Goal: Task Accomplishment & Management: Use online tool/utility

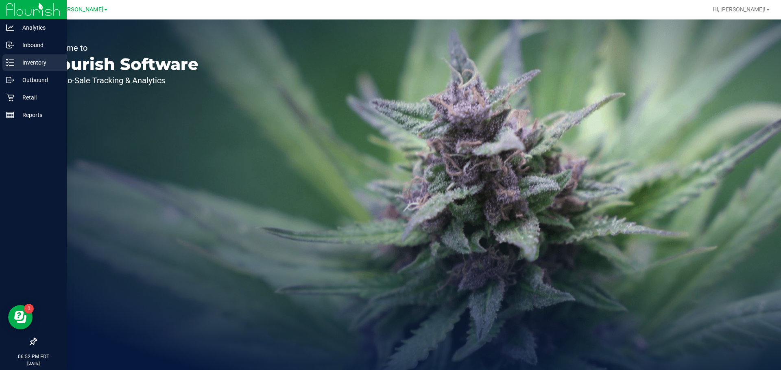
click at [32, 58] on p "Inventory" at bounding box center [38, 63] width 49 height 10
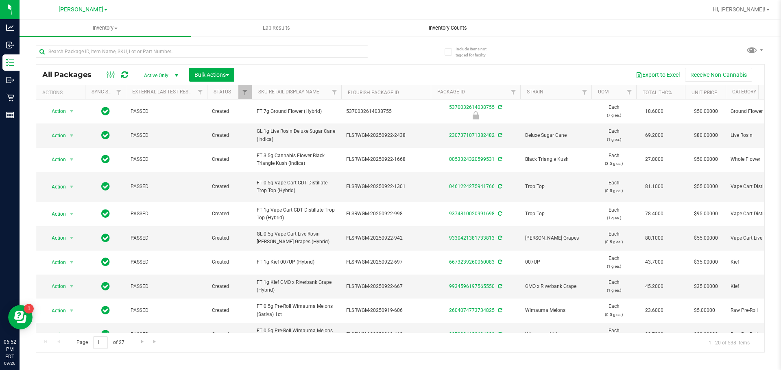
click at [439, 28] on span "Inventory Counts" at bounding box center [448, 27] width 60 height 7
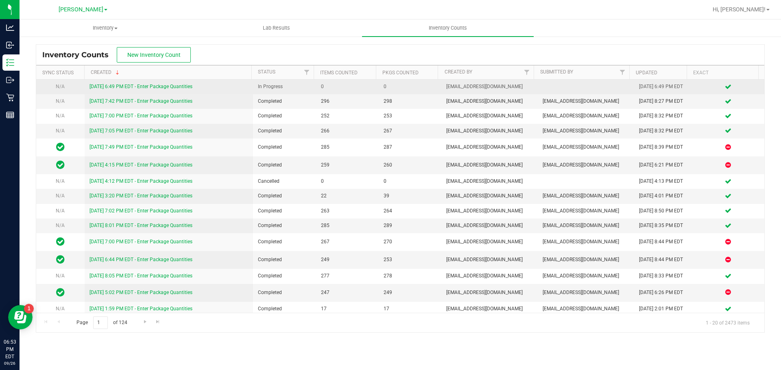
click at [173, 84] on link "[DATE] 6:49 PM EDT - Enter Package Quantities" at bounding box center [140, 87] width 103 height 6
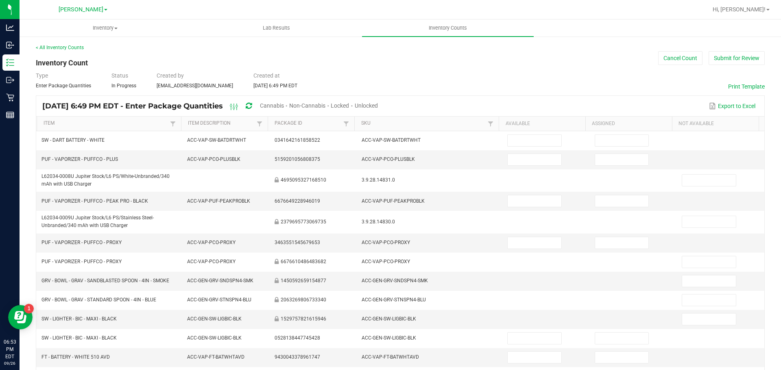
click at [378, 106] on span "Unlocked" at bounding box center [366, 105] width 23 height 7
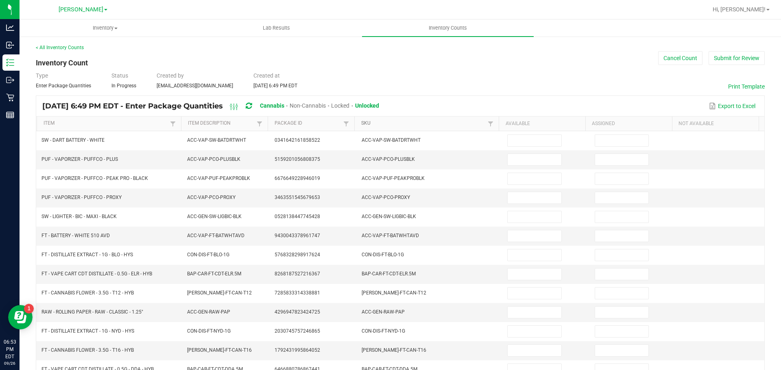
click at [361, 124] on link "SKU" at bounding box center [423, 123] width 124 height 7
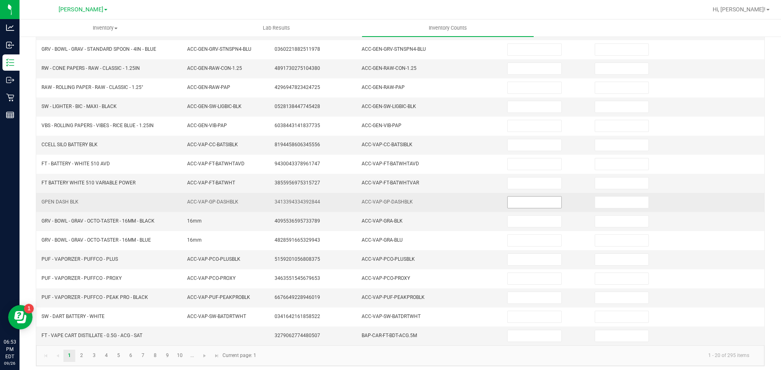
scroll to position [172, 0]
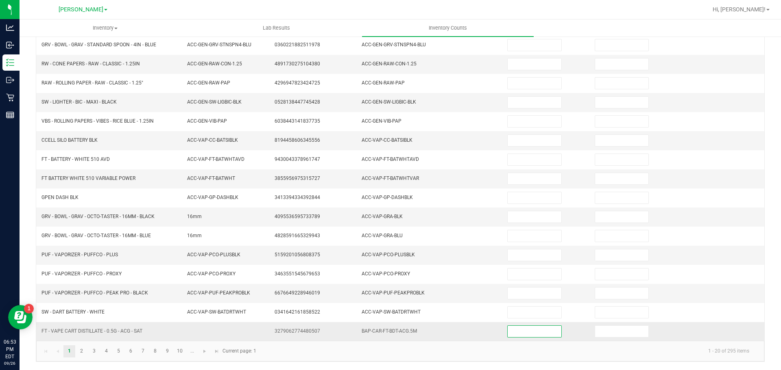
click at [538, 334] on input at bounding box center [533, 331] width 53 height 11
type input "10"
click at [454, 355] on kendo-pager-info "1 - 20 of 295 items" at bounding box center [508, 351] width 494 height 13
click at [85, 352] on link "2" at bounding box center [82, 352] width 12 height 12
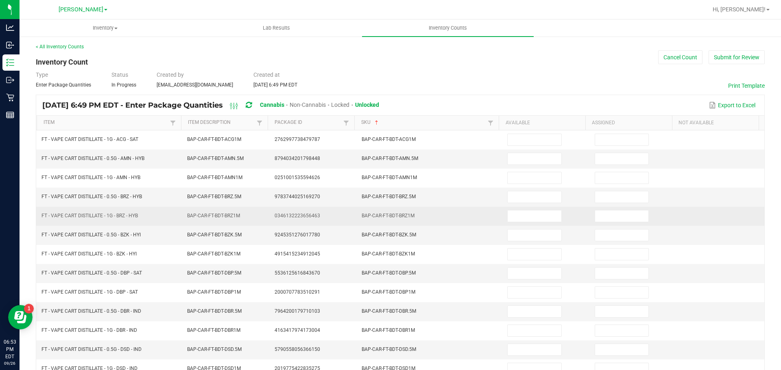
scroll to position [0, 0]
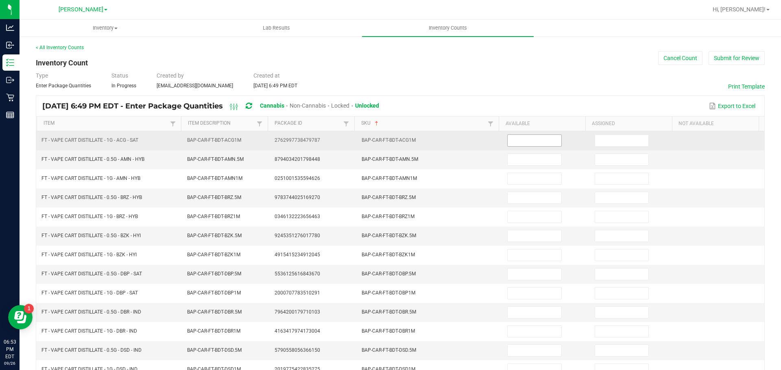
click at [529, 145] on input at bounding box center [533, 140] width 53 height 11
type input "5"
type input "4"
type input "9"
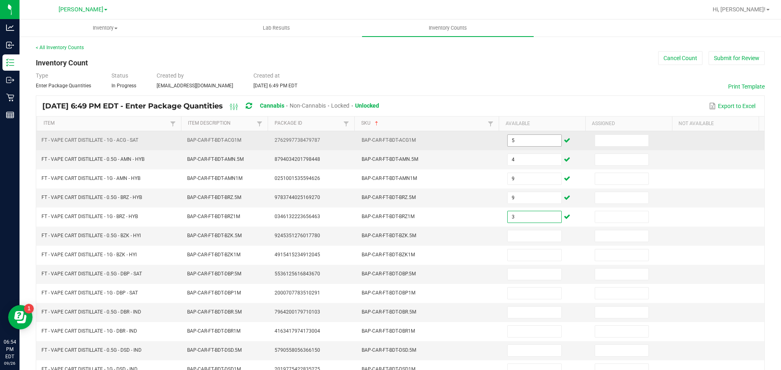
type input "3"
type input "2"
type input "3"
type input "11"
type input "10"
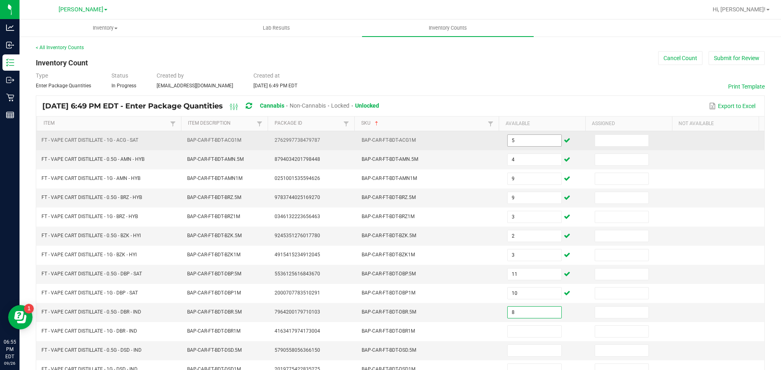
type input "8"
type input "4"
type input "2"
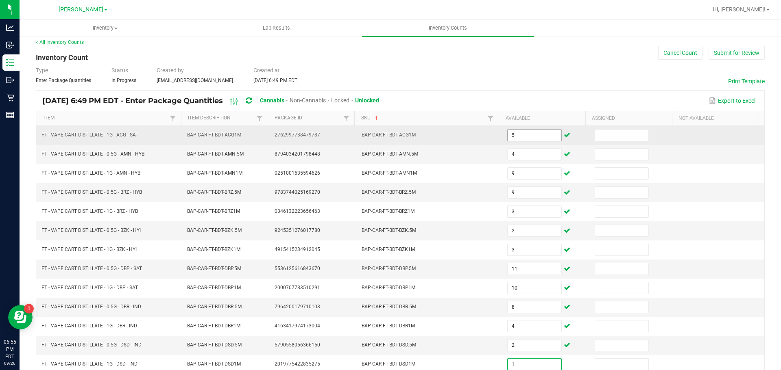
type input "1"
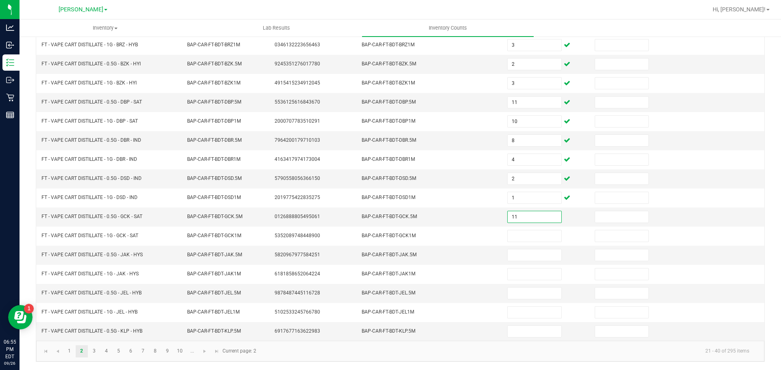
type input "11"
type input "9"
type input "11"
type input "12"
type input "4"
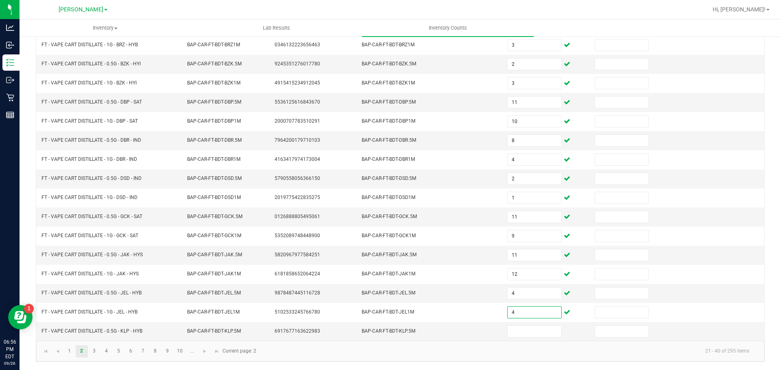
type input "4"
type input "11"
click at [387, 353] on kendo-pager-info "21 - 40 of 295 items" at bounding box center [508, 351] width 494 height 13
click at [93, 350] on link "3" at bounding box center [94, 352] width 12 height 12
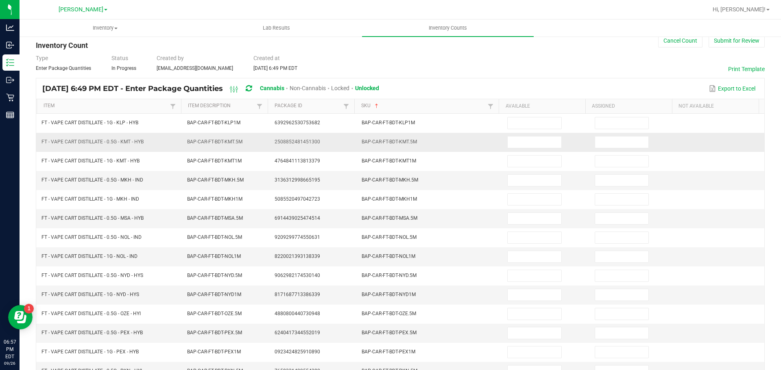
scroll to position [0, 0]
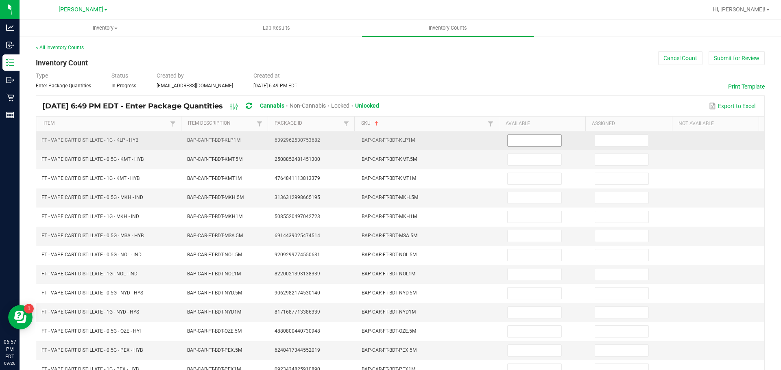
click at [535, 139] on input at bounding box center [533, 140] width 53 height 11
type input "5"
type input "1"
type input "5"
type input "3"
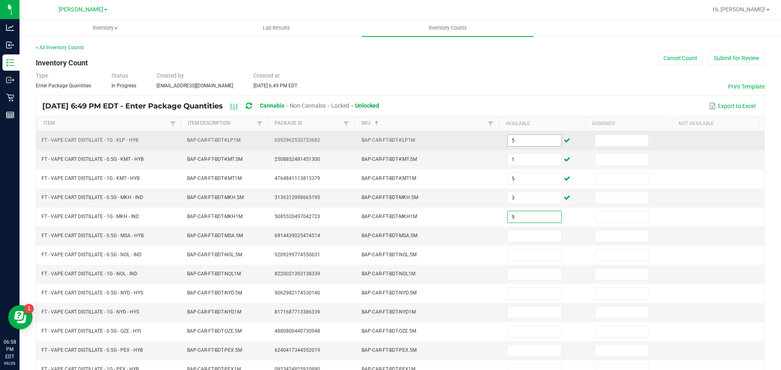
type input "9"
type input "2"
type input "8"
type input "2"
type input "5"
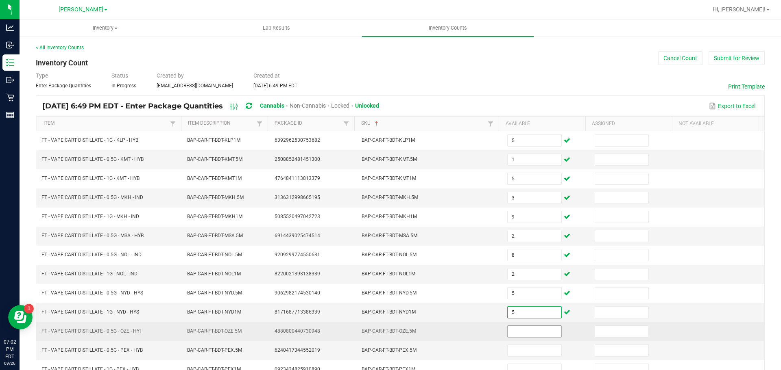
click at [528, 331] on input at bounding box center [533, 331] width 53 height 11
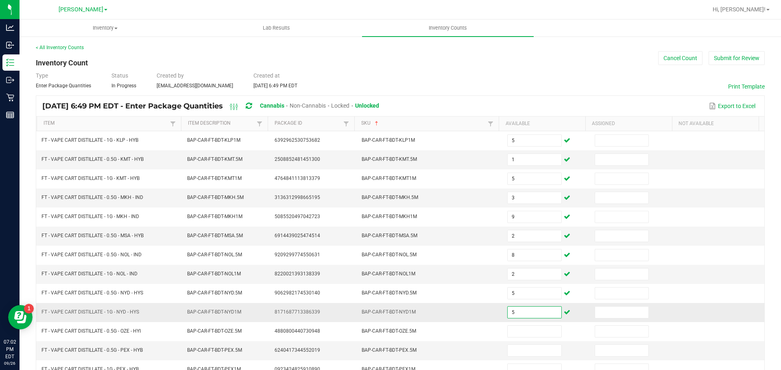
click at [520, 314] on input "5" at bounding box center [533, 312] width 53 height 11
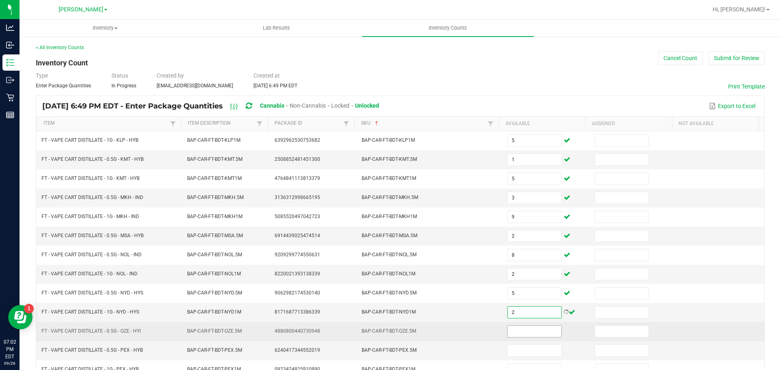
type input "2"
click at [527, 333] on input at bounding box center [533, 331] width 53 height 11
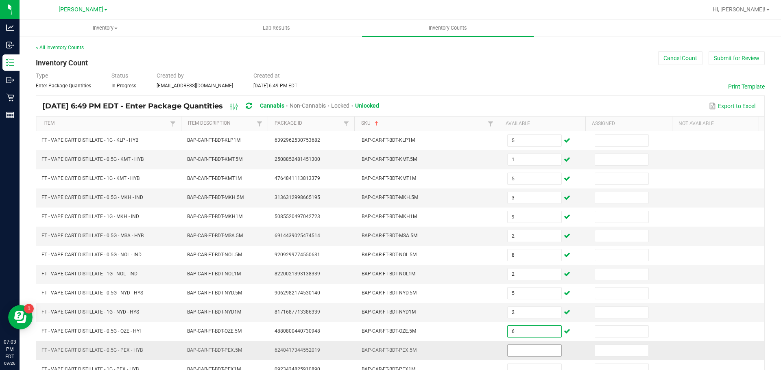
type input "6"
click at [540, 351] on input at bounding box center [533, 350] width 53 height 11
type input "6"
type input "11"
click at [566, 313] on td "2" at bounding box center [545, 312] width 87 height 19
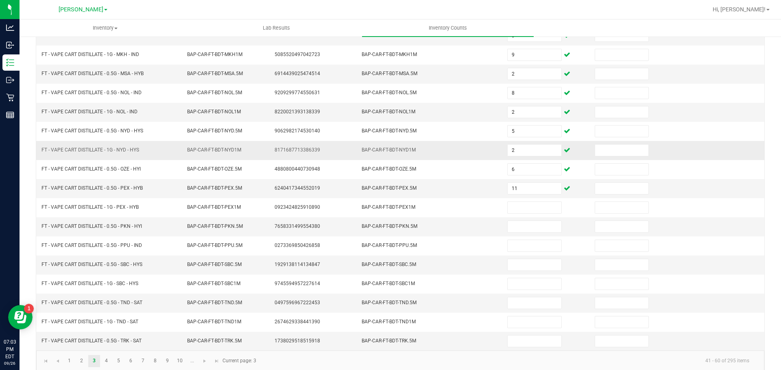
scroll to position [172, 0]
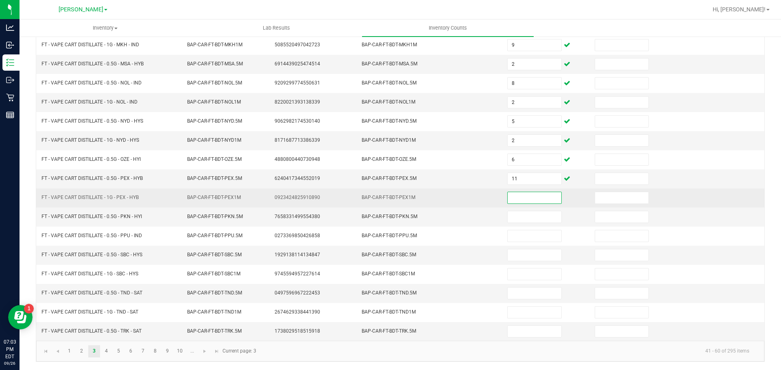
click at [522, 196] on input at bounding box center [533, 197] width 53 height 11
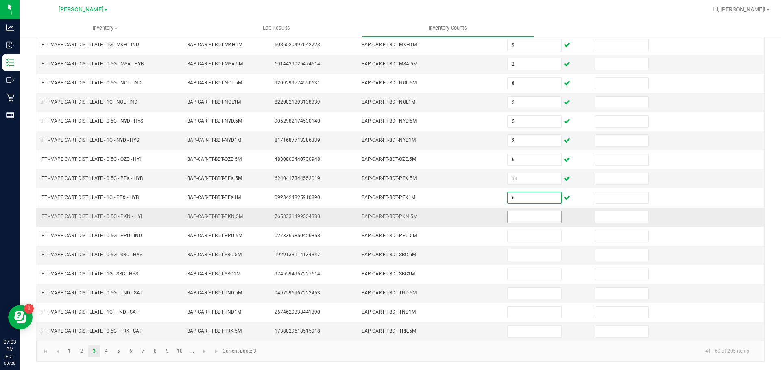
type input "6"
click at [535, 218] on input at bounding box center [533, 216] width 53 height 11
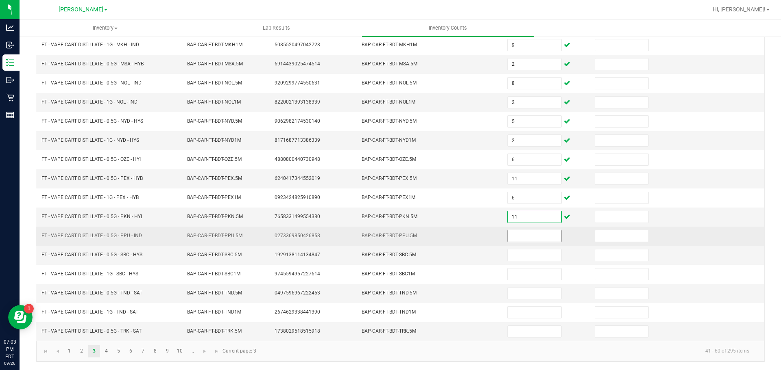
type input "11"
click at [541, 235] on input at bounding box center [533, 236] width 53 height 11
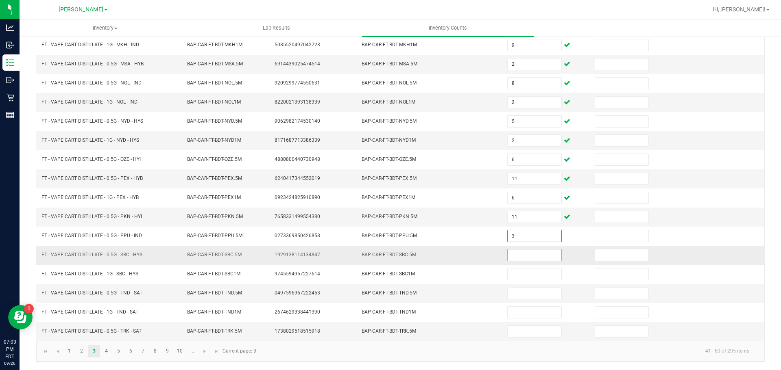
type input "3"
click at [545, 255] on input at bounding box center [533, 255] width 53 height 11
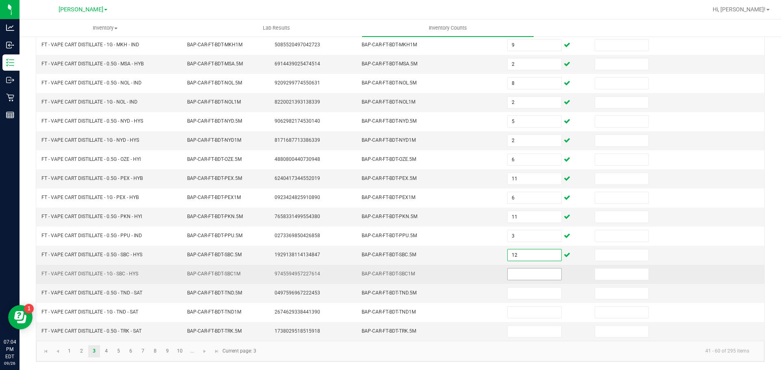
type input "12"
click at [539, 273] on input at bounding box center [533, 274] width 53 height 11
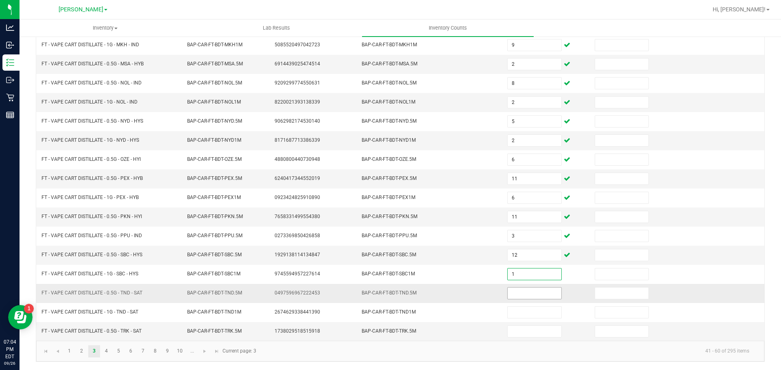
type input "1"
click at [532, 295] on input at bounding box center [533, 293] width 53 height 11
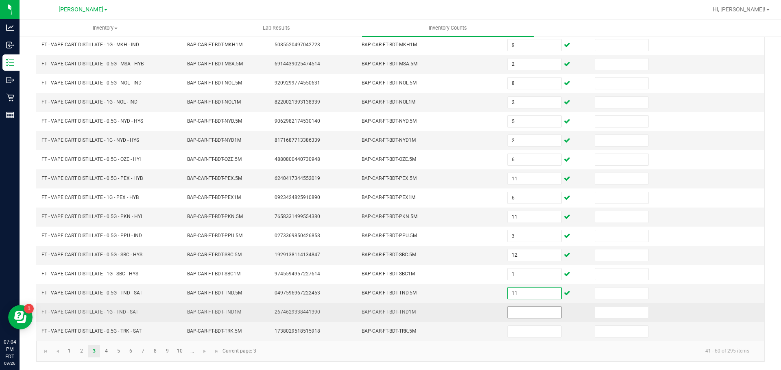
type input "11"
click at [535, 313] on input at bounding box center [533, 312] width 53 height 11
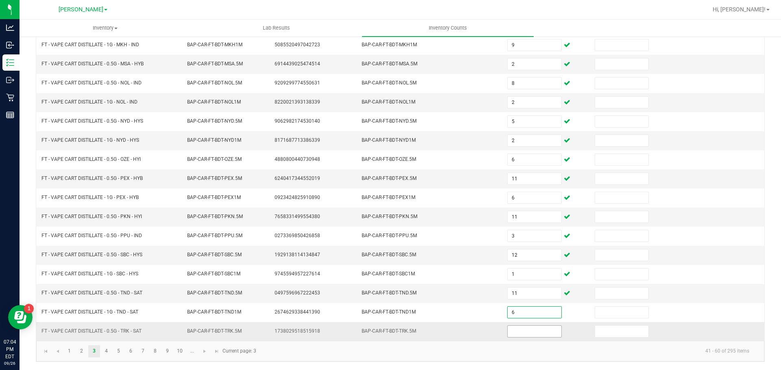
type input "6"
click at [529, 326] on input at bounding box center [533, 331] width 53 height 11
type input "2"
click at [104, 350] on link "4" at bounding box center [106, 352] width 12 height 12
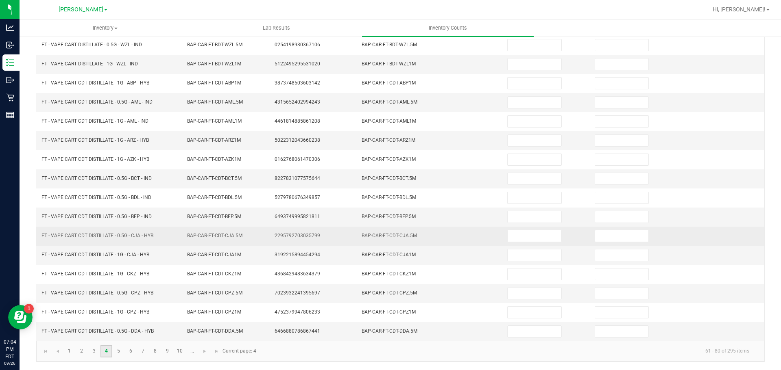
scroll to position [9, 0]
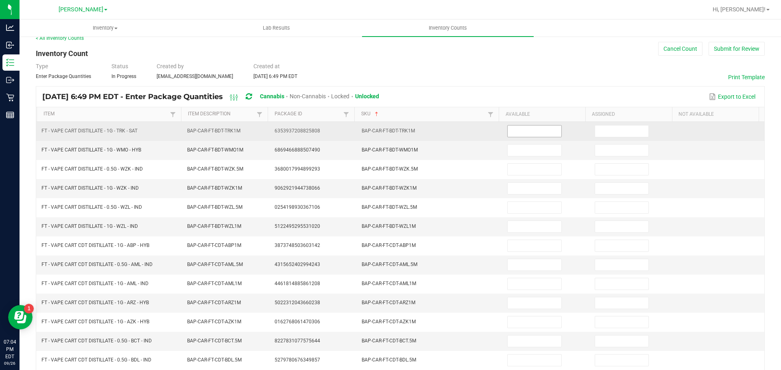
click at [521, 132] on input at bounding box center [533, 131] width 53 height 11
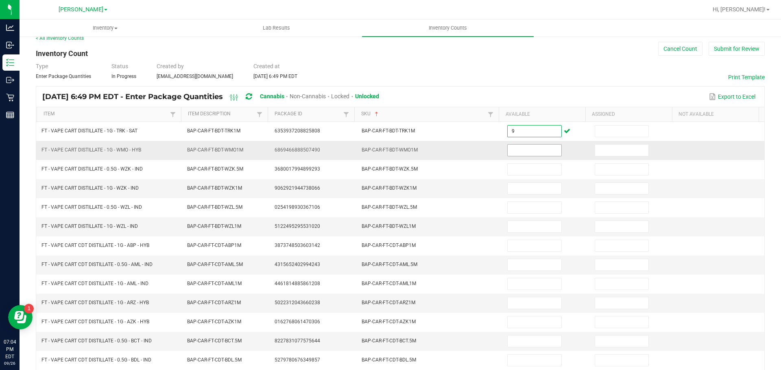
type input "9"
click at [522, 148] on input at bounding box center [533, 150] width 53 height 11
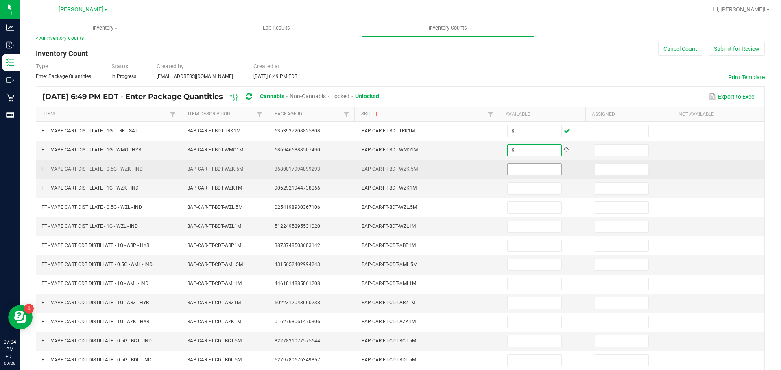
type input "9"
click at [526, 167] on input at bounding box center [533, 169] width 53 height 11
type input "8"
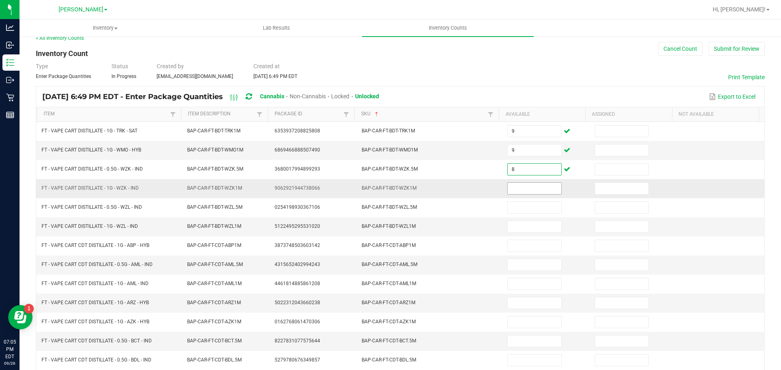
click at [522, 189] on input at bounding box center [533, 188] width 53 height 11
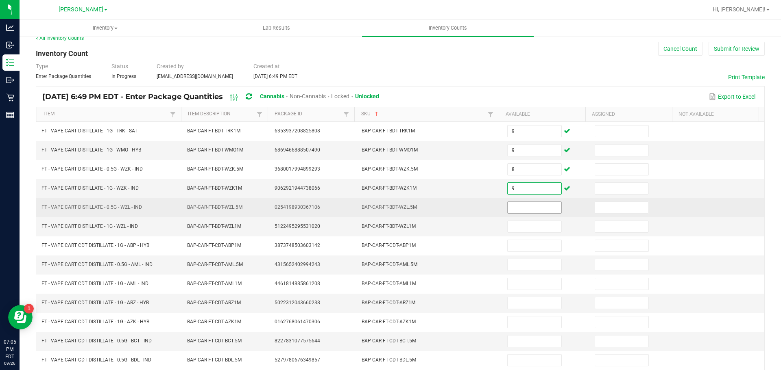
type input "9"
click at [523, 209] on input at bounding box center [533, 207] width 53 height 11
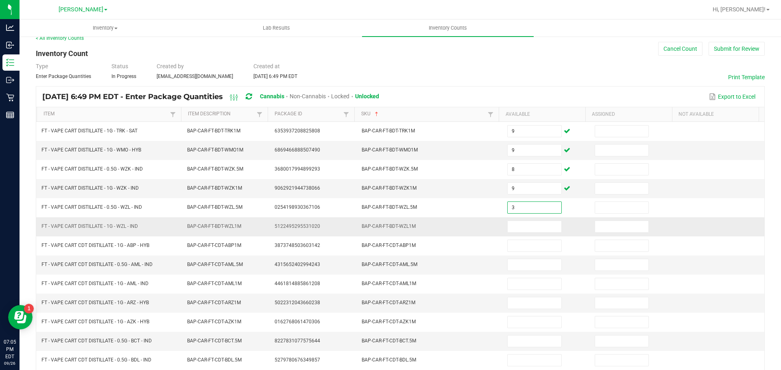
type input "3"
drag, startPoint x: 527, startPoint y: 220, endPoint x: 527, endPoint y: 226, distance: 6.6
click at [527, 222] on td at bounding box center [545, 227] width 87 height 19
click at [527, 226] on input at bounding box center [533, 226] width 53 height 11
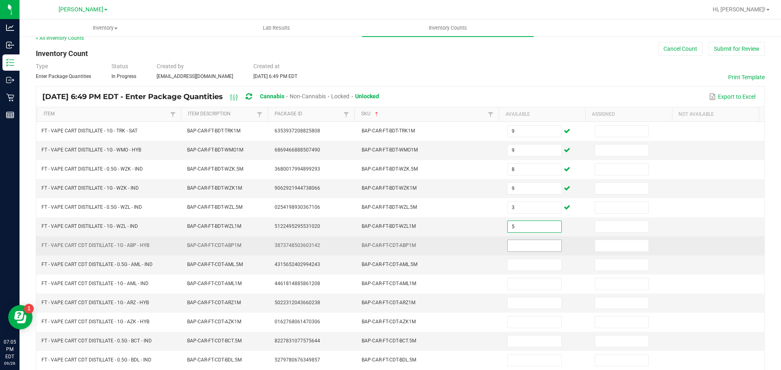
type input "5"
click at [525, 247] on input at bounding box center [533, 245] width 53 height 11
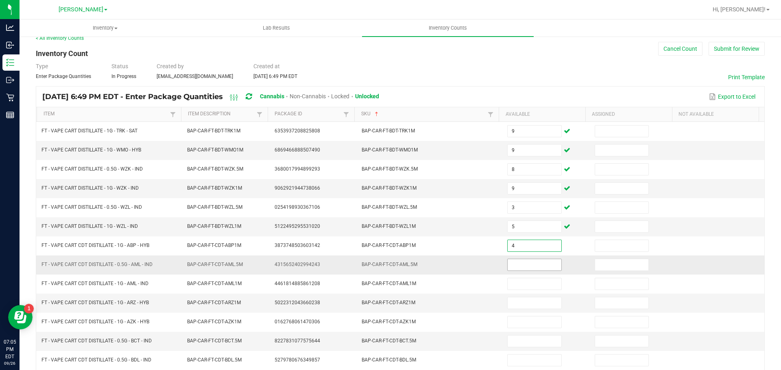
type input "4"
click at [523, 261] on input at bounding box center [533, 264] width 53 height 11
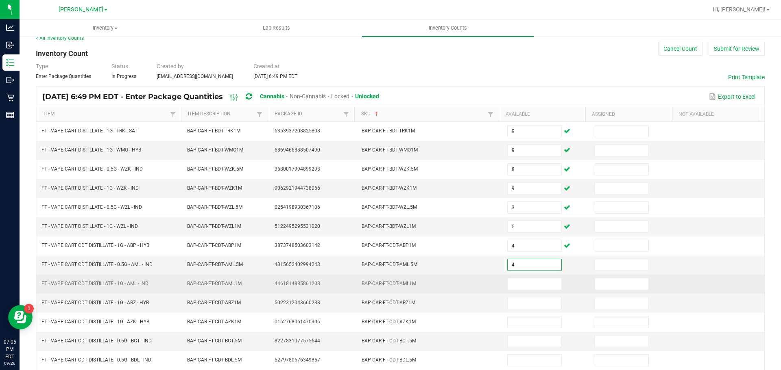
type input "4"
drag, startPoint x: 530, startPoint y: 277, endPoint x: 532, endPoint y: 282, distance: 5.3
click at [530, 279] on td at bounding box center [545, 284] width 87 height 19
click at [532, 282] on input at bounding box center [533, 284] width 53 height 11
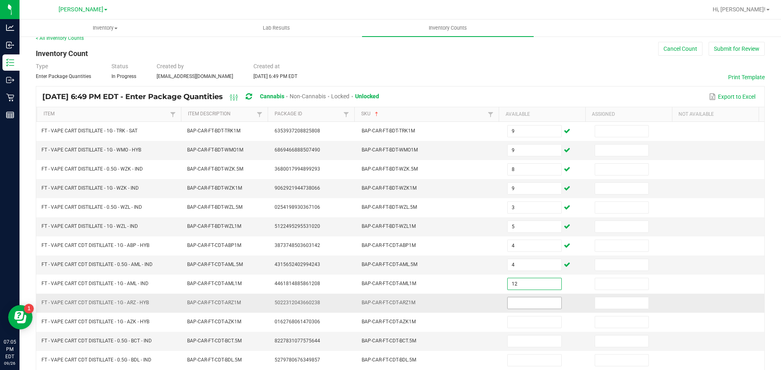
type input "12"
click at [518, 306] on input at bounding box center [533, 303] width 53 height 11
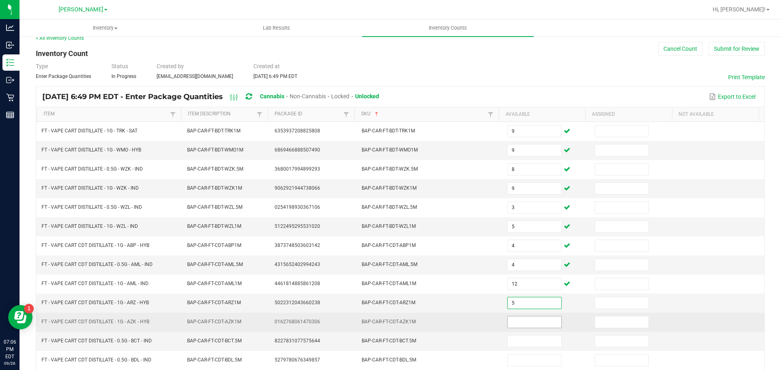
type input "5"
click at [518, 323] on input at bounding box center [533, 322] width 53 height 11
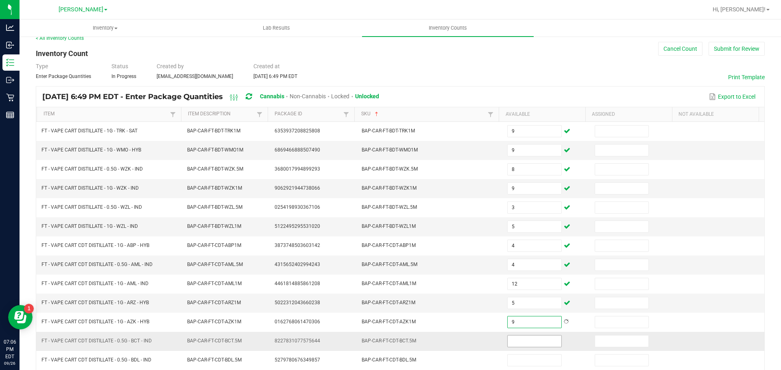
type input "9"
click at [522, 340] on input at bounding box center [533, 341] width 53 height 11
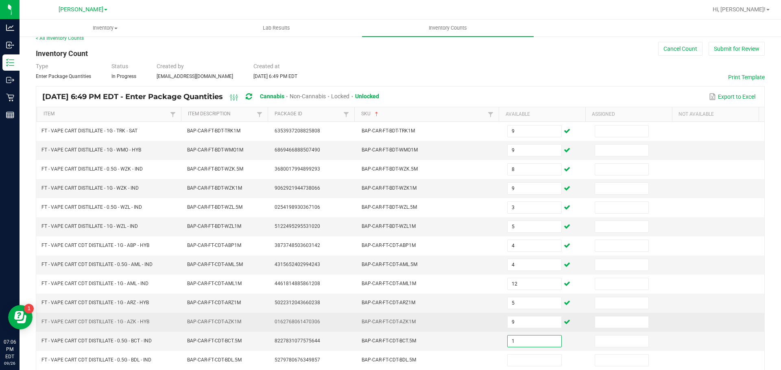
type input "1"
click at [569, 324] on td "9" at bounding box center [545, 322] width 87 height 19
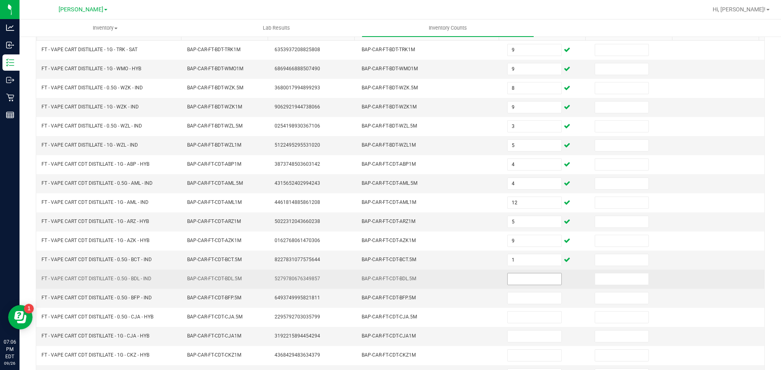
click at [532, 276] on input at bounding box center [533, 279] width 53 height 11
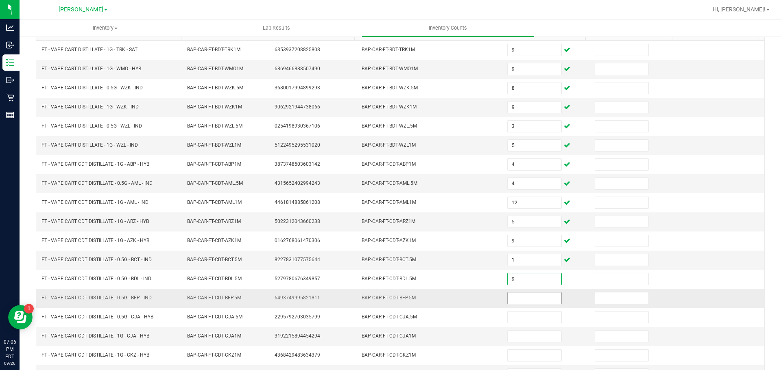
type input "9"
click at [533, 300] on input at bounding box center [533, 298] width 53 height 11
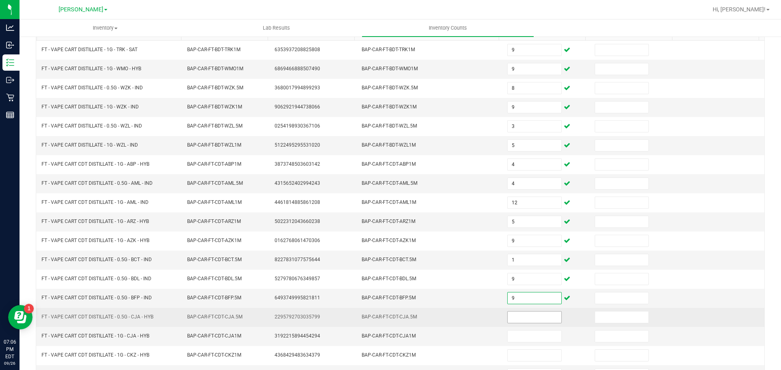
type input "9"
click at [533, 321] on input at bounding box center [533, 317] width 53 height 11
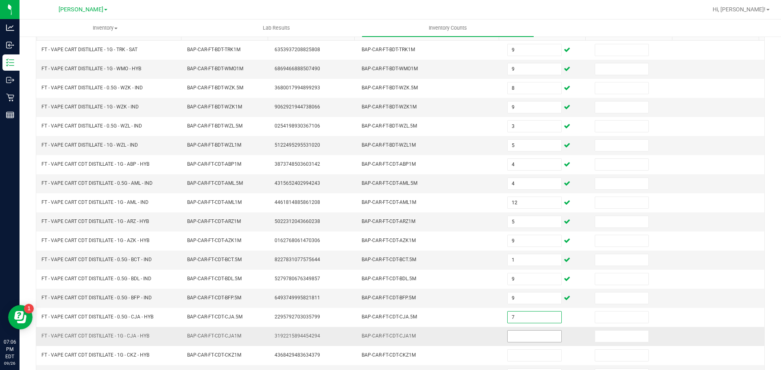
type input "7"
click at [529, 333] on input at bounding box center [533, 336] width 53 height 11
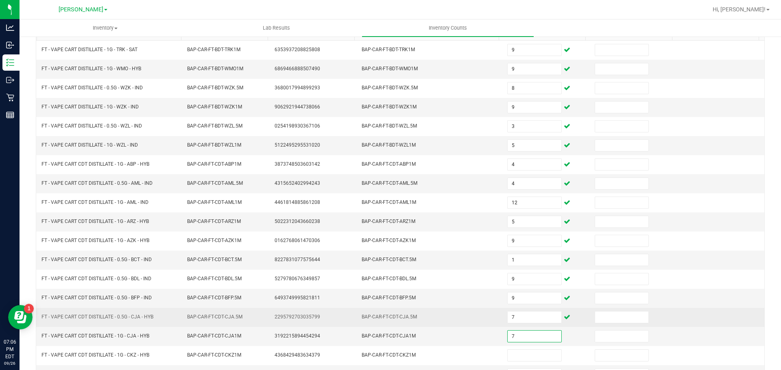
type input "7"
click at [575, 316] on td "7" at bounding box center [545, 317] width 87 height 19
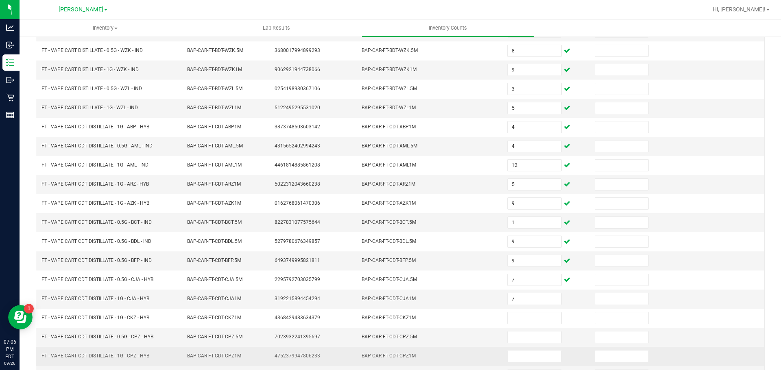
scroll to position [172, 0]
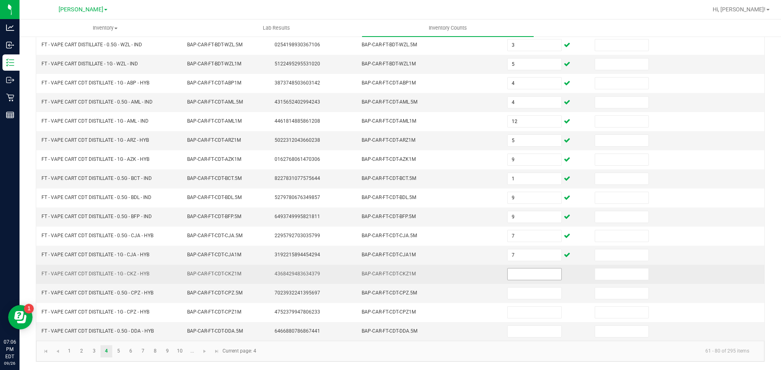
click at [522, 273] on input at bounding box center [533, 274] width 53 height 11
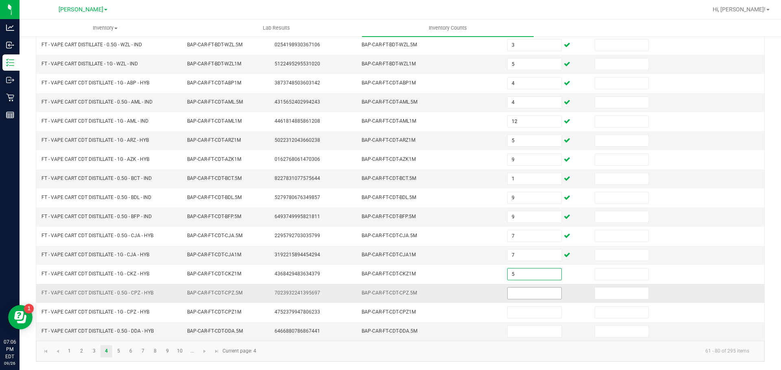
type input "5"
click at [522, 290] on input at bounding box center [533, 293] width 53 height 11
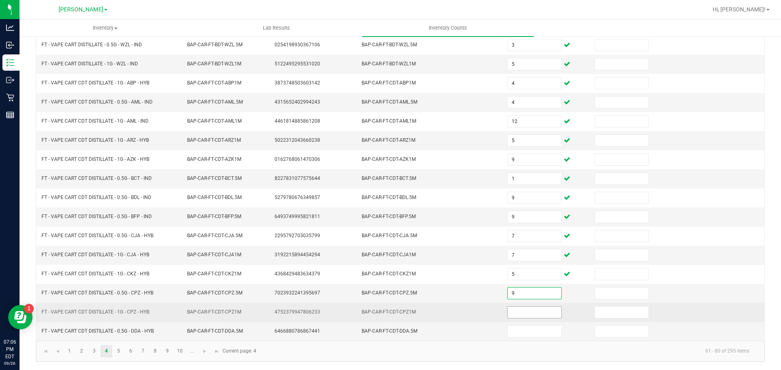
type input "9"
click at [533, 308] on input at bounding box center [533, 312] width 53 height 11
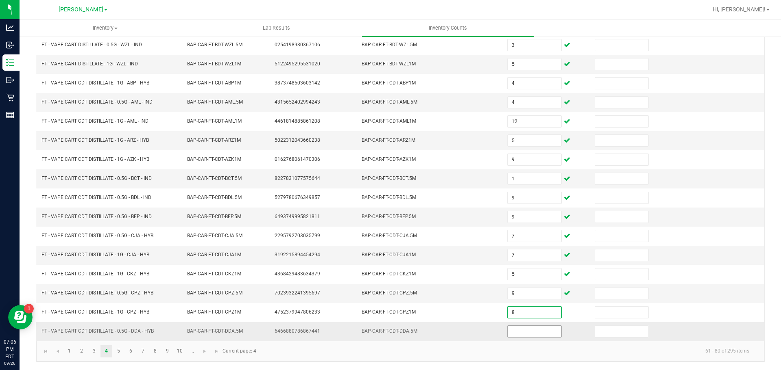
type input "8"
click at [537, 331] on input at bounding box center [533, 331] width 53 height 11
type input "5"
click at [125, 350] on link "6" at bounding box center [131, 352] width 12 height 12
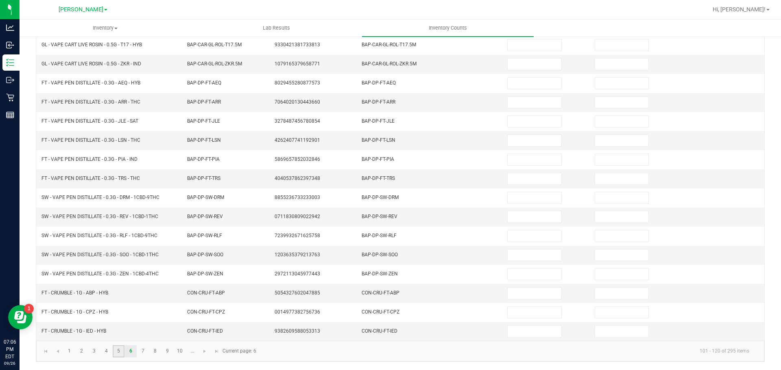
click at [122, 350] on link "5" at bounding box center [119, 352] width 12 height 12
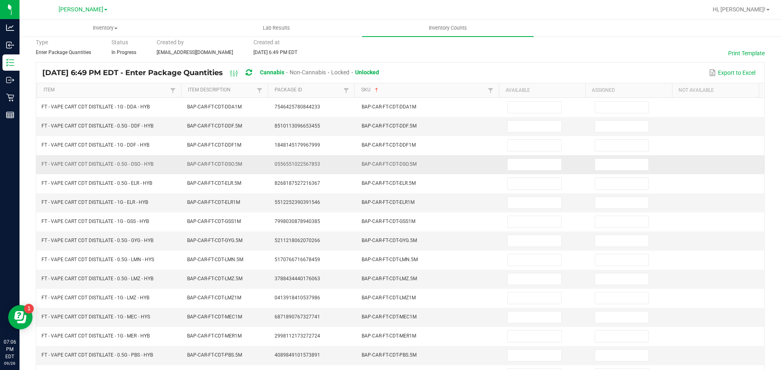
scroll to position [9, 0]
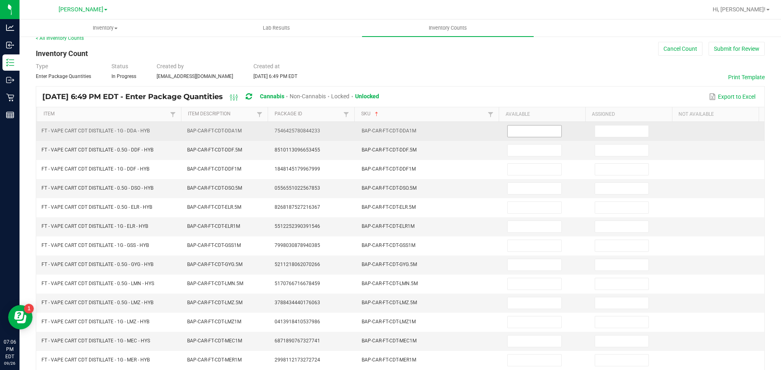
click at [520, 129] on input at bounding box center [533, 131] width 53 height 11
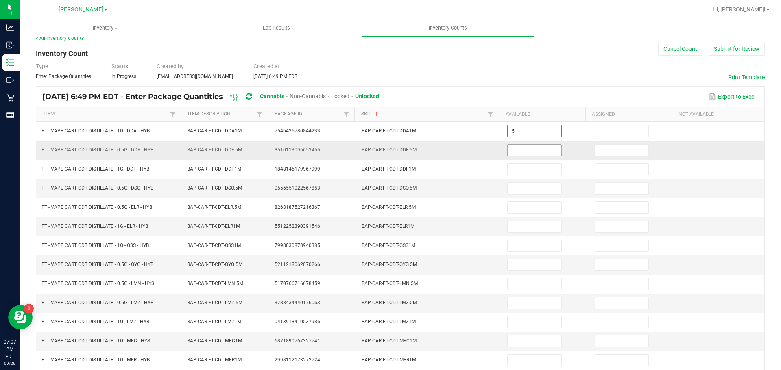
type input "5"
click at [520, 146] on input at bounding box center [533, 150] width 53 height 11
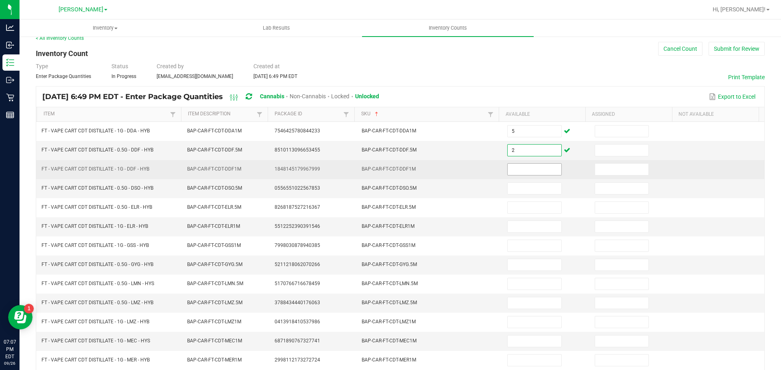
type input "2"
click at [530, 171] on input at bounding box center [533, 169] width 53 height 11
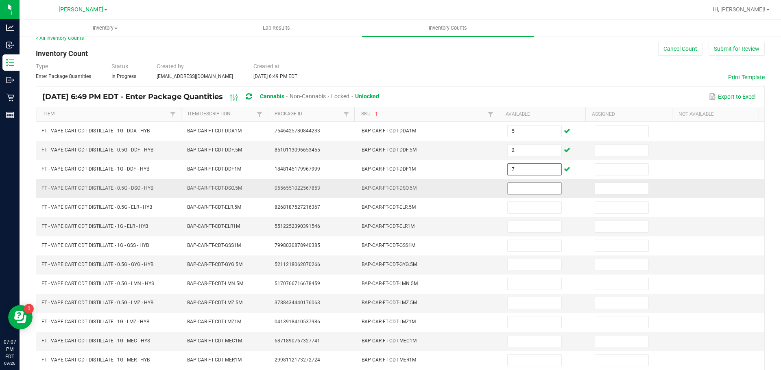
type input "7"
click at [530, 189] on input at bounding box center [533, 188] width 53 height 11
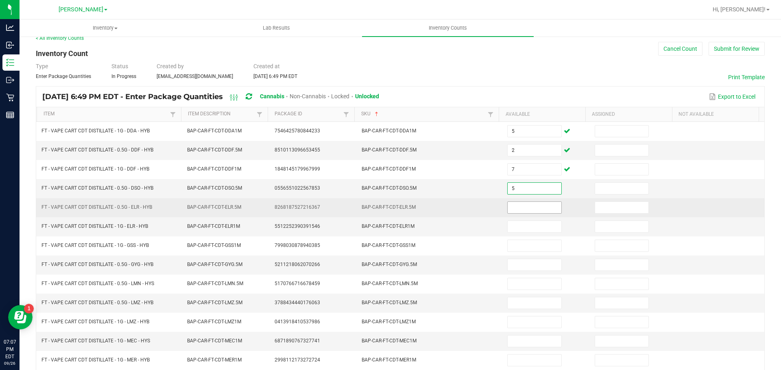
type input "5"
click at [530, 206] on input at bounding box center [533, 207] width 53 height 11
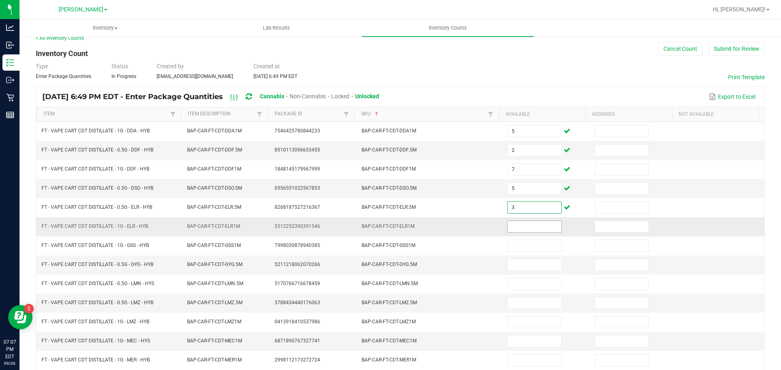
type input "3"
click at [535, 221] on input at bounding box center [533, 226] width 53 height 11
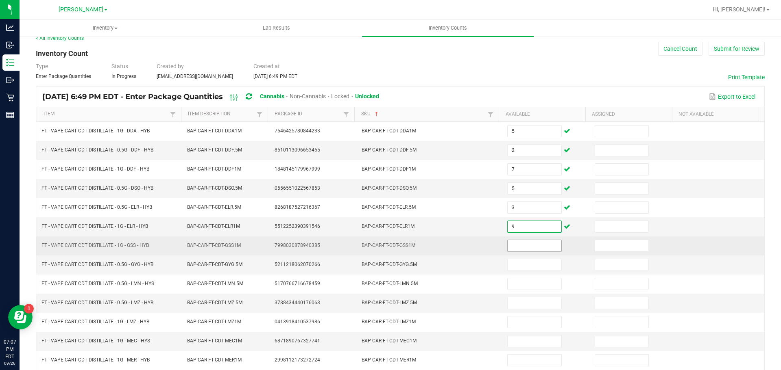
type input "9"
click at [528, 246] on input at bounding box center [533, 245] width 53 height 11
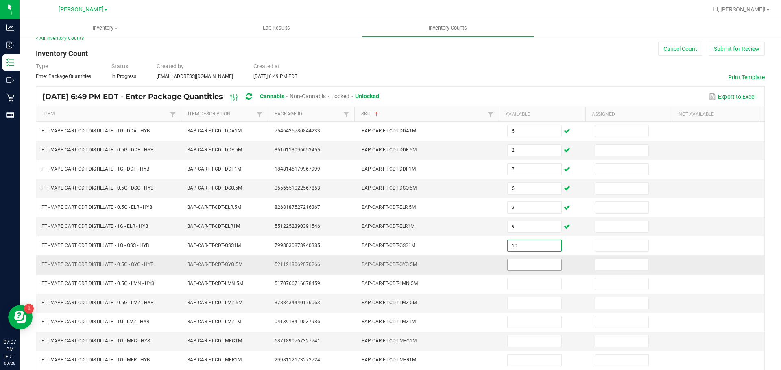
type input "10"
click at [544, 265] on input at bounding box center [533, 264] width 53 height 11
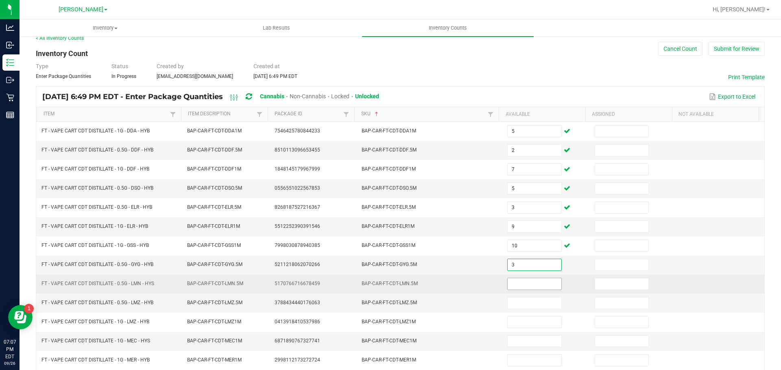
type input "3"
click at [546, 284] on input at bounding box center [533, 284] width 53 height 11
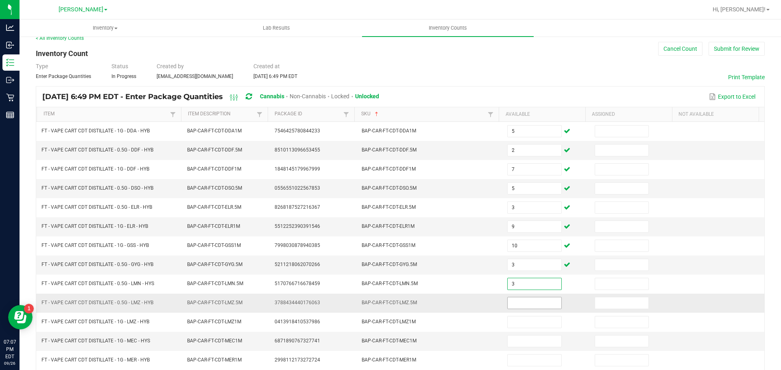
type input "3"
click at [544, 304] on input at bounding box center [533, 303] width 53 height 11
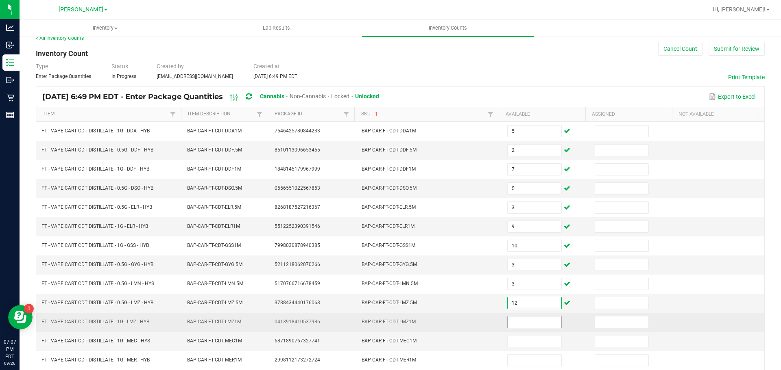
type input "12"
click at [541, 321] on input at bounding box center [533, 322] width 53 height 11
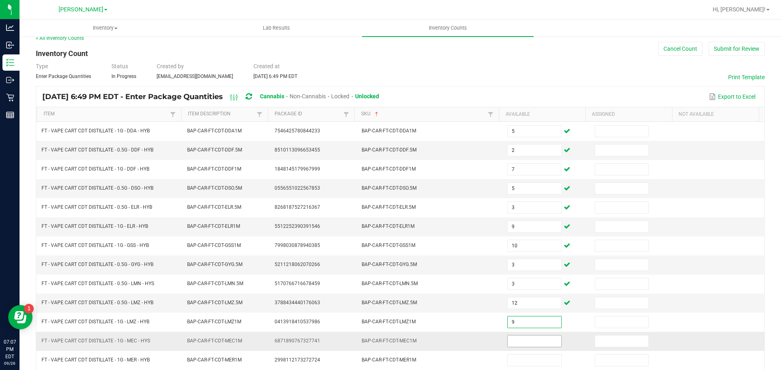
type input "9"
click at [533, 342] on input at bounding box center [533, 341] width 53 height 11
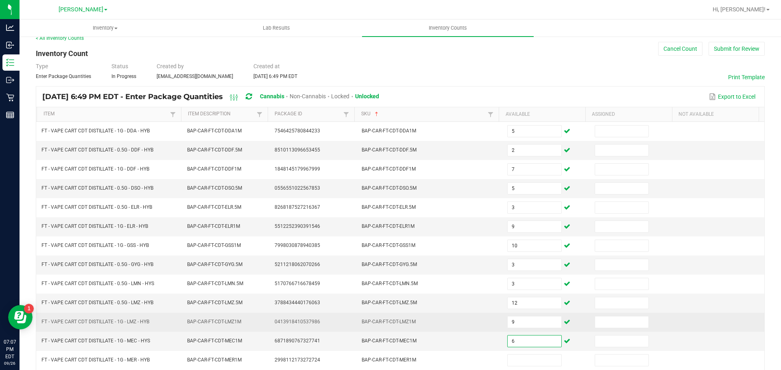
type input "6"
click at [565, 324] on td "9" at bounding box center [545, 322] width 87 height 19
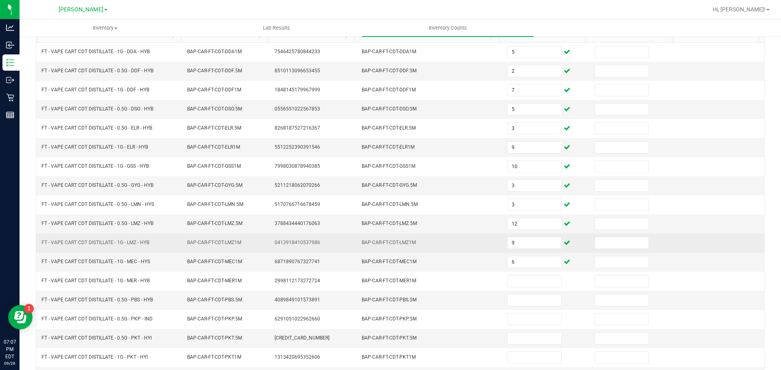
scroll to position [91, 0]
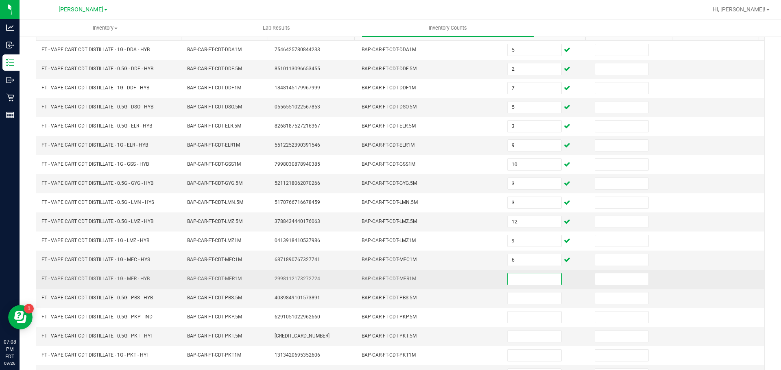
click at [513, 280] on input at bounding box center [533, 279] width 53 height 11
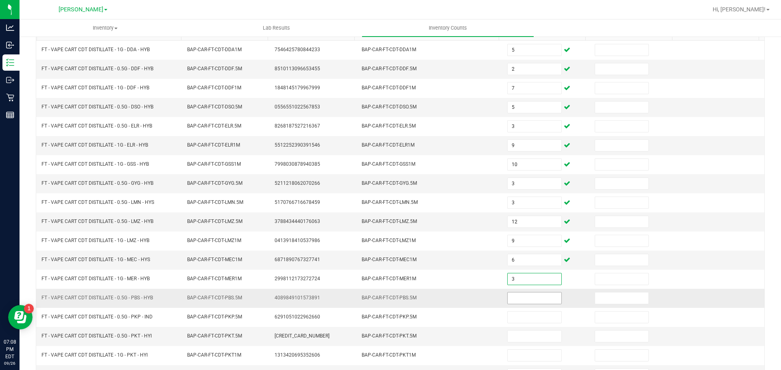
type input "3"
click at [522, 298] on input at bounding box center [533, 298] width 53 height 11
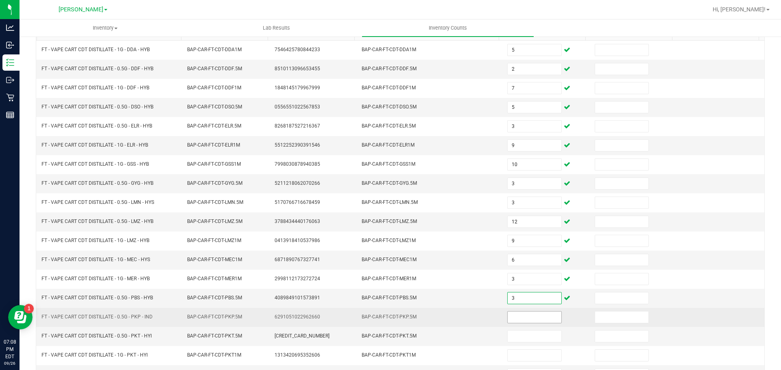
type input "3"
click at [529, 318] on input at bounding box center [533, 317] width 53 height 11
type input "1"
type input "6"
type input "12"
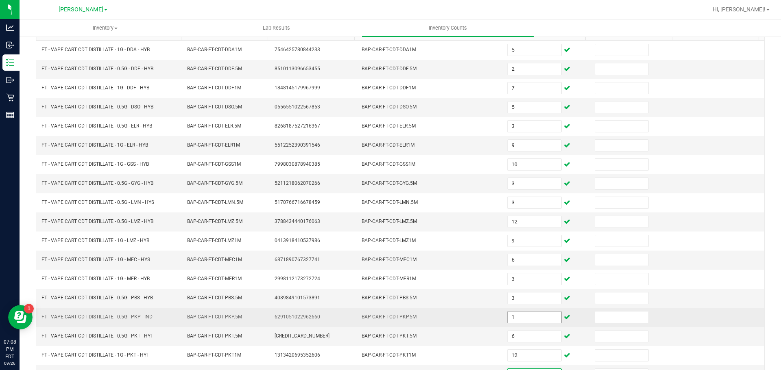
scroll to position [101, 0]
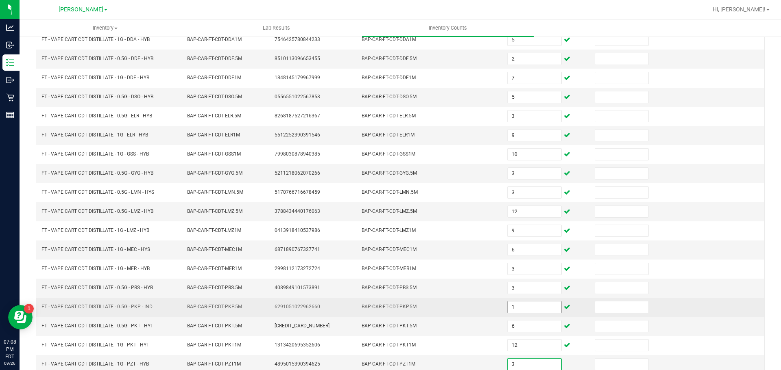
type input "3"
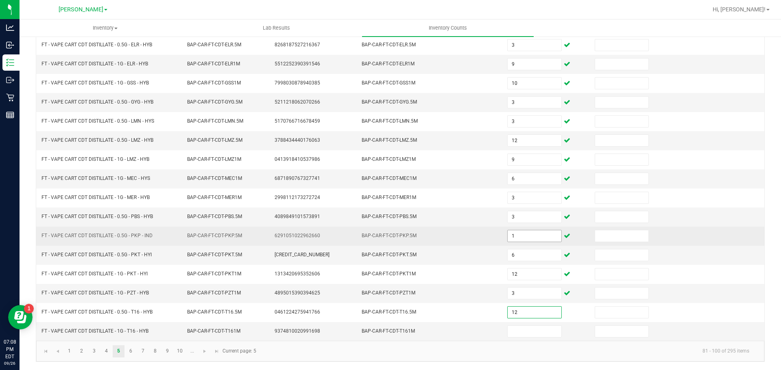
type input "12"
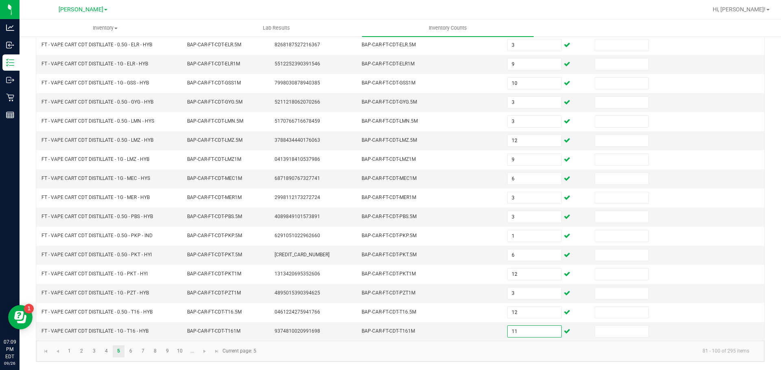
type input "11"
click at [312, 355] on kendo-pager-info "81 - 100 of 295 items" at bounding box center [508, 351] width 494 height 13
click at [131, 349] on link "6" at bounding box center [131, 352] width 12 height 12
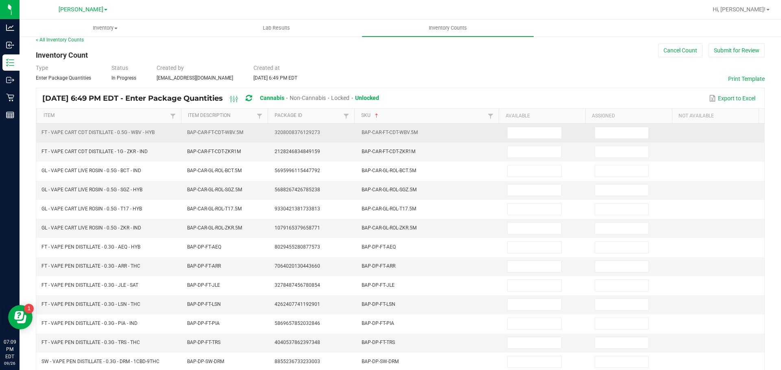
scroll to position [0, 0]
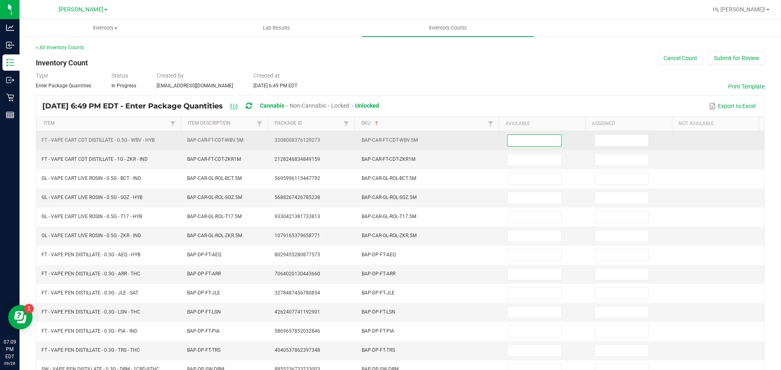
click at [526, 143] on input at bounding box center [533, 140] width 53 height 11
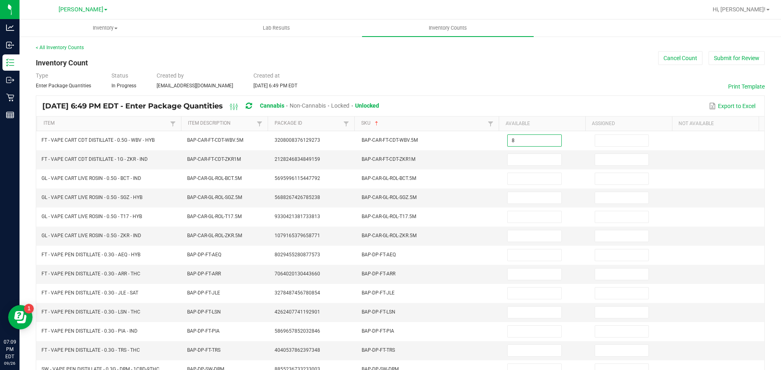
type input "8"
type input "2"
type input "8"
type input "4"
type input "6"
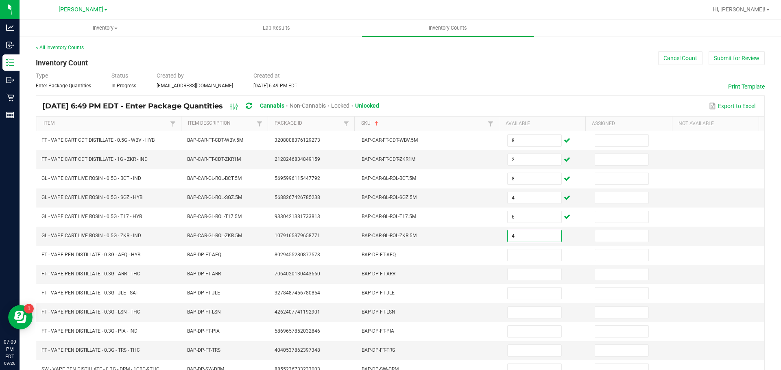
type input "4"
type input "16"
type input "2"
type input "18"
type input "5"
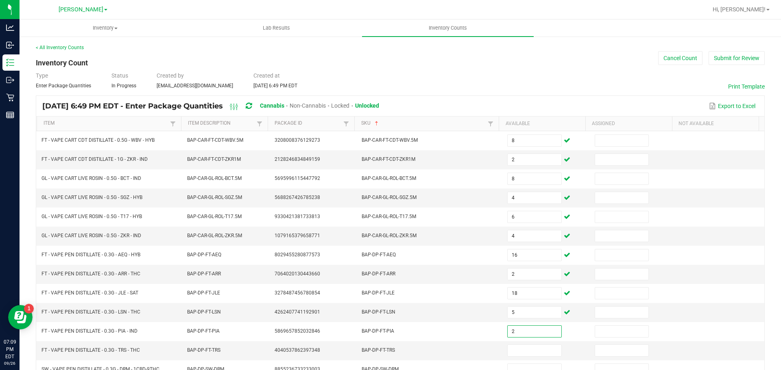
type input "2"
type input "14"
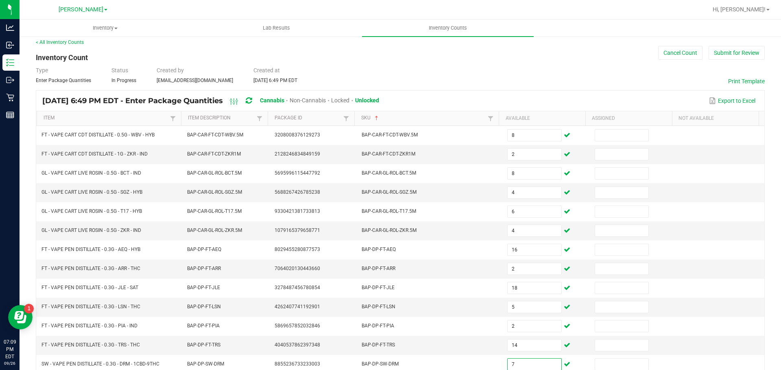
type input "7"
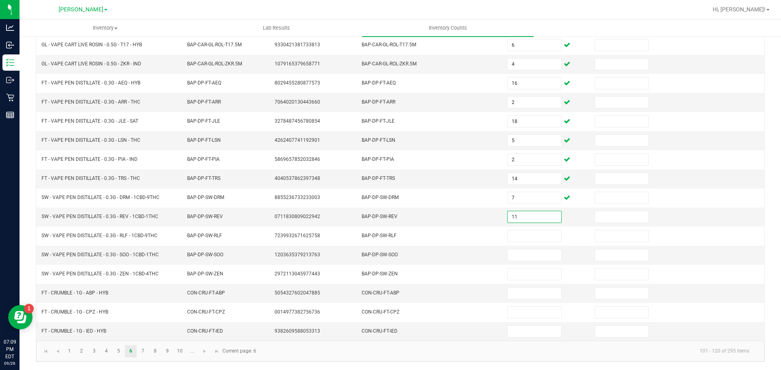
type input "11"
type input "8"
type input "7"
type input "6"
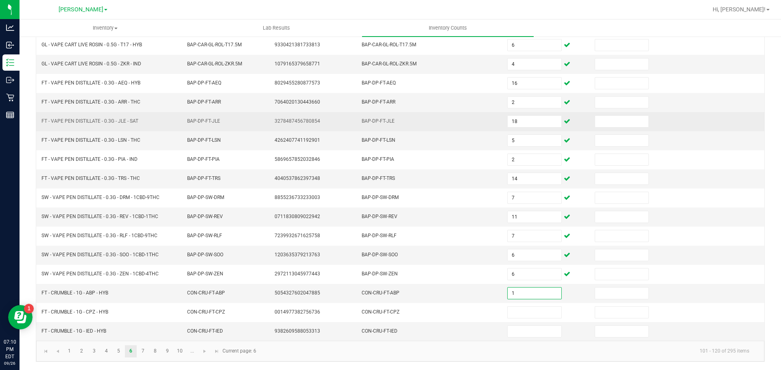
type input "1"
type input "6"
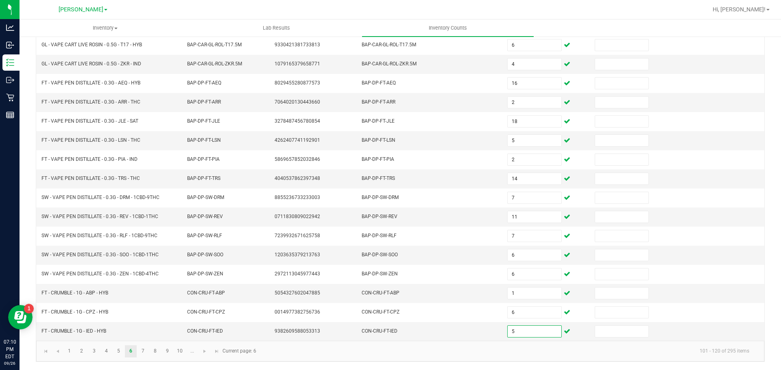
type input "5"
click at [295, 349] on kendo-pager-info "101 - 120 of 295 items" at bounding box center [508, 351] width 494 height 13
click at [141, 352] on link "7" at bounding box center [143, 352] width 12 height 12
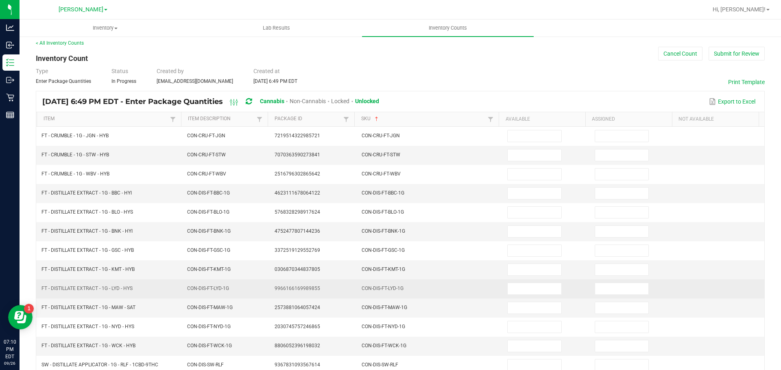
scroll to position [0, 0]
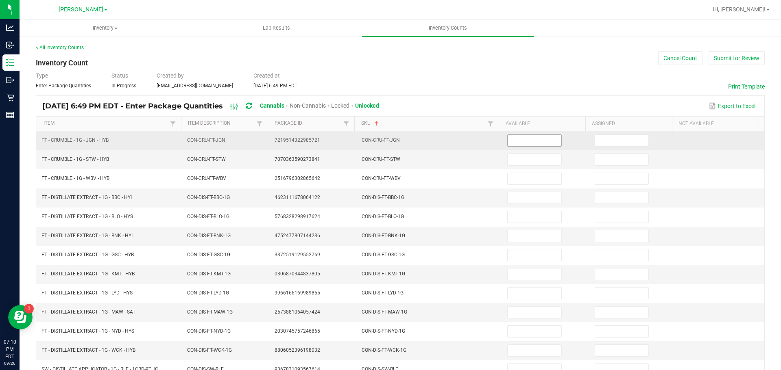
click at [516, 139] on input at bounding box center [533, 140] width 53 height 11
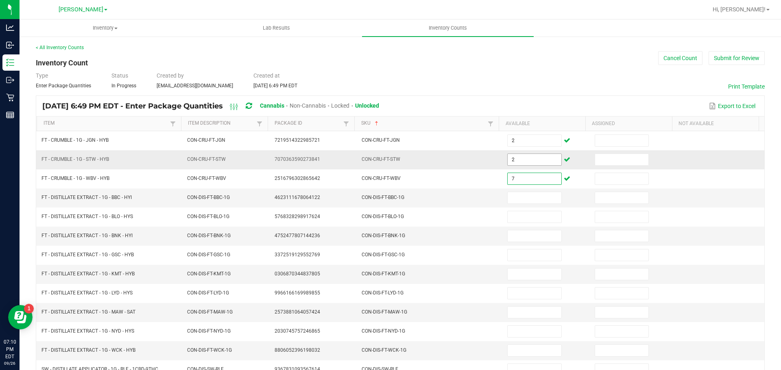
click at [520, 161] on input "2" at bounding box center [533, 159] width 53 height 11
click at [531, 200] on input at bounding box center [533, 197] width 53 height 11
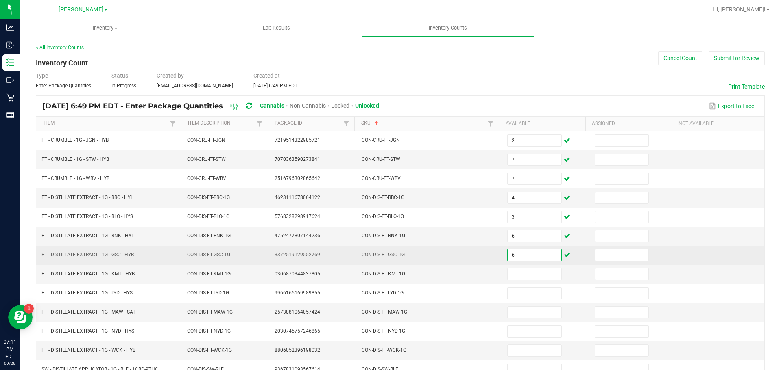
click at [527, 255] on input "6" at bounding box center [533, 255] width 53 height 11
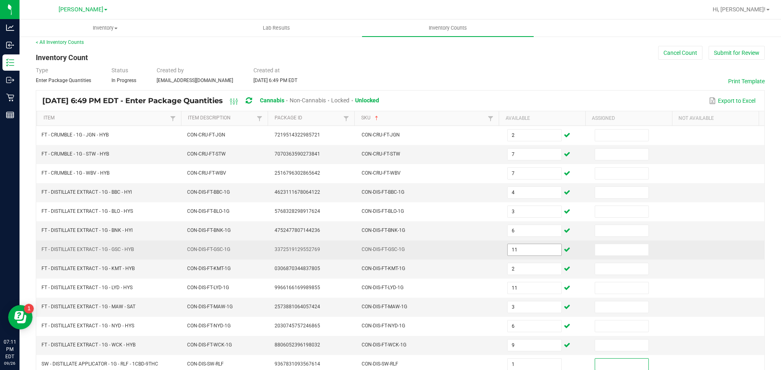
scroll to position [172, 0]
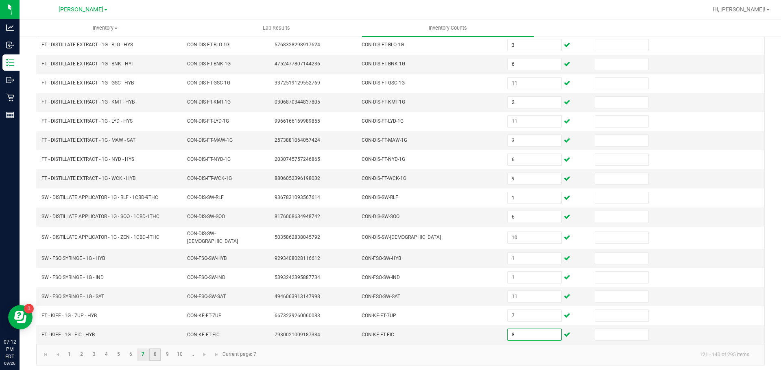
click at [156, 349] on link "8" at bounding box center [155, 355] width 12 height 12
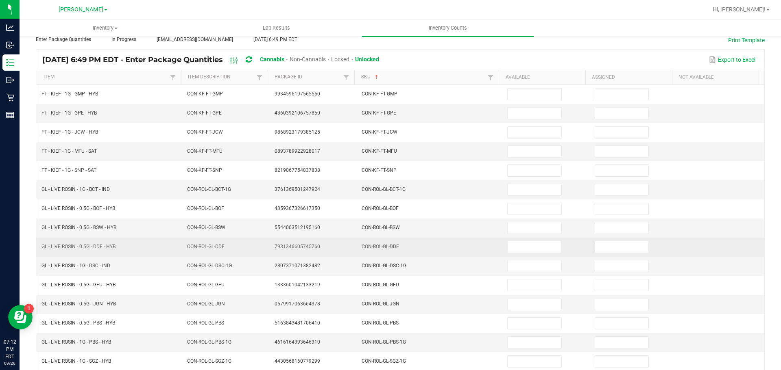
scroll to position [0, 0]
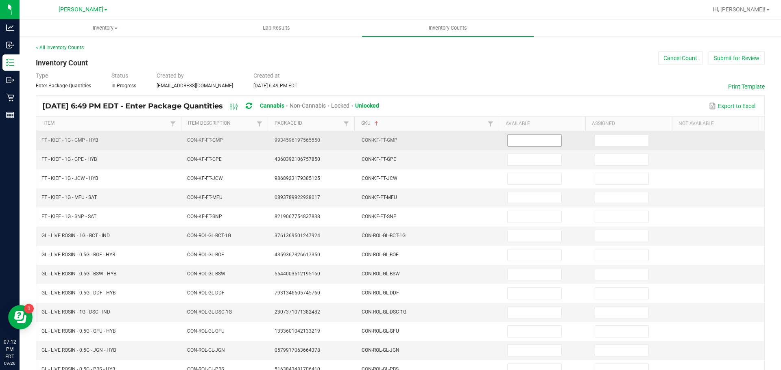
click at [537, 142] on input at bounding box center [533, 140] width 53 height 11
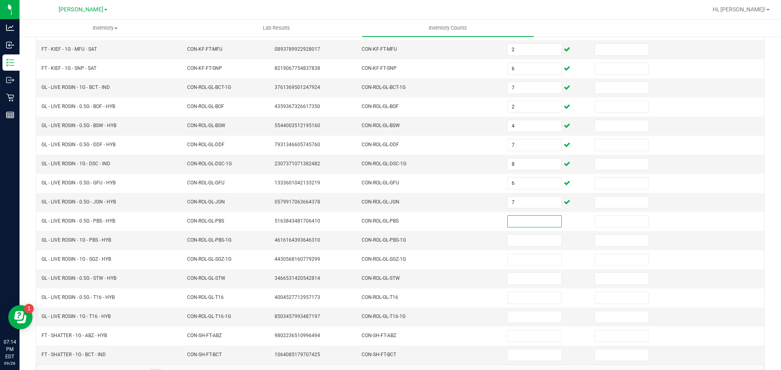
scroll to position [149, 0]
click at [522, 318] on input at bounding box center [533, 316] width 53 height 11
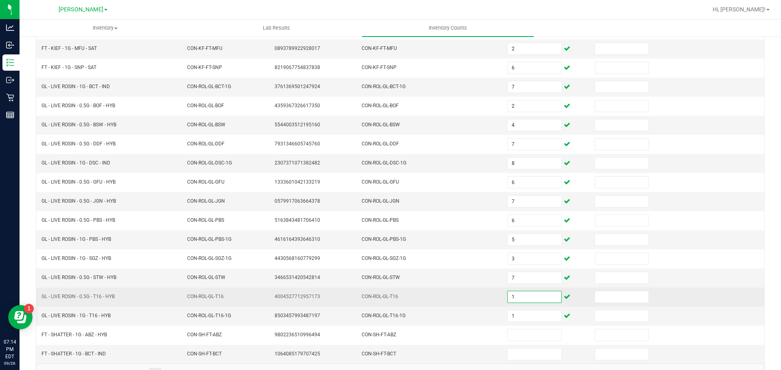
click at [513, 295] on input "1" at bounding box center [533, 297] width 53 height 11
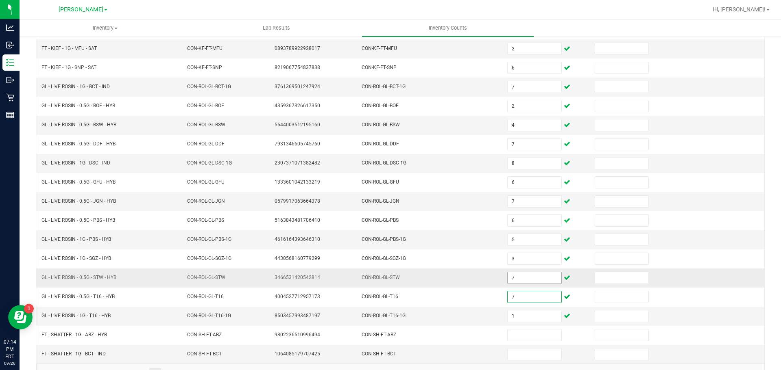
click at [535, 279] on input "7" at bounding box center [533, 277] width 53 height 11
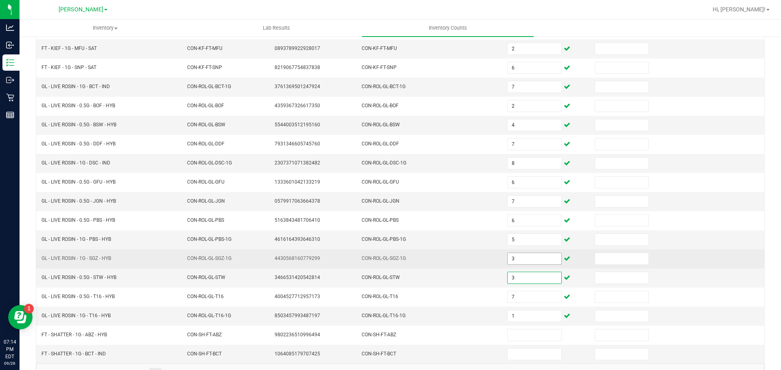
click at [532, 257] on input "3" at bounding box center [533, 258] width 53 height 11
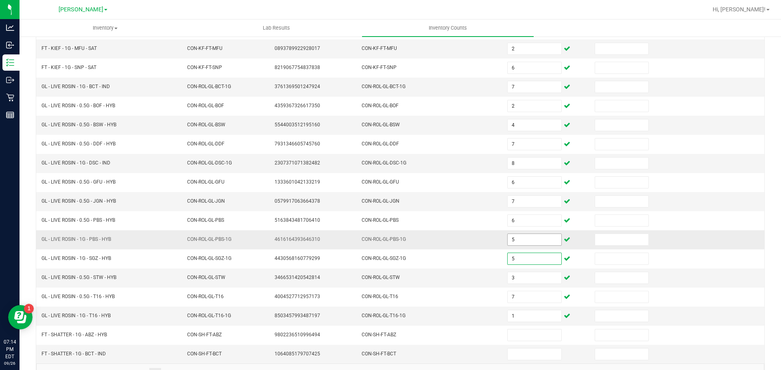
click at [532, 239] on input "5" at bounding box center [533, 239] width 53 height 11
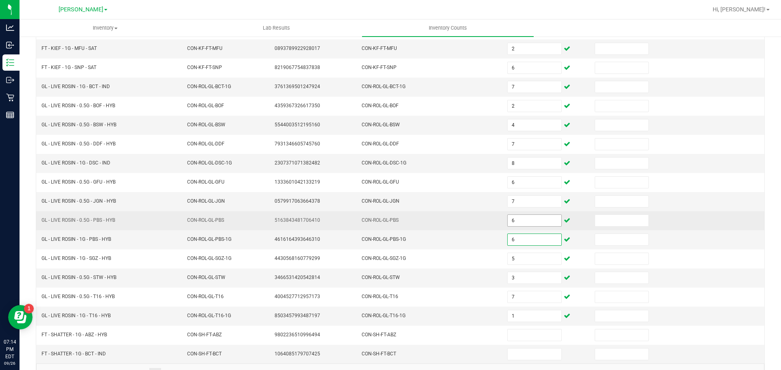
click at [520, 223] on input "6" at bounding box center [533, 220] width 53 height 11
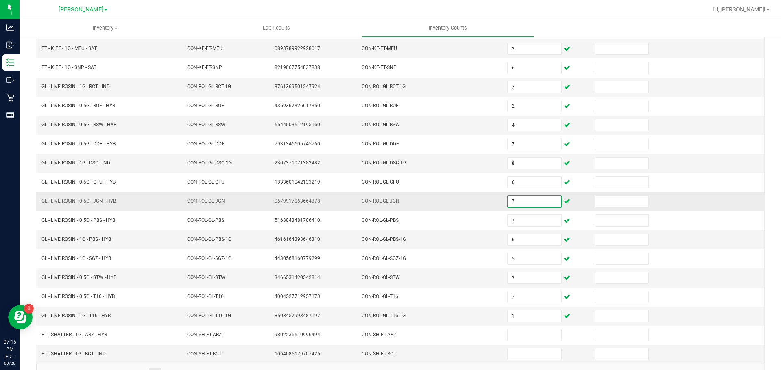
click at [521, 202] on input "7" at bounding box center [533, 201] width 53 height 11
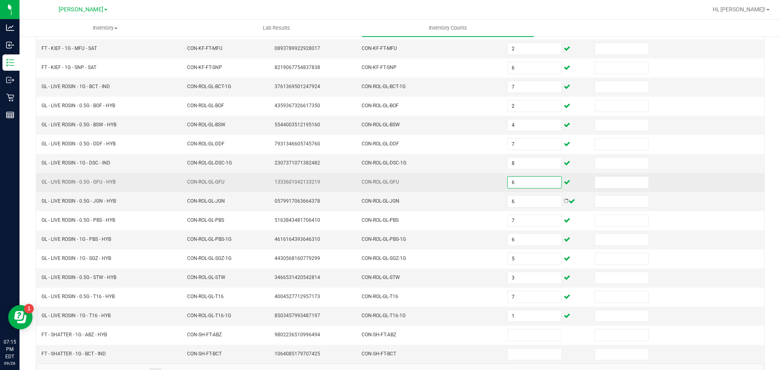
click at [514, 182] on input "6" at bounding box center [533, 182] width 53 height 11
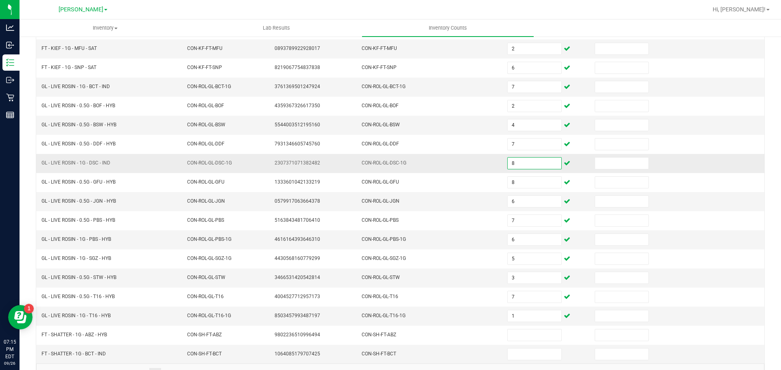
click at [512, 167] on input "8" at bounding box center [533, 163] width 53 height 11
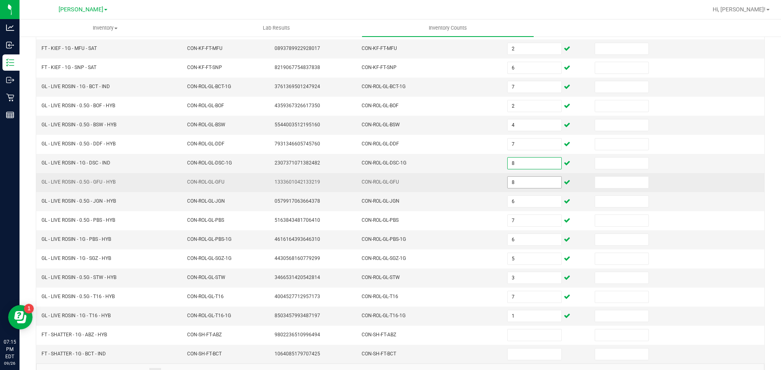
click at [519, 184] on input "8" at bounding box center [533, 182] width 53 height 11
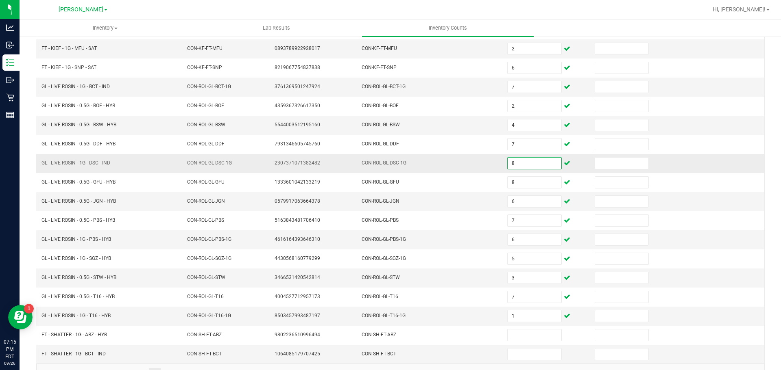
click at [514, 163] on input "8" at bounding box center [533, 163] width 53 height 11
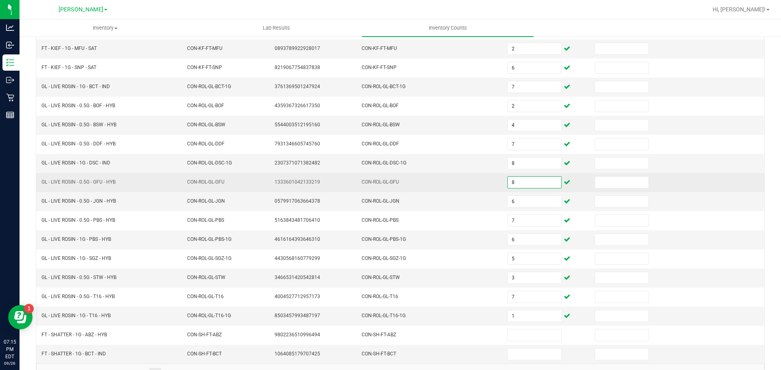
click at [514, 179] on input "8" at bounding box center [533, 182] width 53 height 11
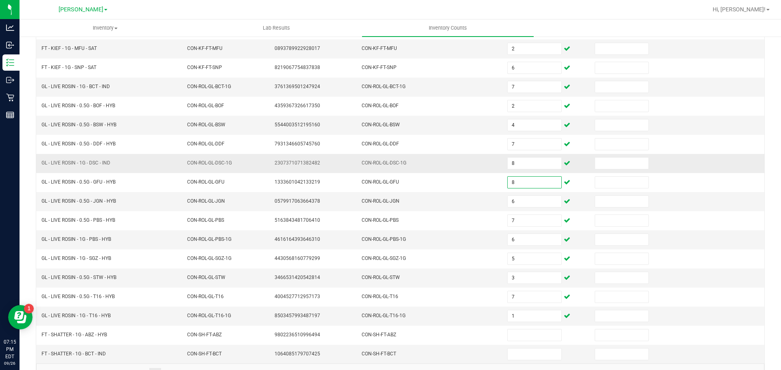
click at [565, 163] on td "8" at bounding box center [545, 163] width 87 height 19
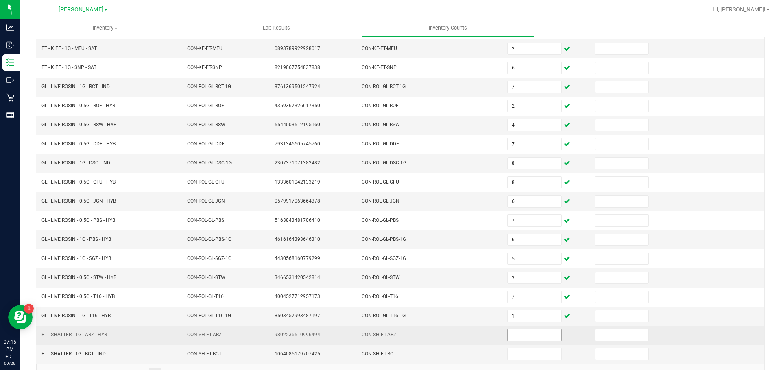
click at [538, 339] on input at bounding box center [533, 335] width 53 height 11
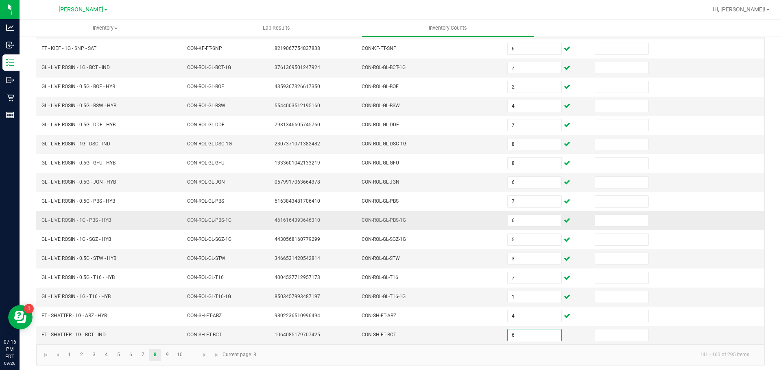
scroll to position [172, 0]
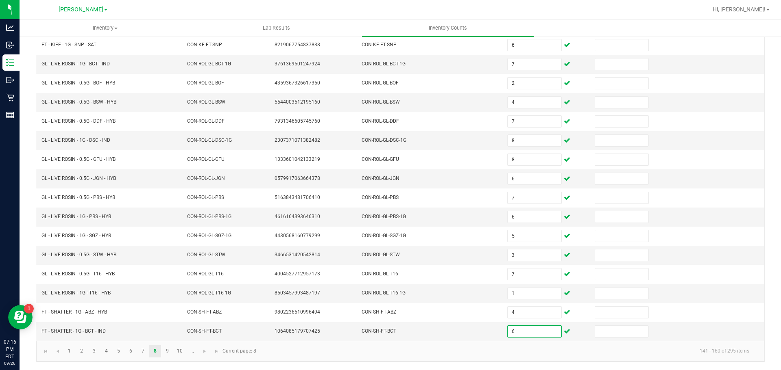
click at [396, 355] on kendo-pager-info "141 - 160 of 295 items" at bounding box center [508, 351] width 494 height 13
click at [171, 352] on link "9" at bounding box center [167, 352] width 12 height 12
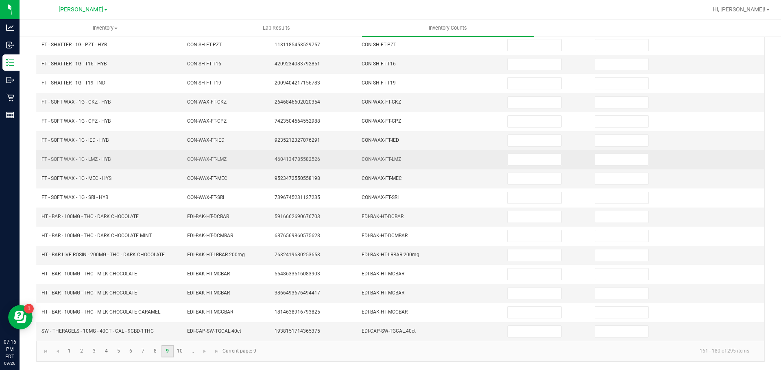
scroll to position [0, 0]
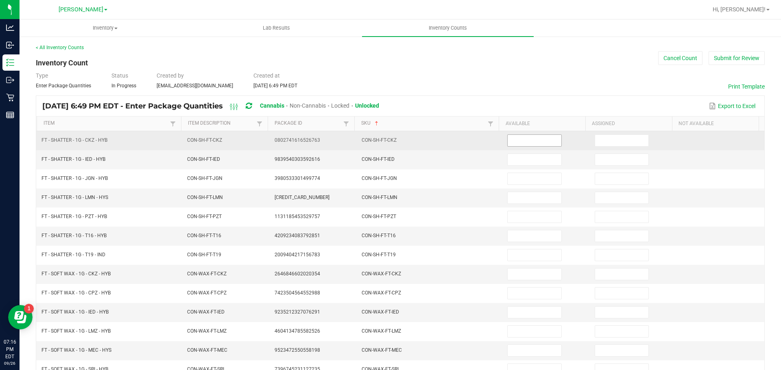
click at [510, 144] on input at bounding box center [533, 140] width 53 height 11
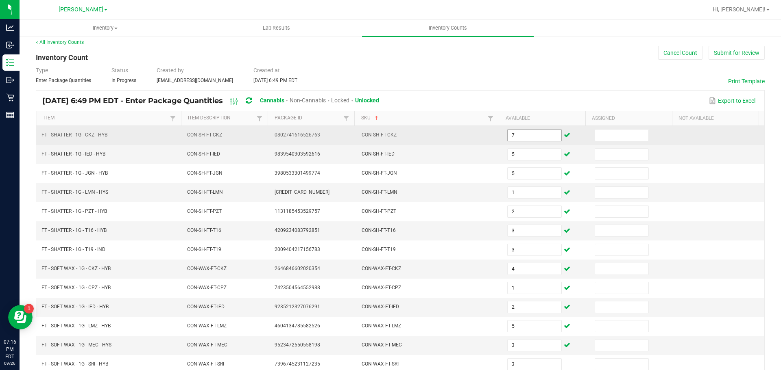
scroll to position [172, 0]
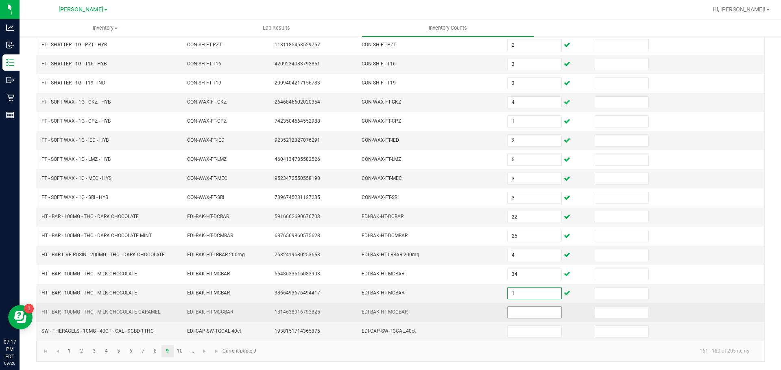
click at [539, 310] on input at bounding box center [533, 312] width 53 height 11
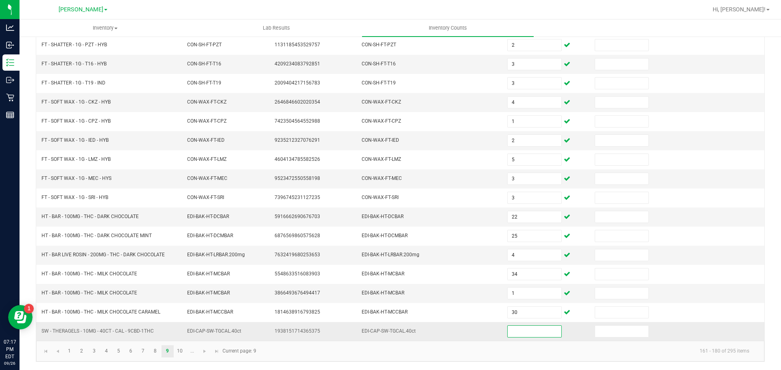
click at [537, 335] on input at bounding box center [533, 331] width 53 height 11
click at [372, 346] on kendo-pager-info "161 - 180 of 295 items" at bounding box center [508, 351] width 494 height 13
click at [183, 351] on link "10" at bounding box center [180, 352] width 12 height 12
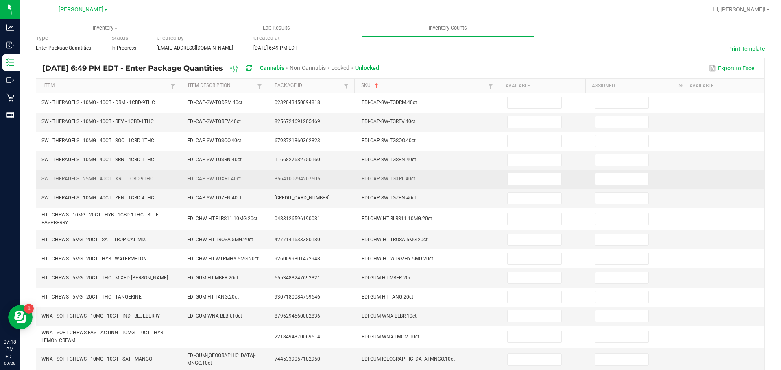
scroll to position [0, 0]
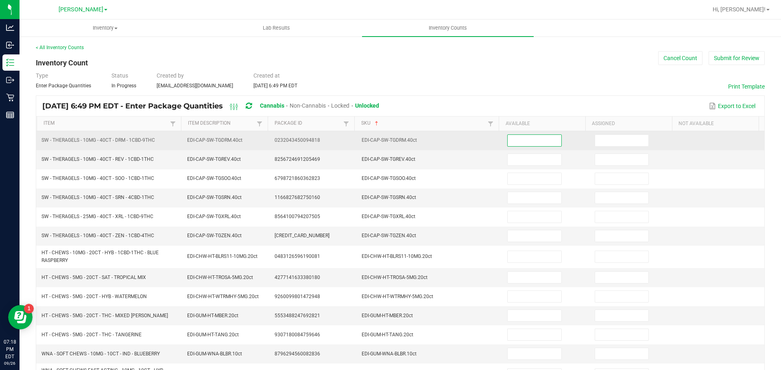
click at [530, 145] on input at bounding box center [533, 140] width 53 height 11
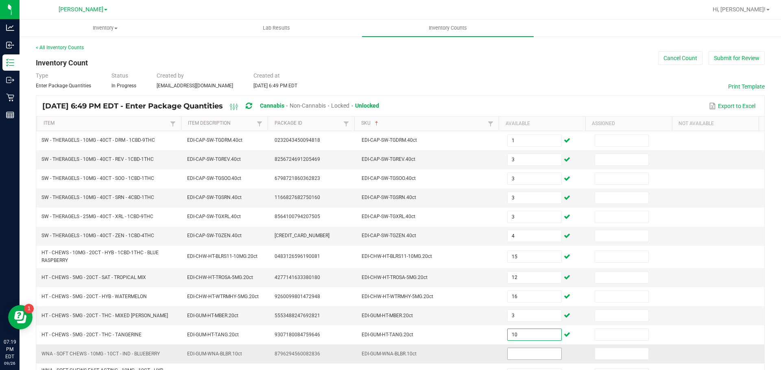
click at [518, 353] on input at bounding box center [533, 353] width 53 height 11
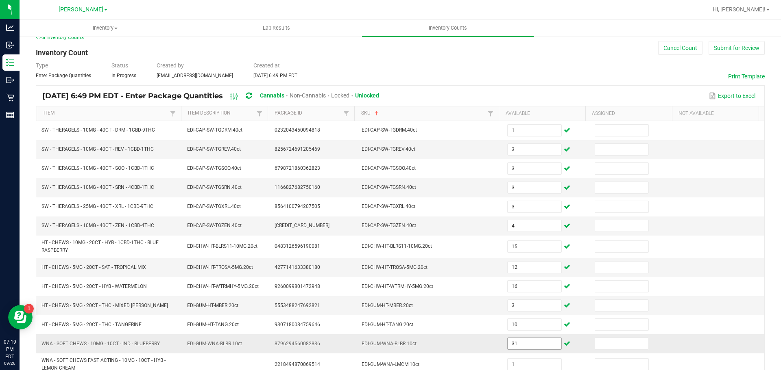
scroll to position [193, 0]
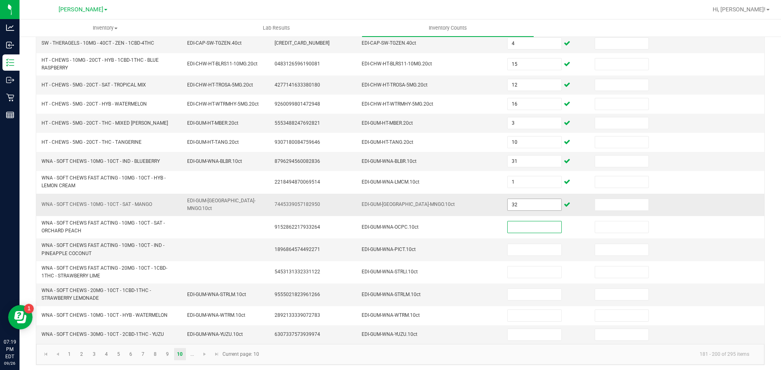
click at [519, 200] on input "32" at bounding box center [533, 204] width 53 height 11
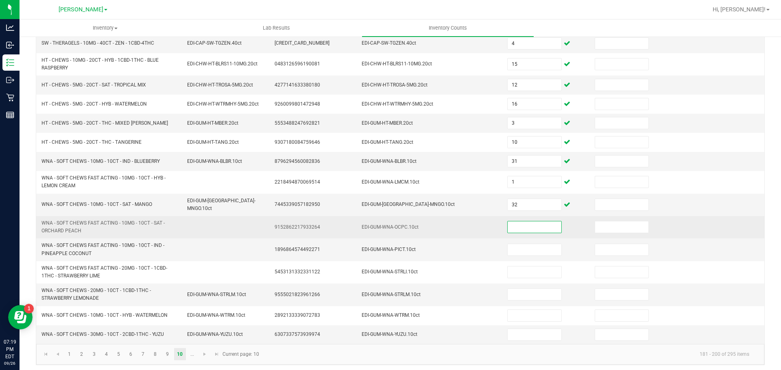
click at [515, 222] on input at bounding box center [533, 227] width 53 height 11
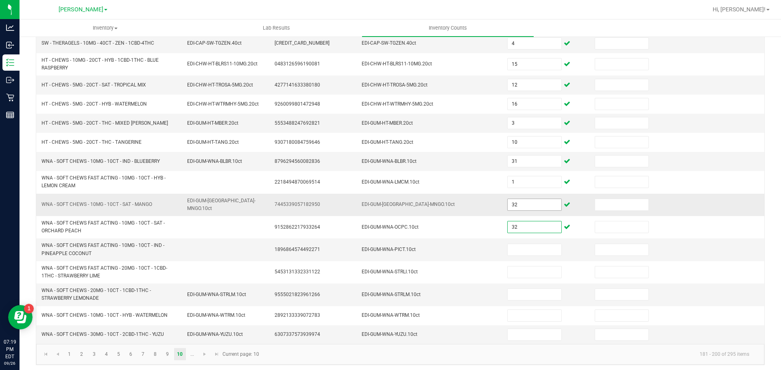
click at [519, 199] on input "32" at bounding box center [533, 204] width 53 height 11
click at [535, 247] on input at bounding box center [533, 249] width 53 height 11
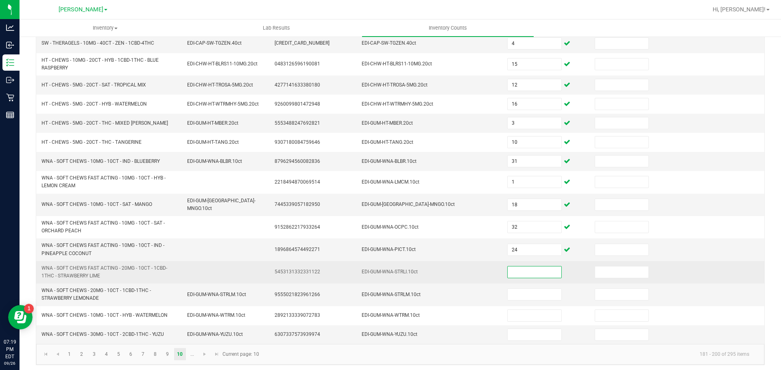
click at [539, 269] on input at bounding box center [533, 272] width 53 height 11
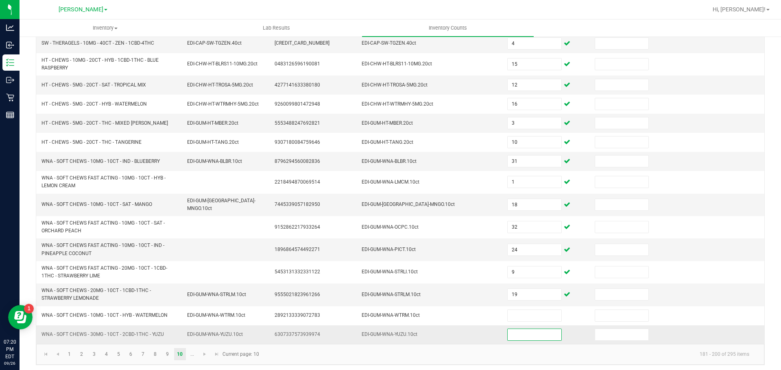
click at [523, 330] on input at bounding box center [533, 334] width 53 height 11
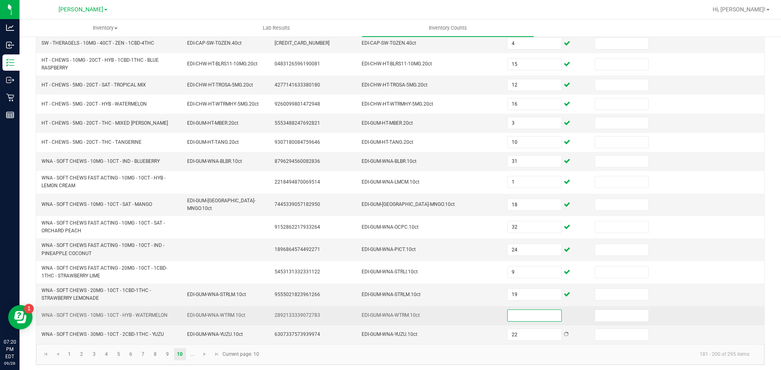
click at [508, 316] on input at bounding box center [533, 315] width 53 height 11
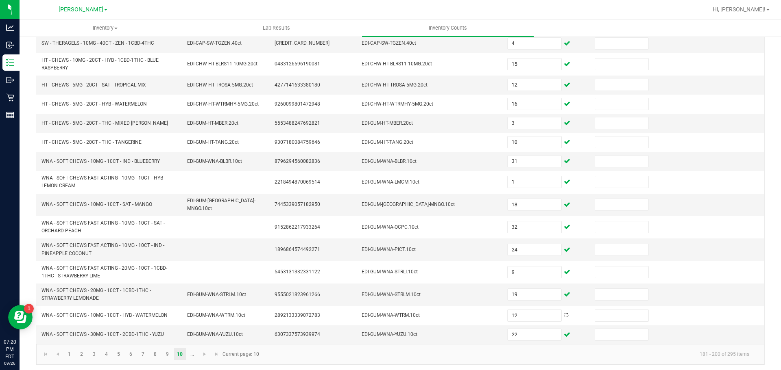
click at [484, 355] on kendo-pager-info "181 - 200 of 295 items" at bounding box center [510, 354] width 492 height 13
click at [203, 352] on span "Go to the next page" at bounding box center [204, 354] width 7 height 7
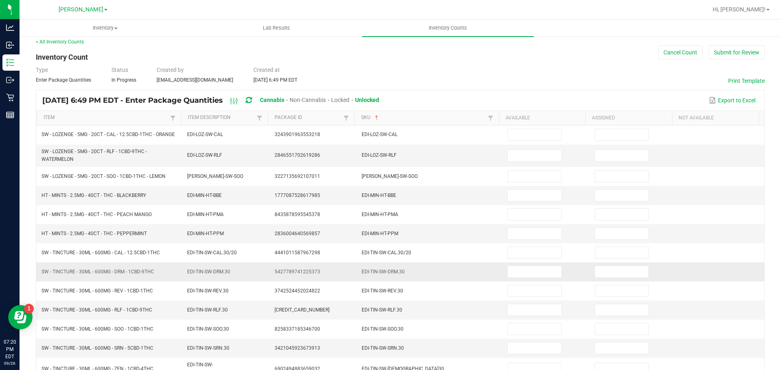
scroll to position [0, 0]
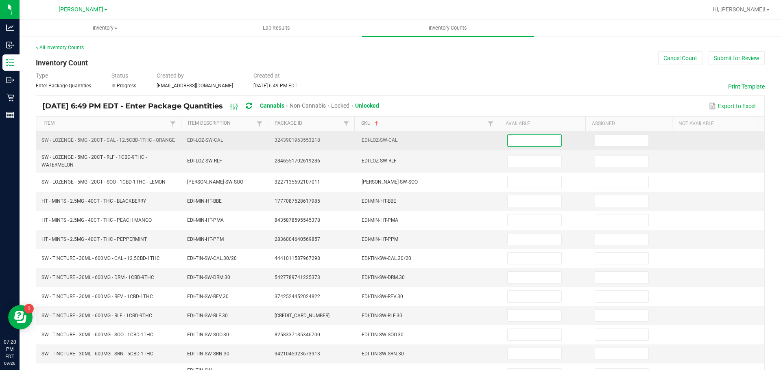
click at [508, 141] on input at bounding box center [533, 140] width 53 height 11
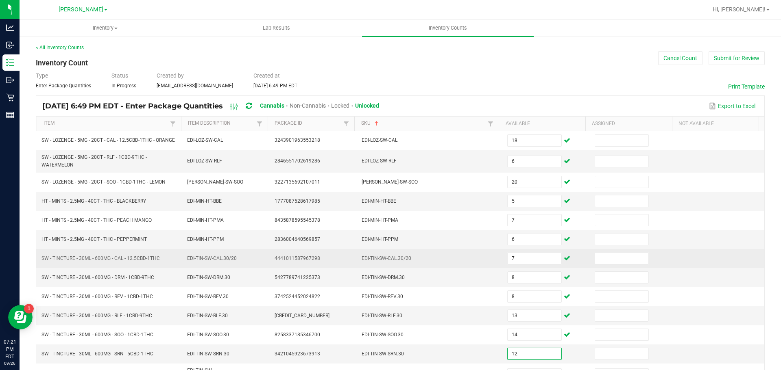
scroll to position [122, 0]
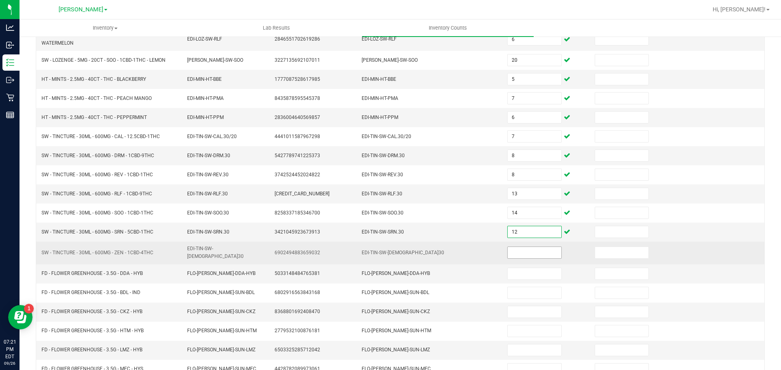
click at [526, 257] on input at bounding box center [533, 252] width 53 height 11
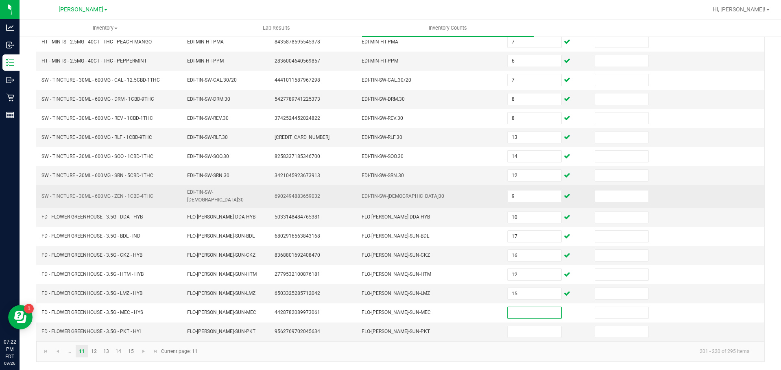
scroll to position [179, 0]
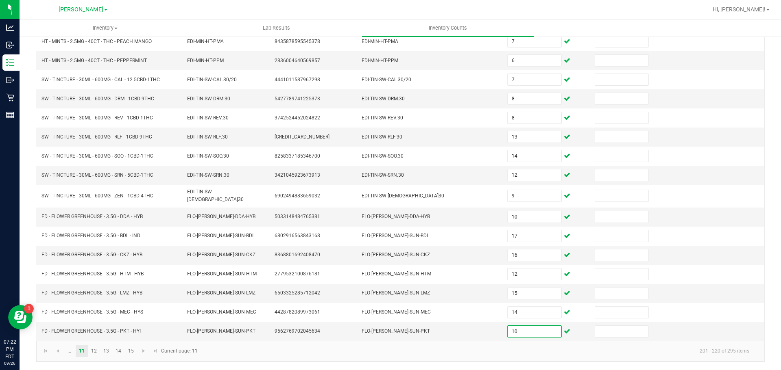
click at [389, 356] on kendo-pager-info "201 - 220 of 295 items" at bounding box center [478, 351] width 553 height 13
click at [97, 354] on link "12" at bounding box center [94, 351] width 12 height 12
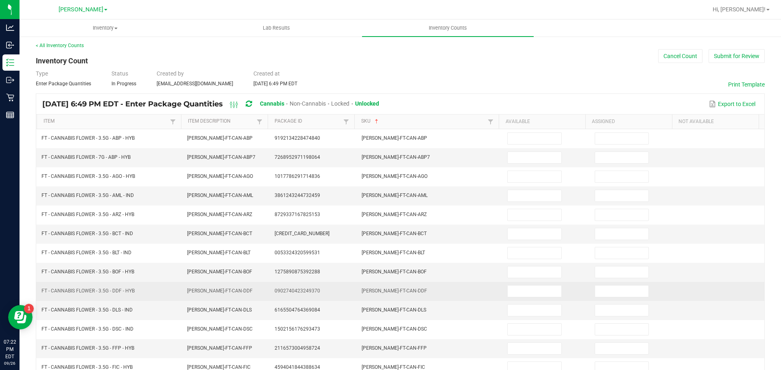
scroll to position [0, 0]
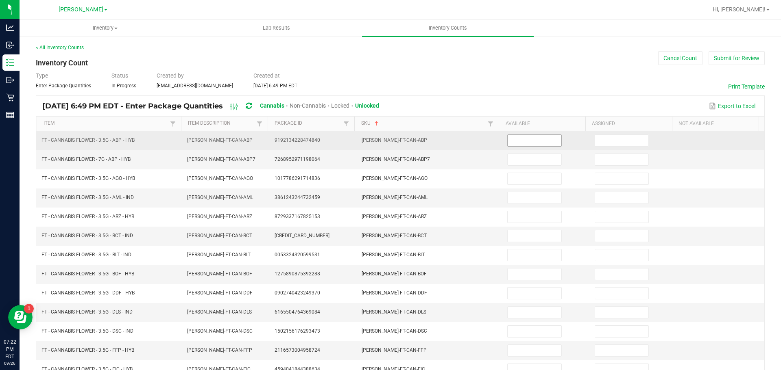
click at [507, 141] on input at bounding box center [533, 140] width 53 height 11
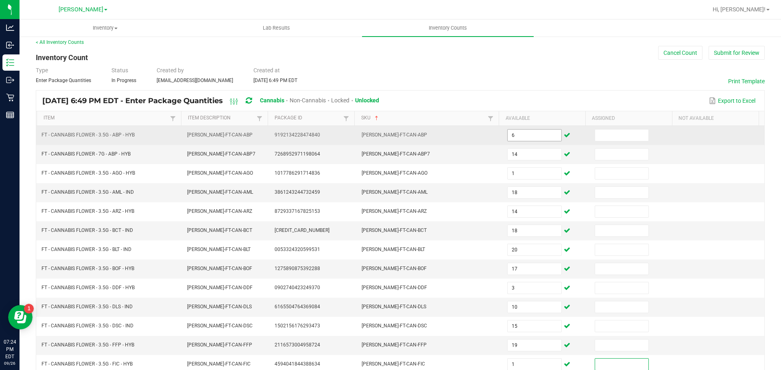
scroll to position [172, 0]
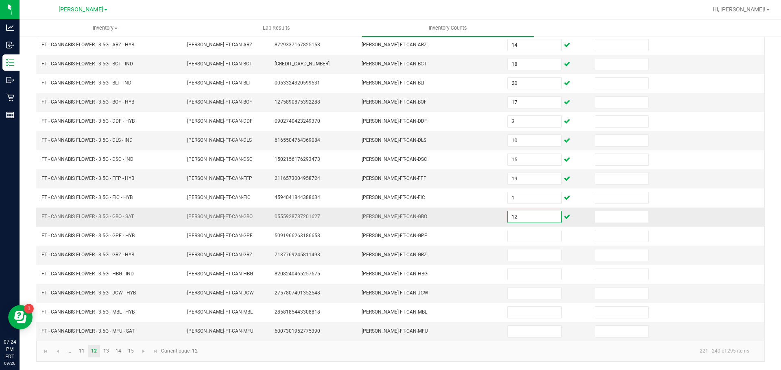
click at [518, 218] on input "12" at bounding box center [533, 216] width 53 height 11
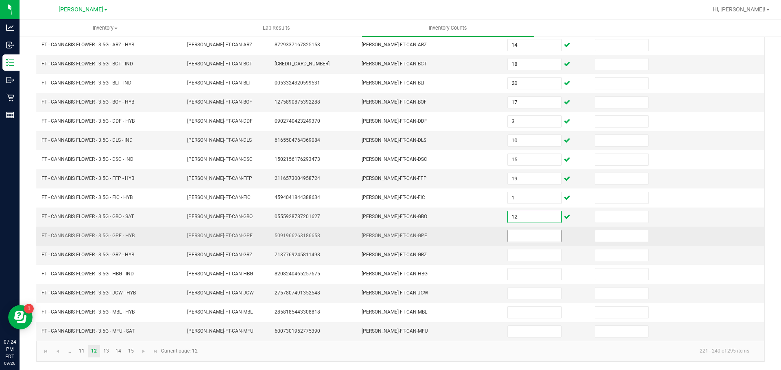
click at [515, 237] on input at bounding box center [533, 236] width 53 height 11
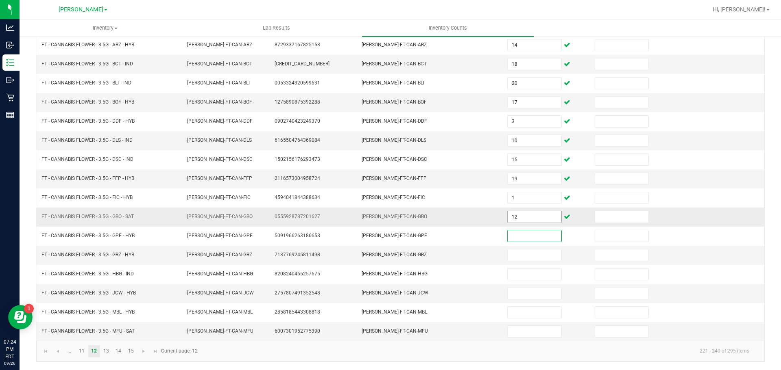
click at [526, 214] on input "12" at bounding box center [533, 216] width 53 height 11
click at [519, 218] on input "10" at bounding box center [533, 216] width 53 height 11
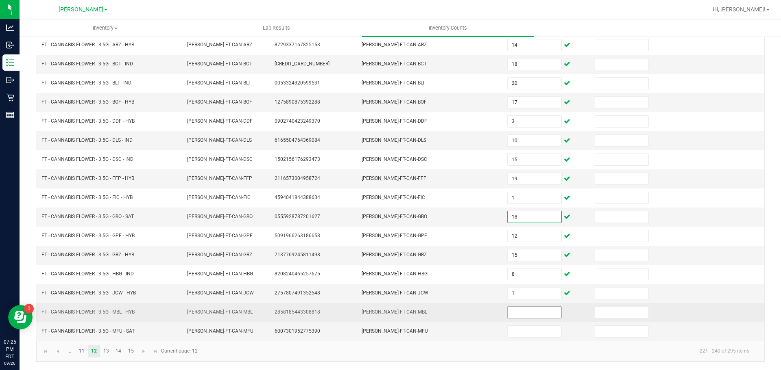
click at [535, 313] on input at bounding box center [533, 312] width 53 height 11
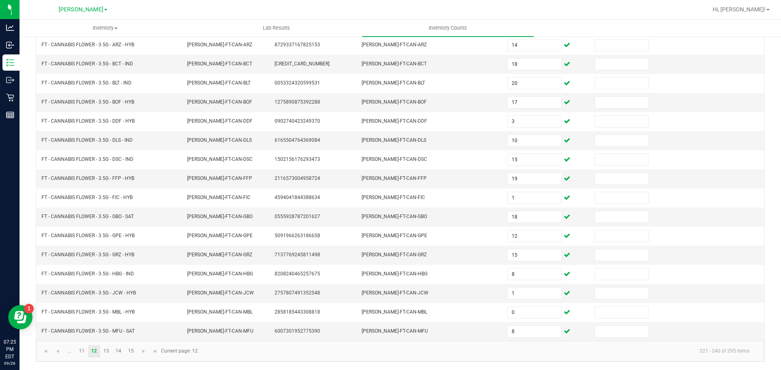
click at [236, 349] on kendo-pager-info "221 - 240 of 295 items" at bounding box center [478, 351] width 553 height 13
click at [102, 355] on link "13" at bounding box center [106, 352] width 12 height 12
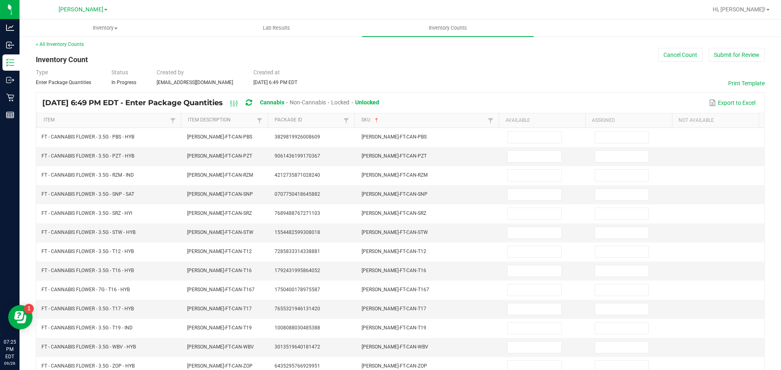
scroll to position [0, 0]
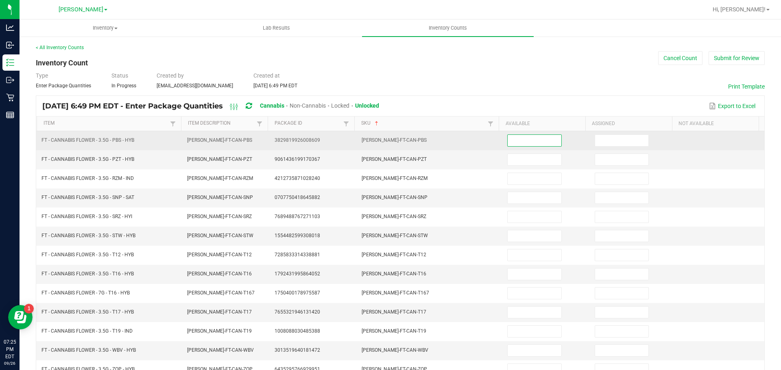
click at [542, 144] on input at bounding box center [533, 140] width 53 height 11
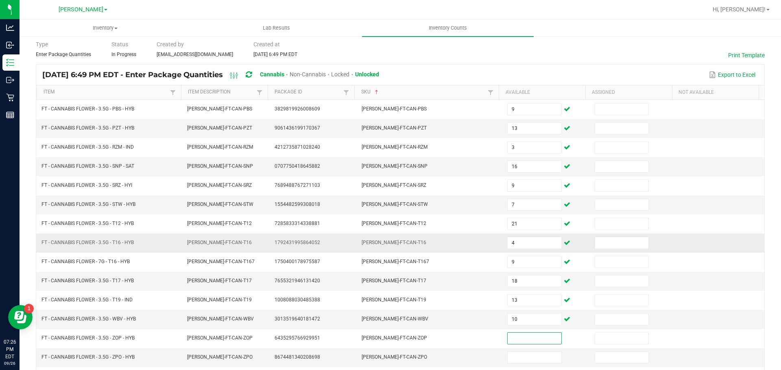
scroll to position [46, 0]
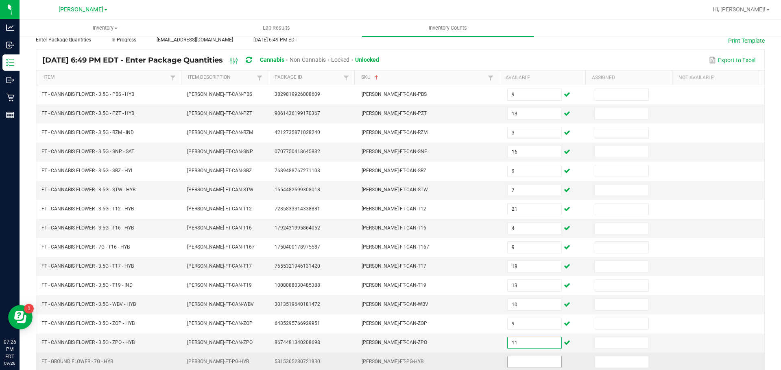
click at [533, 358] on input at bounding box center [533, 362] width 53 height 11
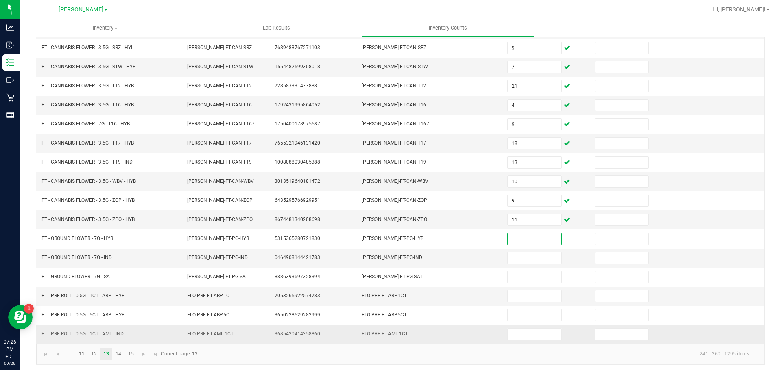
scroll to position [172, 0]
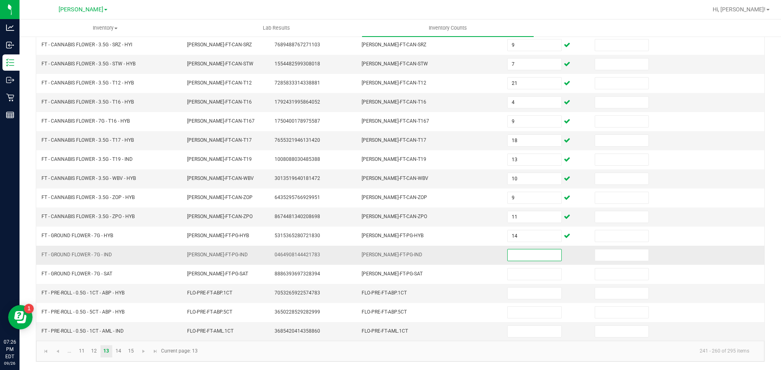
click at [524, 250] on input at bounding box center [533, 255] width 53 height 11
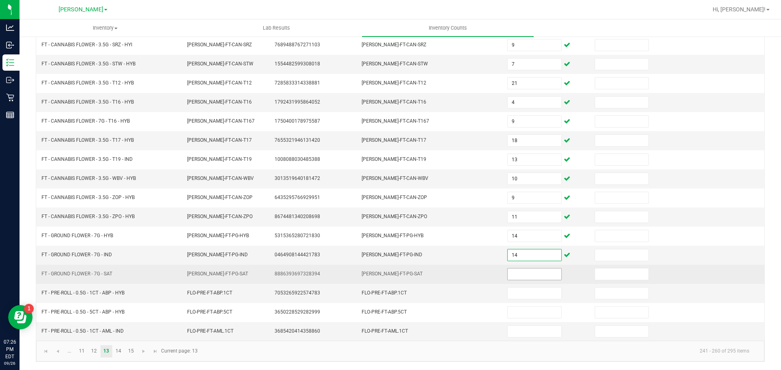
click at [526, 272] on input at bounding box center [533, 274] width 53 height 11
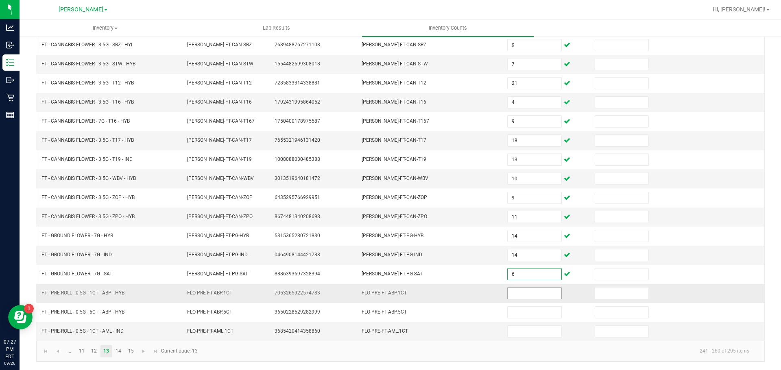
click at [516, 299] on input at bounding box center [533, 293] width 53 height 11
click at [305, 353] on kendo-pager-info "241 - 260 of 295 items" at bounding box center [478, 351] width 553 height 13
click at [114, 355] on link "14" at bounding box center [119, 352] width 12 height 12
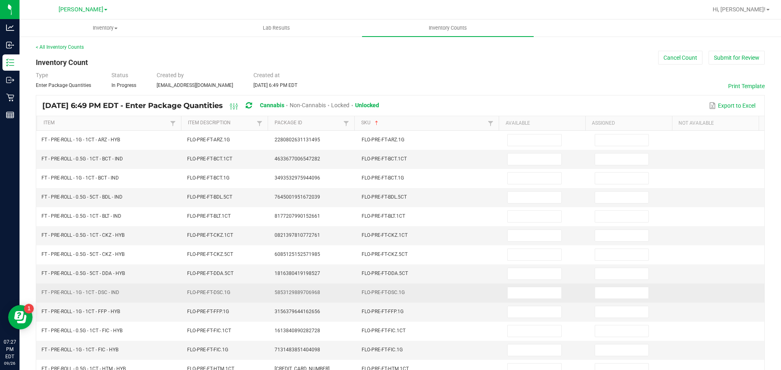
scroll to position [0, 0]
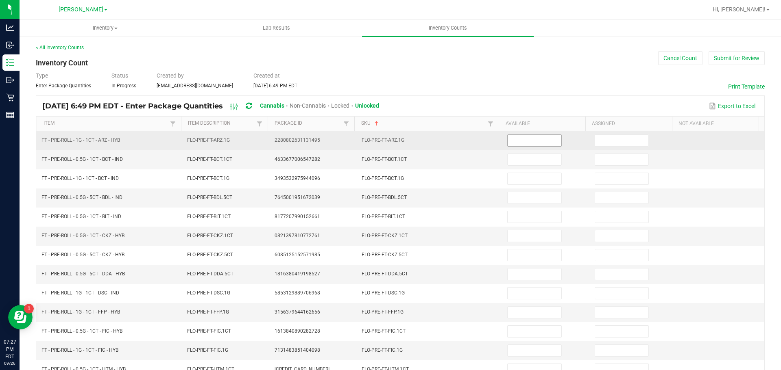
click at [511, 145] on input at bounding box center [533, 140] width 53 height 11
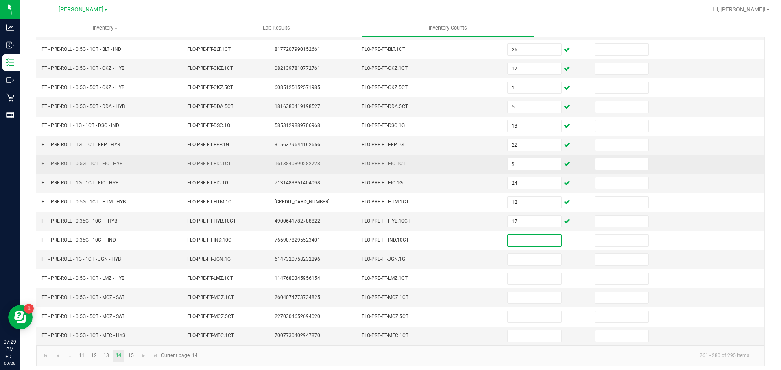
scroll to position [172, 0]
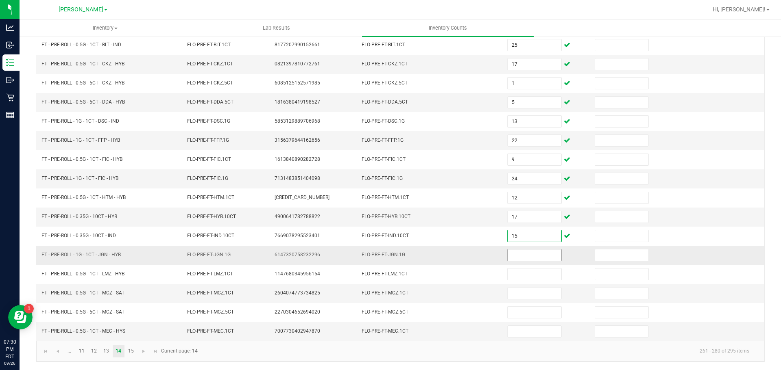
click at [546, 255] on input at bounding box center [533, 255] width 53 height 11
click at [235, 353] on kendo-pager-info "261 - 280 of 295 items" at bounding box center [478, 351] width 553 height 13
click at [134, 355] on link "15" at bounding box center [131, 352] width 12 height 12
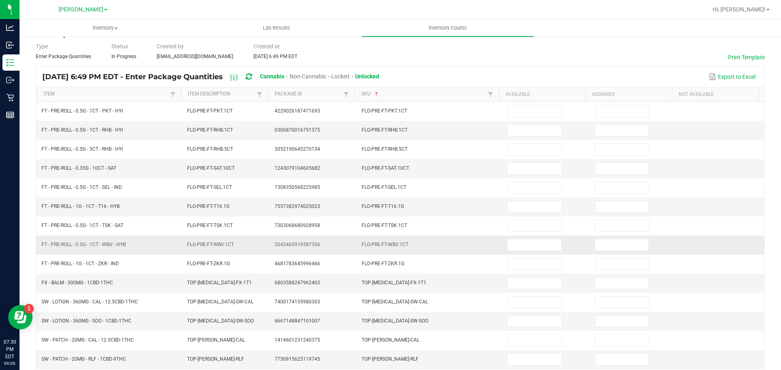
scroll to position [0, 0]
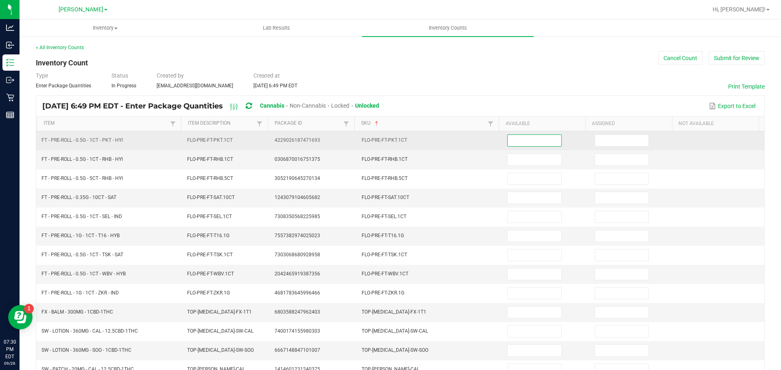
click at [529, 141] on input at bounding box center [533, 140] width 53 height 11
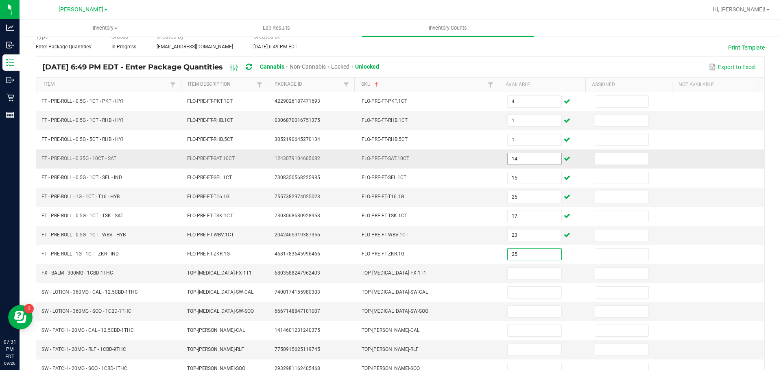
scroll to position [76, 0]
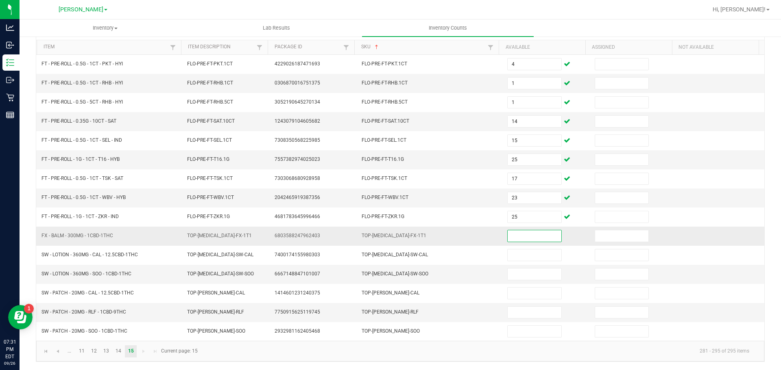
click at [534, 235] on input at bounding box center [533, 236] width 53 height 11
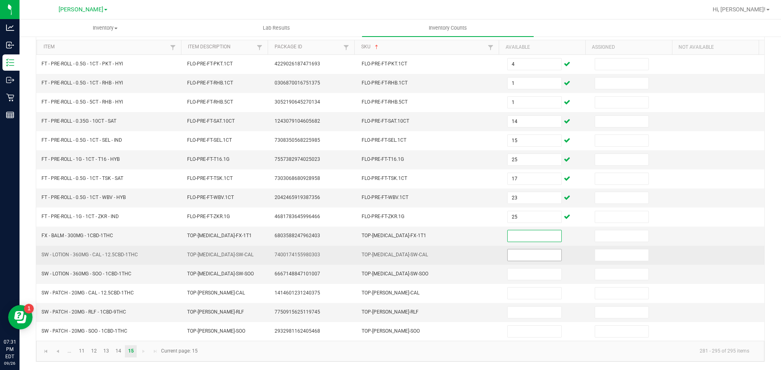
click at [545, 255] on input at bounding box center [533, 255] width 53 height 11
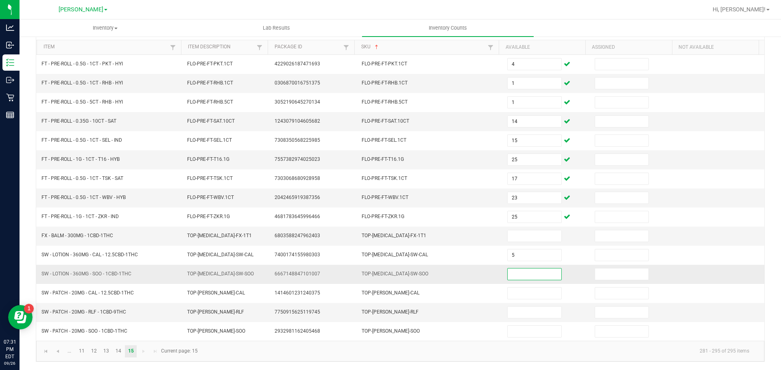
click at [544, 272] on input at bounding box center [533, 274] width 53 height 11
click at [536, 239] on input at bounding box center [533, 236] width 53 height 11
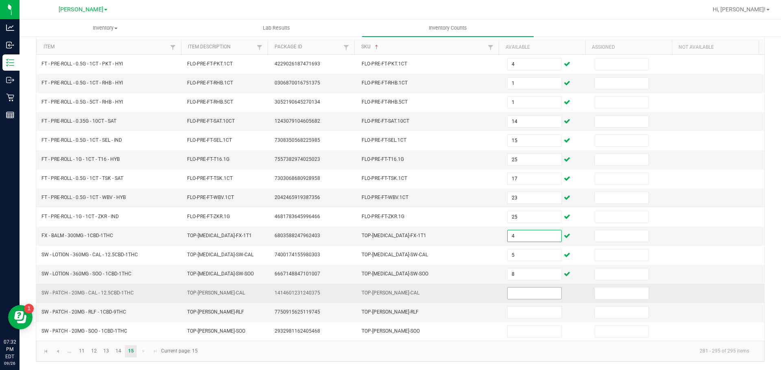
click at [531, 297] on input at bounding box center [533, 293] width 53 height 11
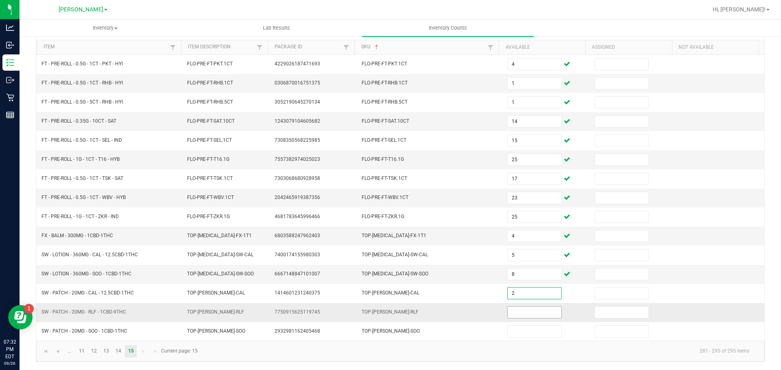
click at [527, 312] on input at bounding box center [533, 312] width 53 height 11
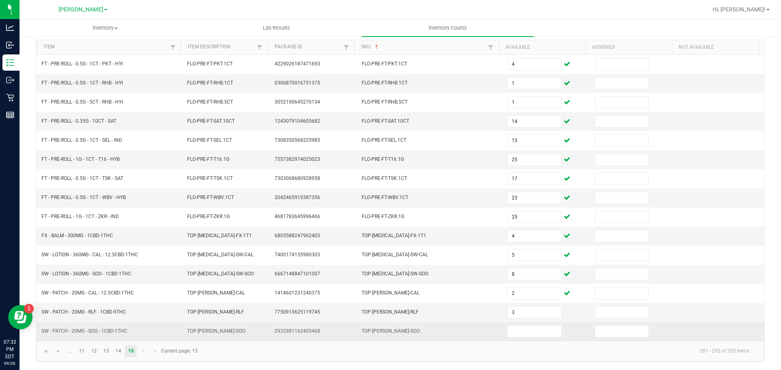
click at [517, 325] on td at bounding box center [545, 331] width 87 height 19
click at [514, 339] on td at bounding box center [545, 331] width 87 height 19
click at [514, 336] on input at bounding box center [533, 331] width 53 height 11
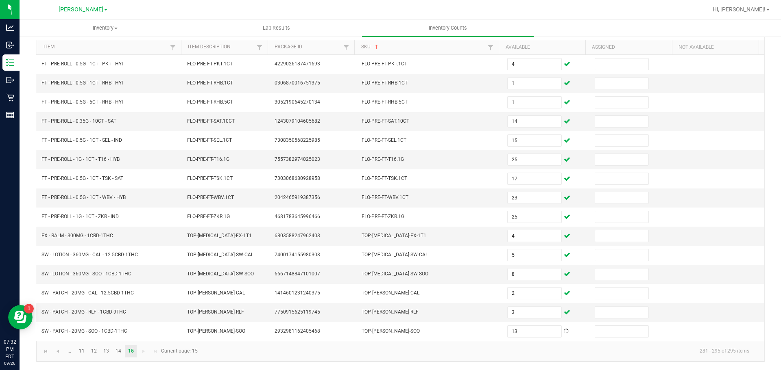
click at [464, 350] on kendo-pager-info "281 - 295 of 295 items" at bounding box center [478, 351] width 553 height 13
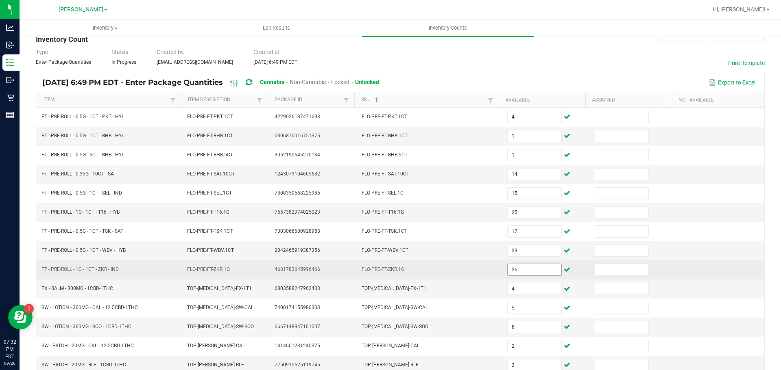
scroll to position [0, 0]
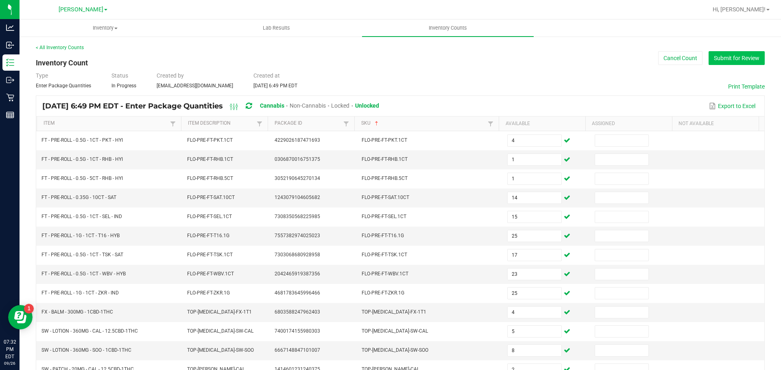
click at [729, 58] on button "Submit for Review" at bounding box center [736, 58] width 56 height 14
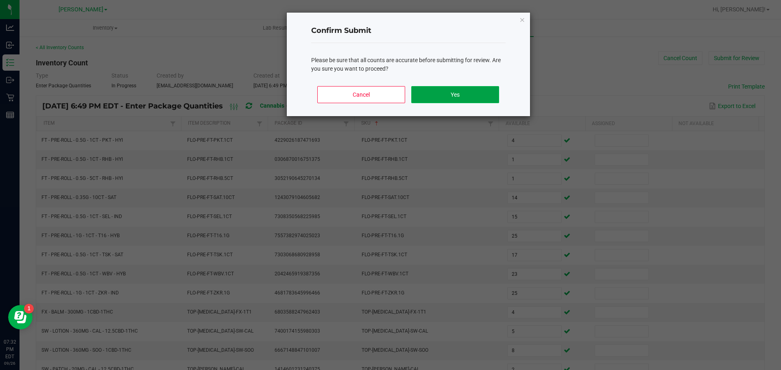
click at [474, 91] on button "Yes" at bounding box center [454, 94] width 87 height 17
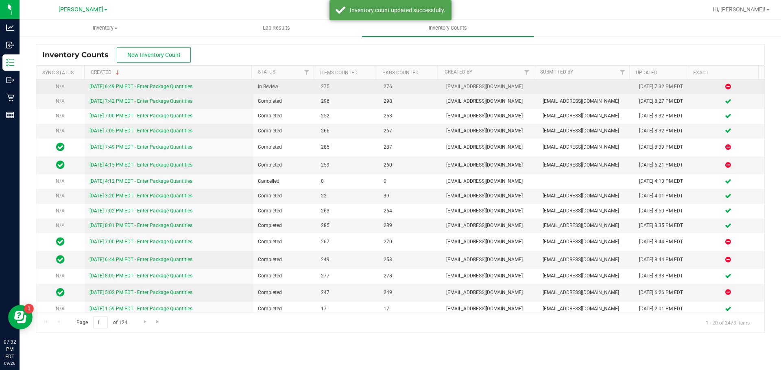
click at [118, 90] on div "[DATE] 6:49 PM EDT - Enter Package Quantities" at bounding box center [168, 87] width 159 height 8
click at [118, 87] on link "[DATE] 6:49 PM EDT - Enter Package Quantities" at bounding box center [140, 87] width 103 height 6
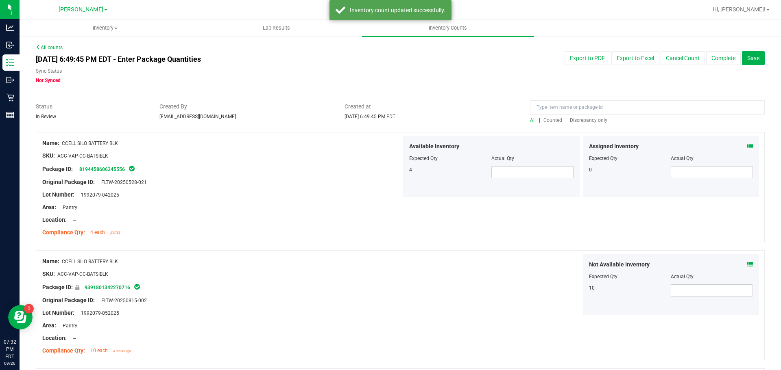
click at [588, 122] on span "Discrepancy only" at bounding box center [588, 121] width 37 height 6
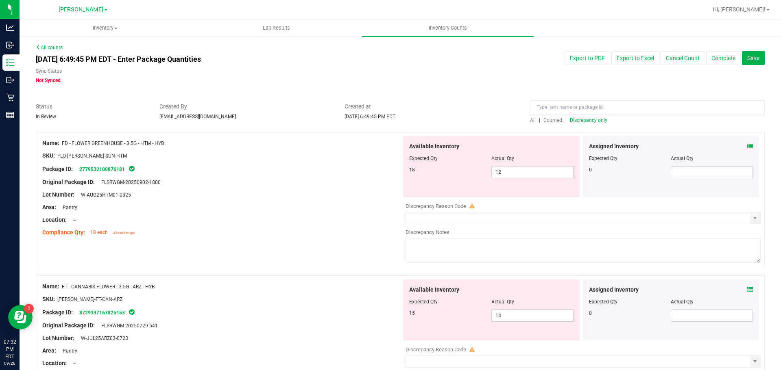
click at [747, 148] on icon at bounding box center [750, 147] width 6 height 6
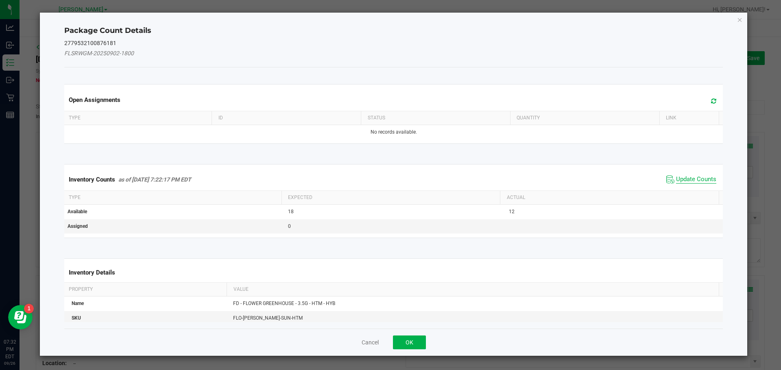
click at [695, 178] on span "Update Counts" at bounding box center [696, 180] width 40 height 8
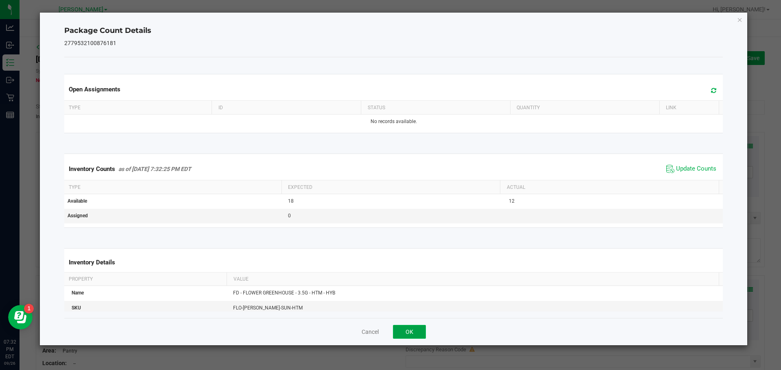
click at [414, 333] on button "OK" at bounding box center [409, 332] width 33 height 14
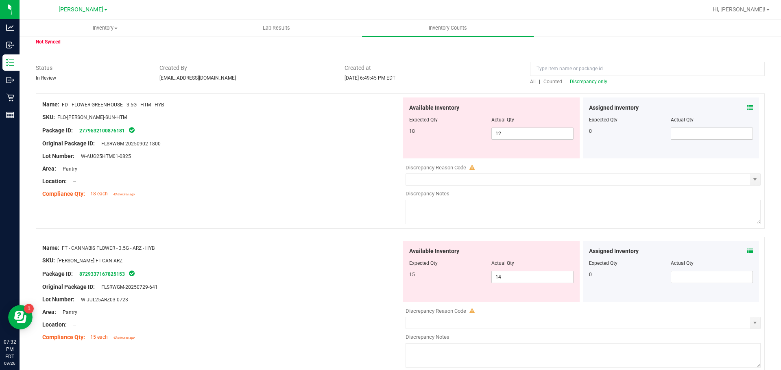
scroll to position [81, 0]
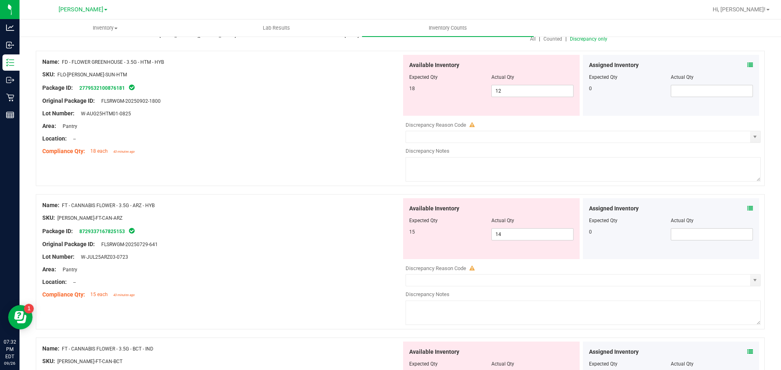
click at [747, 206] on icon at bounding box center [750, 209] width 6 height 6
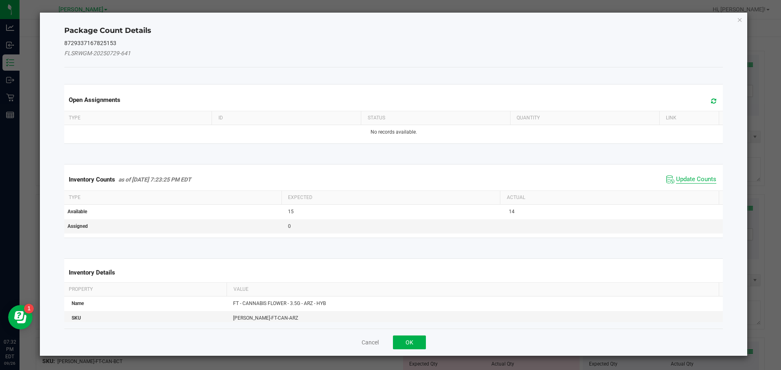
click at [694, 178] on span "Update Counts" at bounding box center [696, 180] width 40 height 8
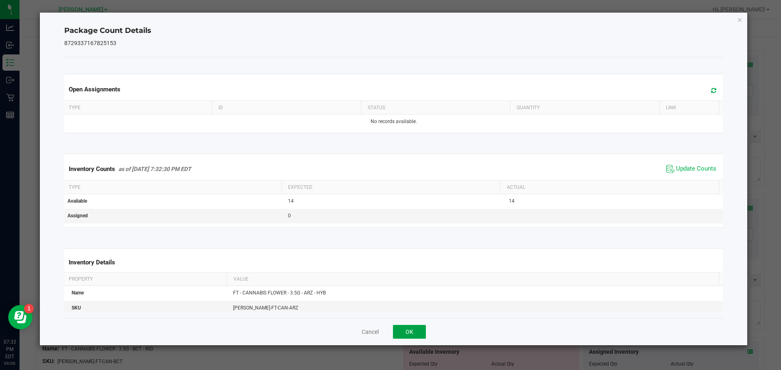
drag, startPoint x: 421, startPoint y: 335, endPoint x: 422, endPoint y: 329, distance: 5.8
click at [421, 334] on button "OK" at bounding box center [409, 332] width 33 height 14
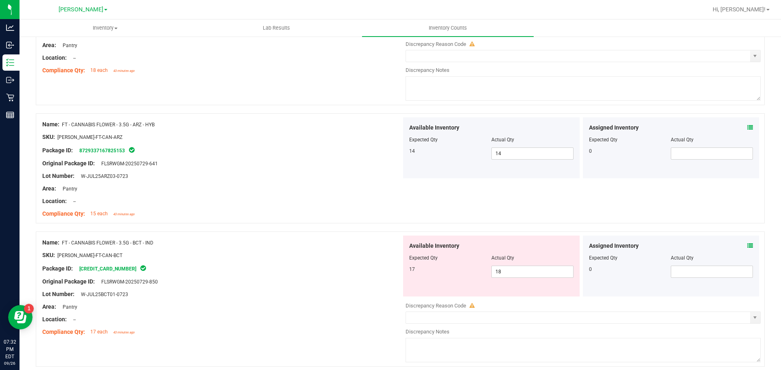
scroll to position [163, 0]
click at [747, 242] on span at bounding box center [750, 246] width 6 height 9
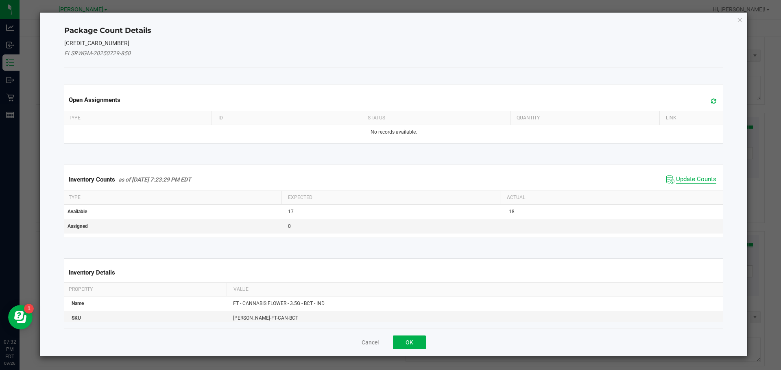
click at [695, 180] on span "Update Counts" at bounding box center [696, 180] width 40 height 8
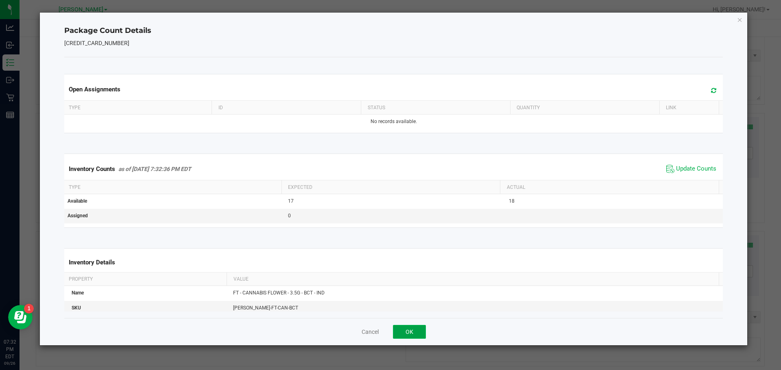
click at [407, 326] on button "OK" at bounding box center [409, 332] width 33 height 14
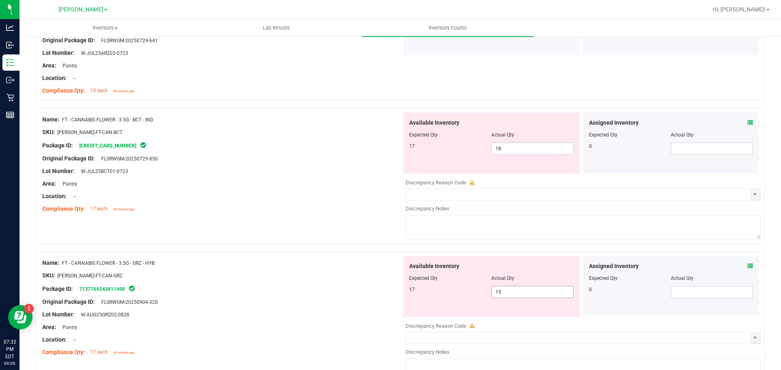
scroll to position [325, 0]
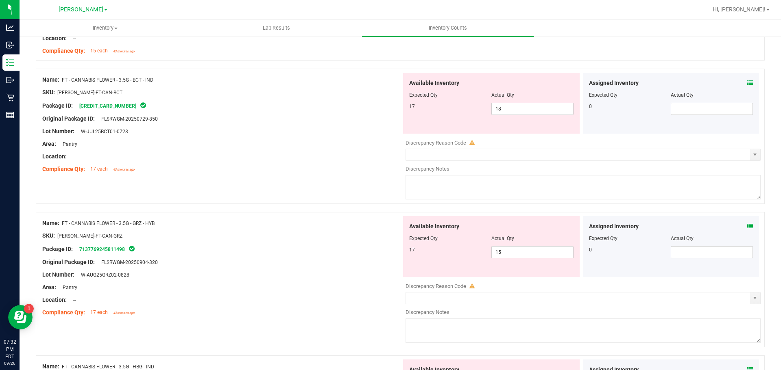
click at [747, 224] on icon at bounding box center [750, 227] width 6 height 6
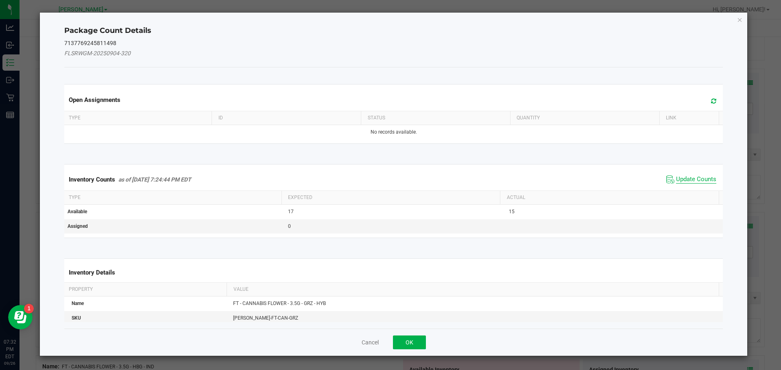
click at [686, 178] on span "Update Counts" at bounding box center [696, 180] width 40 height 8
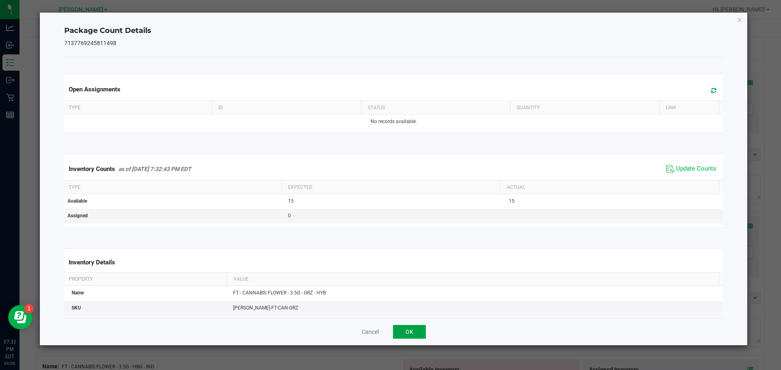
click at [422, 333] on button "OK" at bounding box center [409, 332] width 33 height 14
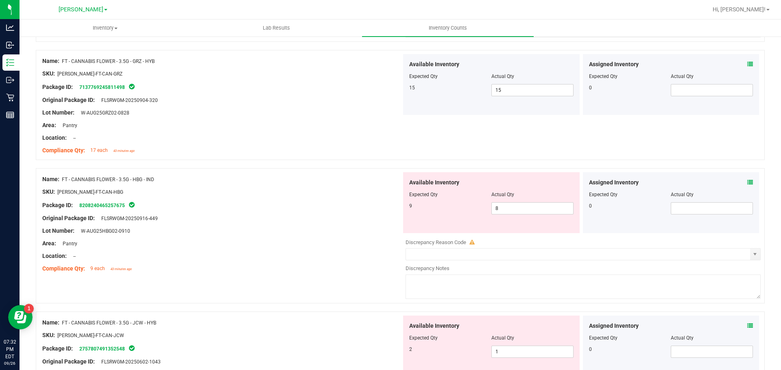
scroll to position [488, 0]
click at [747, 181] on icon at bounding box center [750, 182] width 6 height 6
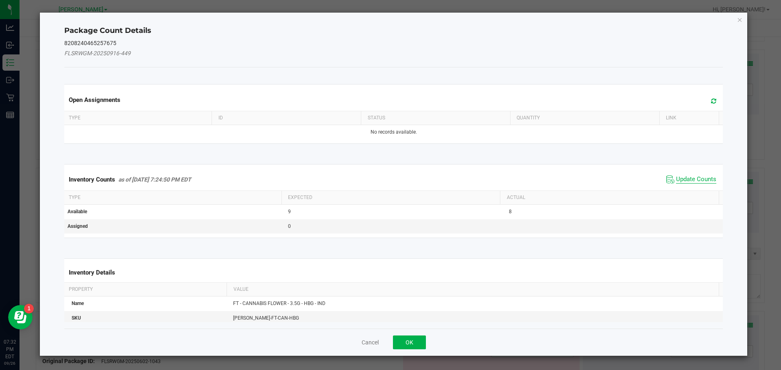
click at [695, 181] on span "Update Counts" at bounding box center [696, 180] width 40 height 8
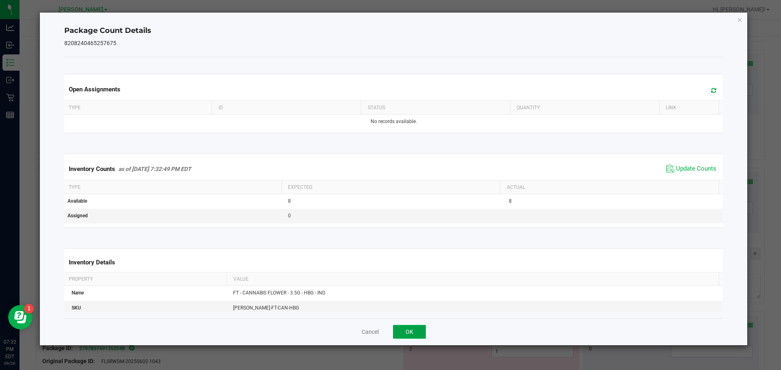
click at [420, 330] on button "OK" at bounding box center [409, 332] width 33 height 14
drag, startPoint x: 420, startPoint y: 330, endPoint x: 497, endPoint y: 319, distance: 77.2
click at [420, 346] on div "2 1 1" at bounding box center [491, 352] width 164 height 12
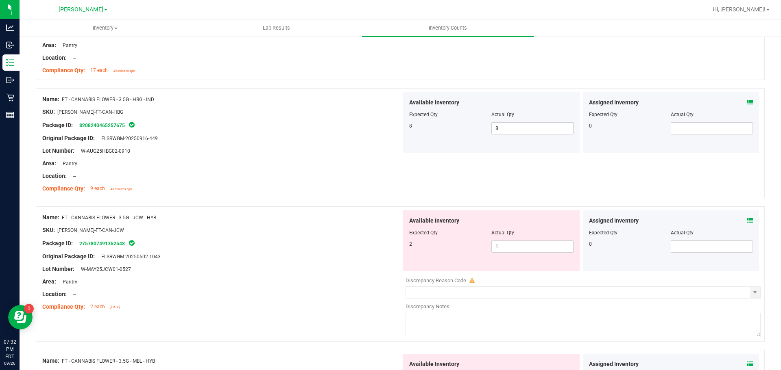
scroll to position [569, 0]
click at [746, 218] on div "Assigned Inventory Expected Qty Actual Qty 0" at bounding box center [671, 239] width 176 height 61
click at [747, 218] on icon at bounding box center [750, 219] width 6 height 6
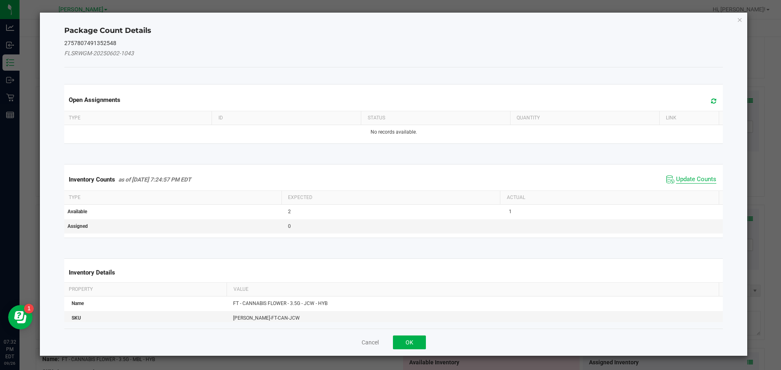
click at [683, 179] on span "Update Counts" at bounding box center [696, 180] width 40 height 8
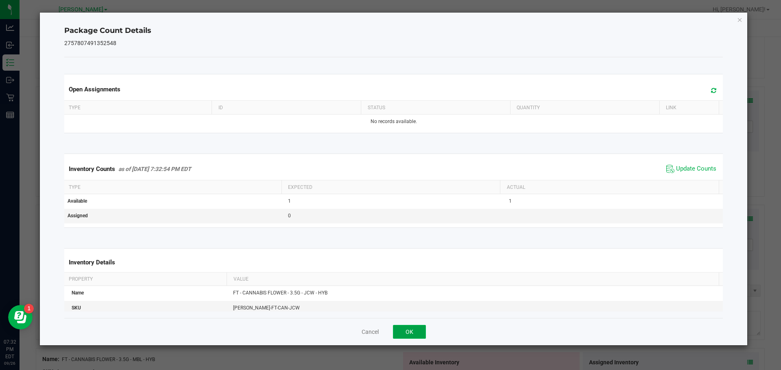
click at [407, 325] on button "OK" at bounding box center [409, 332] width 33 height 14
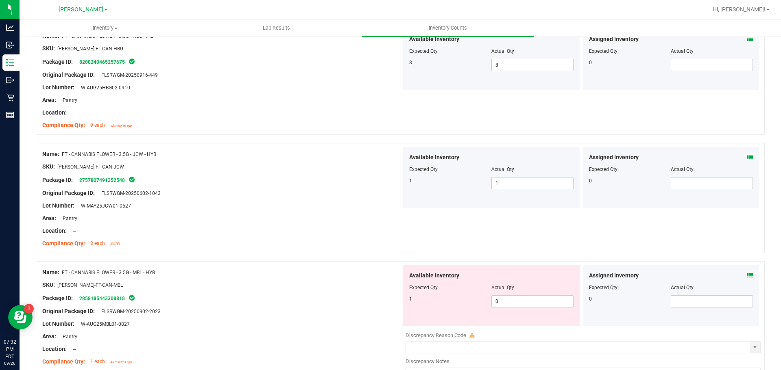
scroll to position [691, 0]
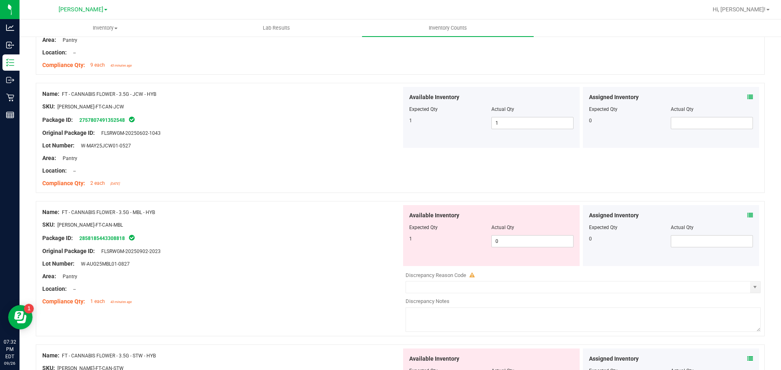
click at [738, 218] on div "Assigned Inventory" at bounding box center [671, 215] width 164 height 9
click at [747, 215] on icon at bounding box center [750, 216] width 6 height 6
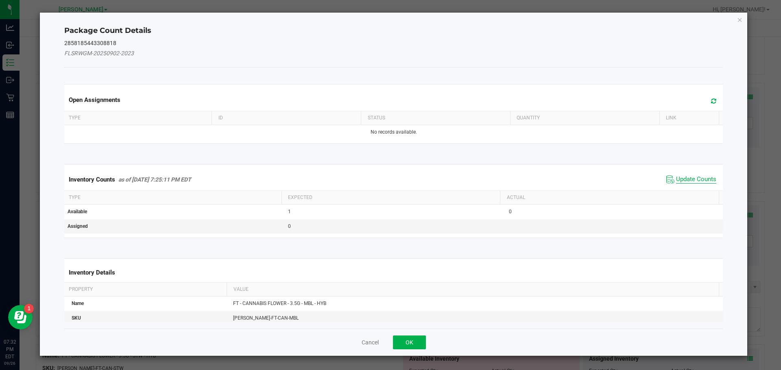
click at [685, 181] on span "Update Counts" at bounding box center [696, 180] width 40 height 8
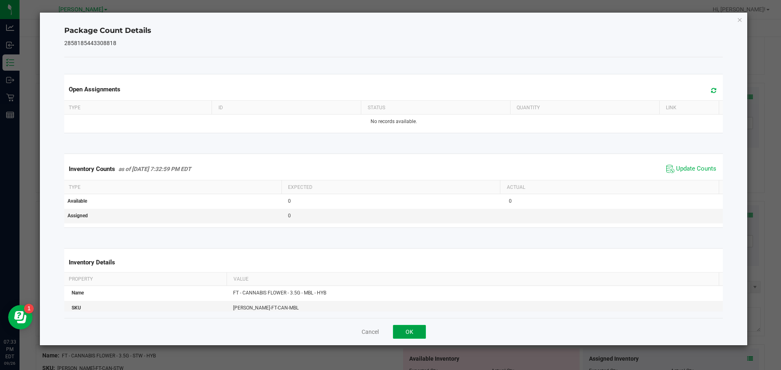
click at [411, 328] on button "OK" at bounding box center [409, 332] width 33 height 14
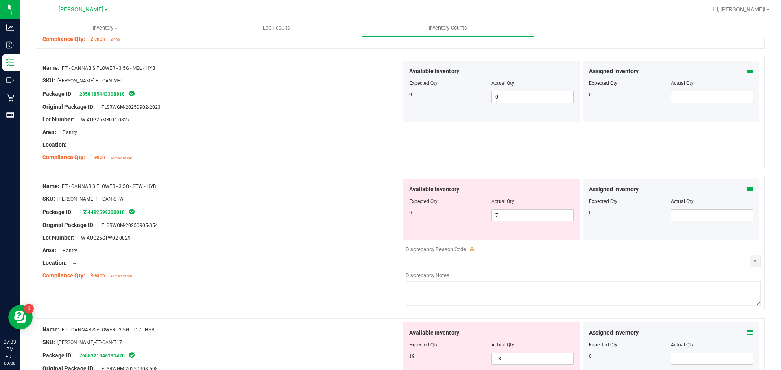
scroll to position [854, 0]
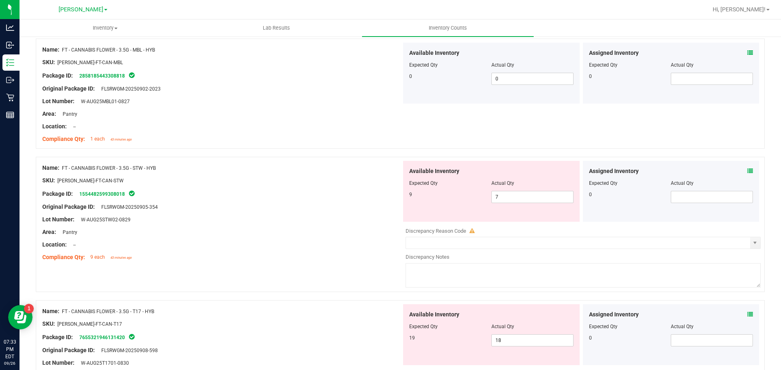
click at [747, 172] on icon at bounding box center [750, 171] width 6 height 6
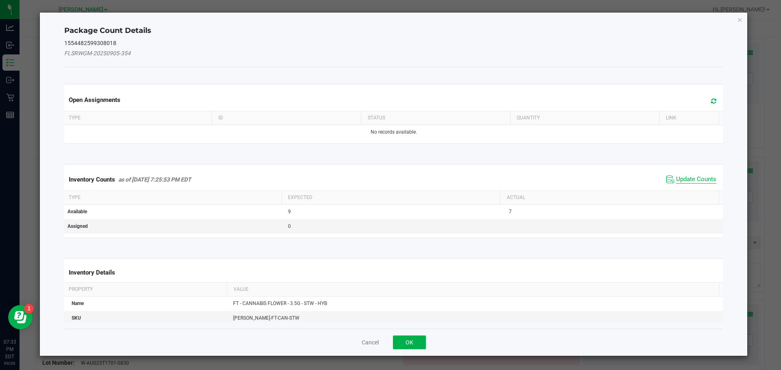
click at [676, 176] on span "Update Counts" at bounding box center [696, 180] width 40 height 8
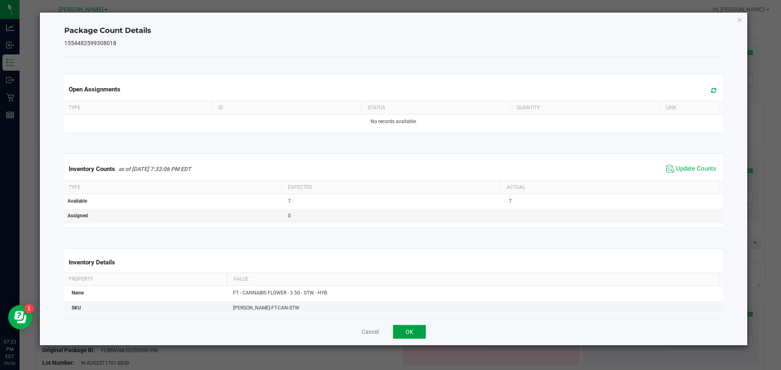
click at [415, 330] on button "OK" at bounding box center [409, 332] width 33 height 14
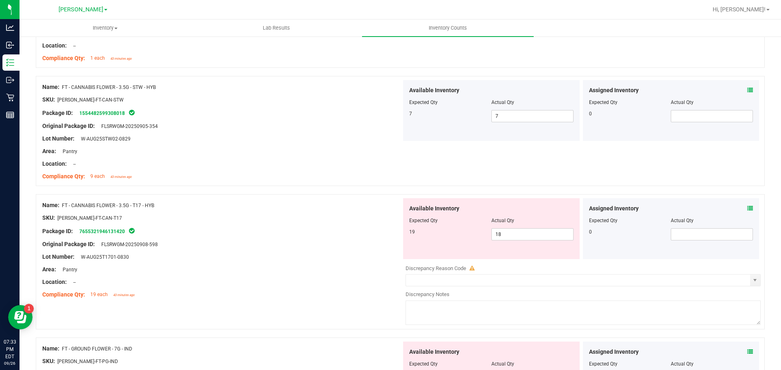
scroll to position [935, 0]
click at [747, 205] on div "Assigned Inventory Expected Qty Actual Qty 0" at bounding box center [671, 228] width 176 height 61
click at [747, 205] on icon at bounding box center [750, 208] width 6 height 6
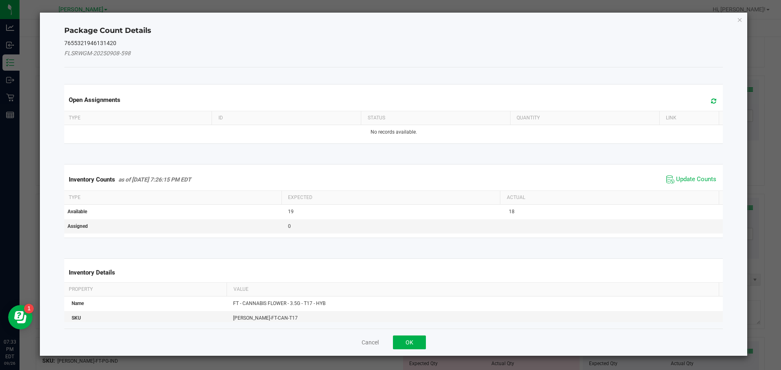
click at [687, 174] on span "Update Counts" at bounding box center [691, 180] width 54 height 12
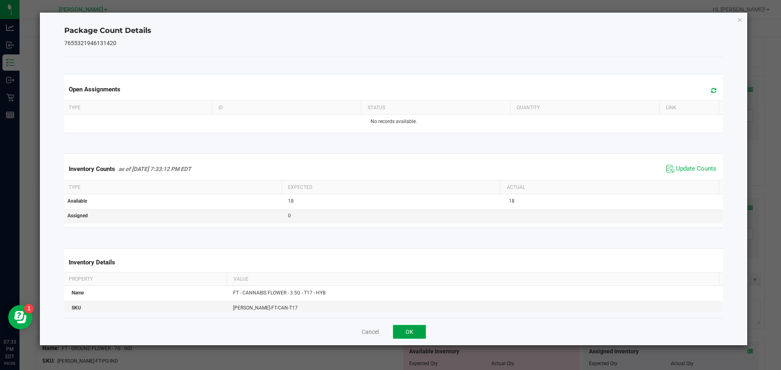
click at [404, 333] on button "OK" at bounding box center [409, 332] width 33 height 14
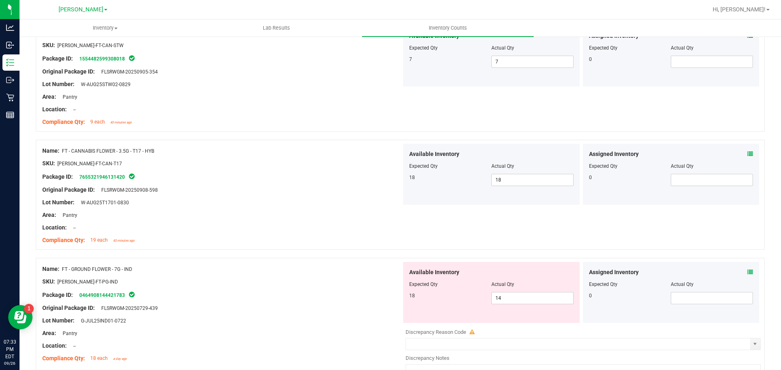
scroll to position [1057, 0]
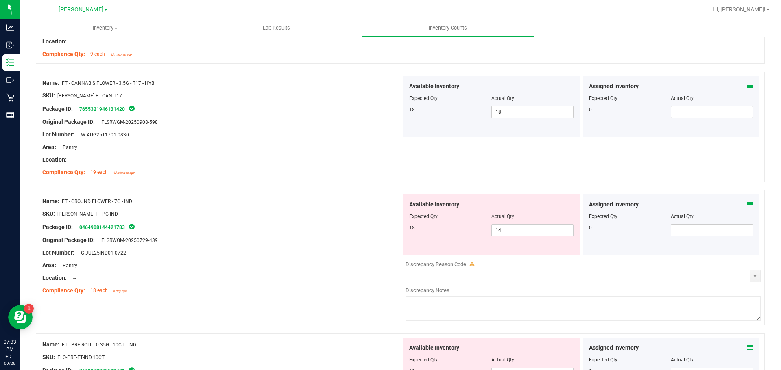
click at [747, 206] on icon at bounding box center [750, 205] width 6 height 6
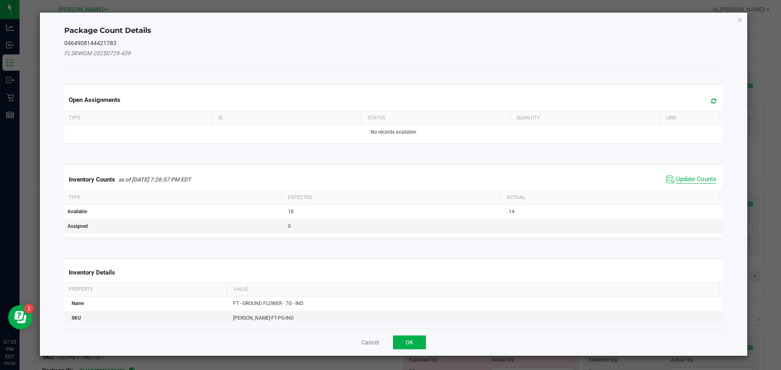
click at [687, 179] on span "Update Counts" at bounding box center [696, 180] width 40 height 8
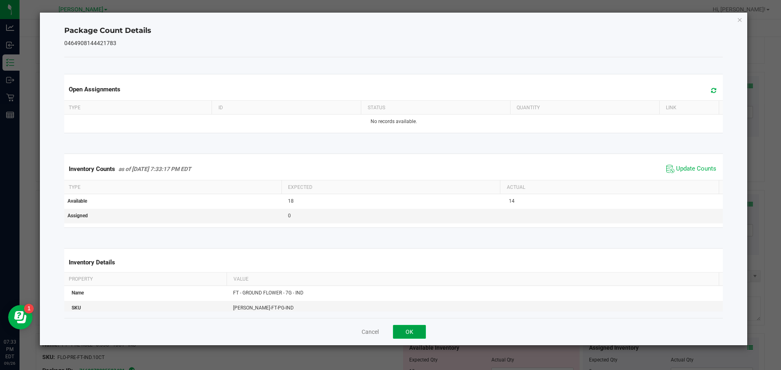
click at [409, 333] on button "OK" at bounding box center [409, 332] width 33 height 14
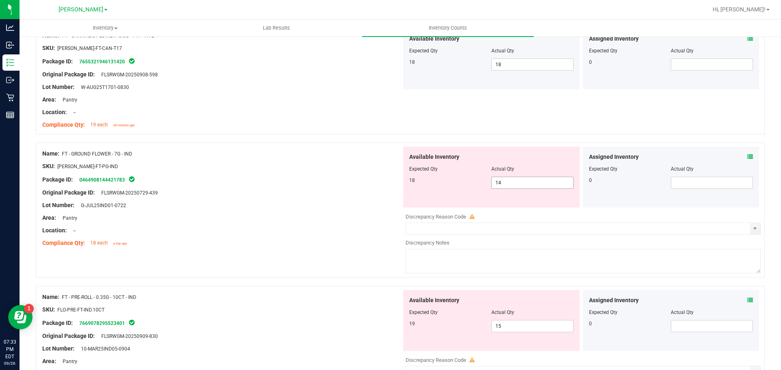
scroll to position [1179, 0]
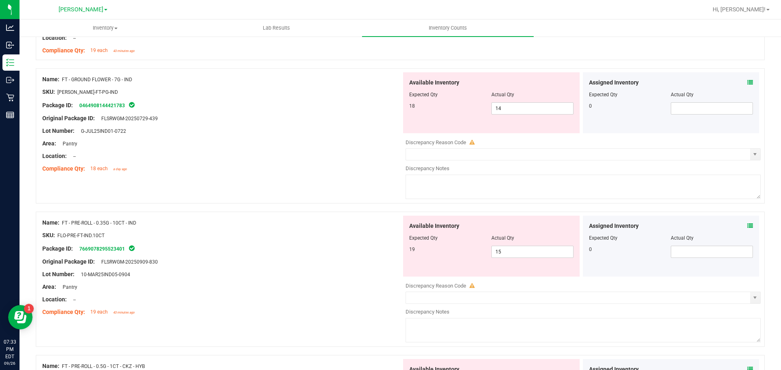
click at [747, 223] on icon at bounding box center [750, 226] width 6 height 6
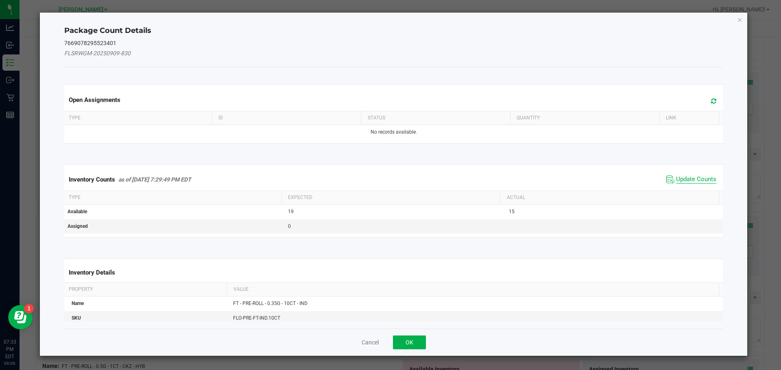
click at [692, 178] on span "Update Counts" at bounding box center [696, 180] width 40 height 8
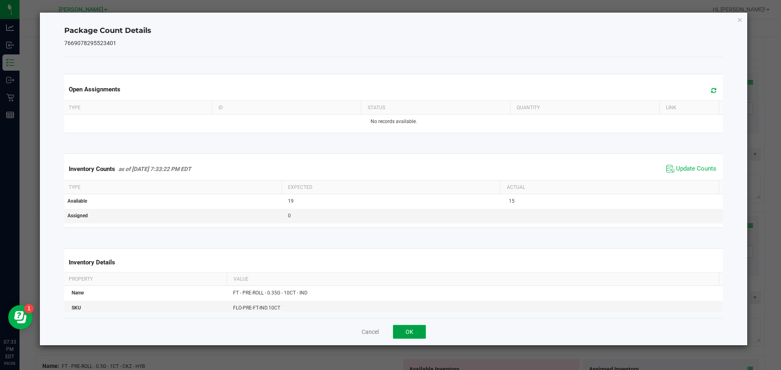
click at [410, 333] on button "OK" at bounding box center [409, 332] width 33 height 14
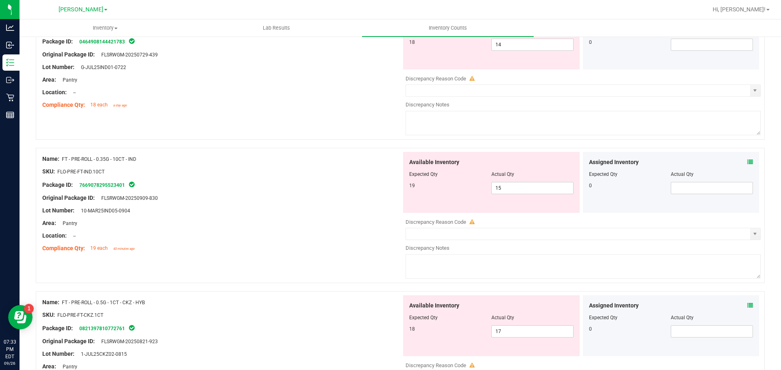
scroll to position [1301, 0]
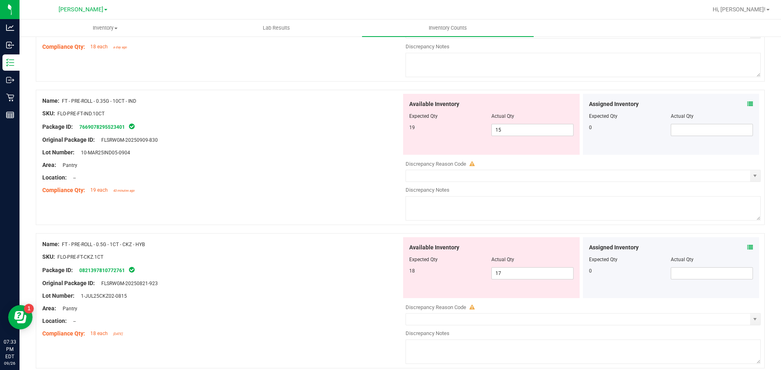
click at [747, 245] on icon at bounding box center [750, 248] width 6 height 6
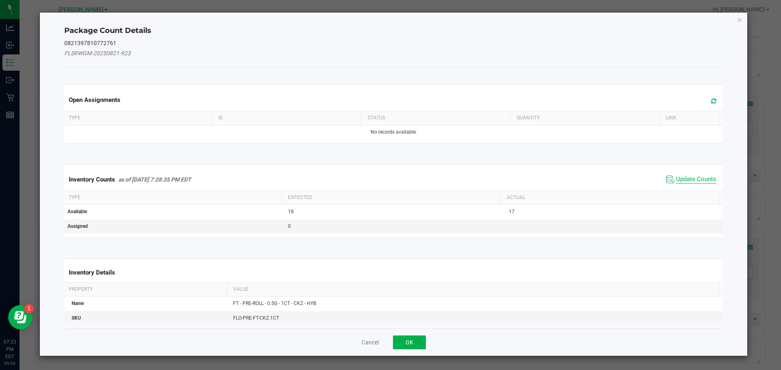
click at [690, 179] on span "Update Counts" at bounding box center [696, 180] width 40 height 8
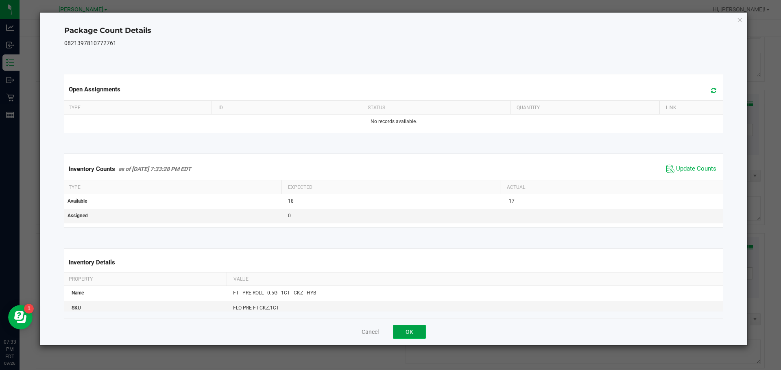
click at [408, 335] on button "OK" at bounding box center [409, 332] width 33 height 14
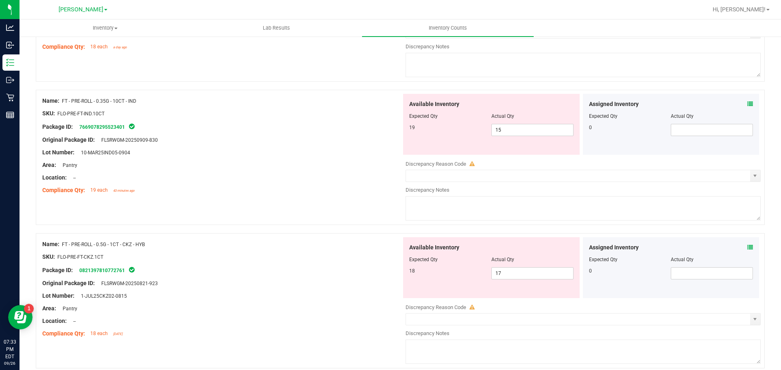
click at [747, 248] on icon at bounding box center [750, 248] width 6 height 6
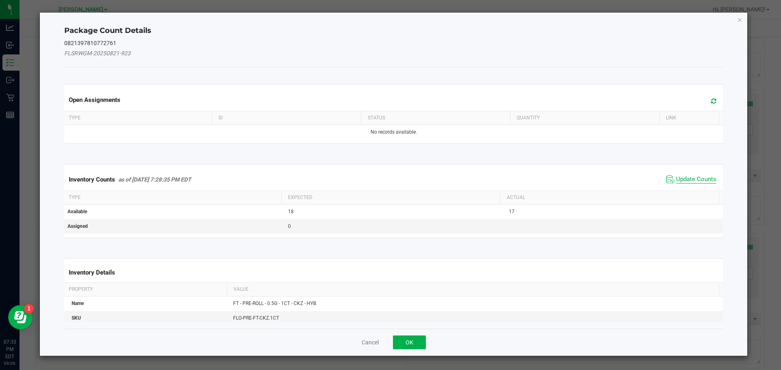
click at [695, 180] on span "Update Counts" at bounding box center [696, 180] width 40 height 8
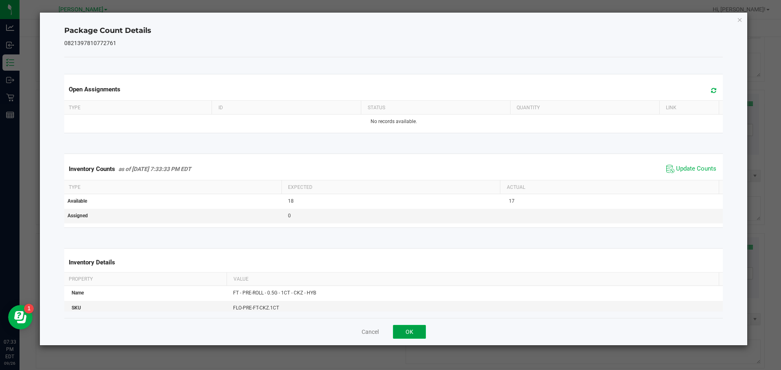
click at [415, 329] on button "OK" at bounding box center [409, 332] width 33 height 14
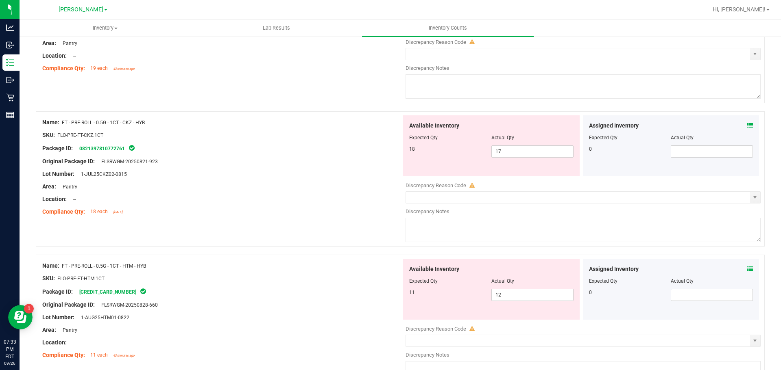
scroll to position [1464, 0]
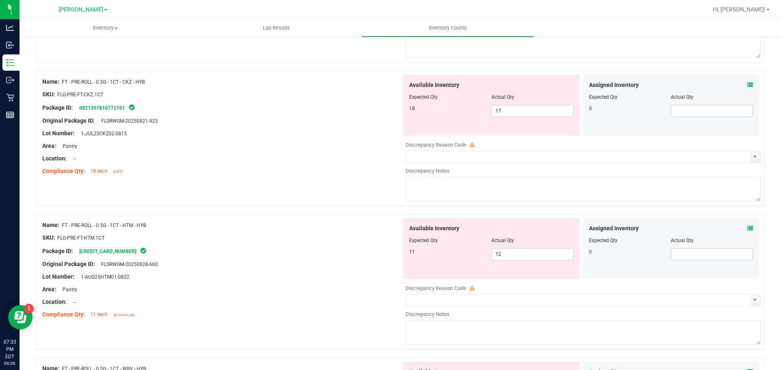
click at [747, 228] on icon at bounding box center [750, 229] width 6 height 6
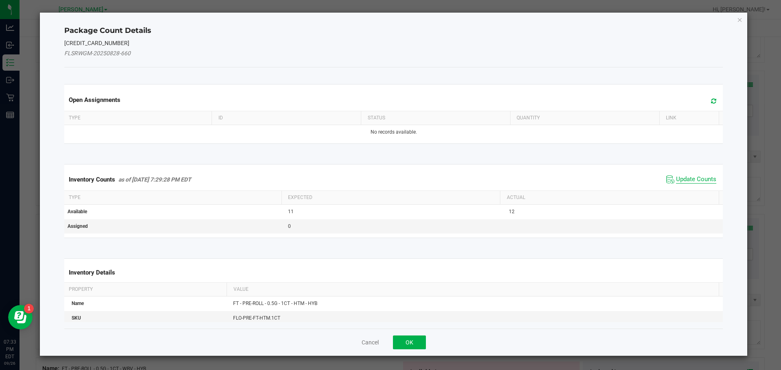
click at [677, 181] on span "Update Counts" at bounding box center [696, 180] width 40 height 8
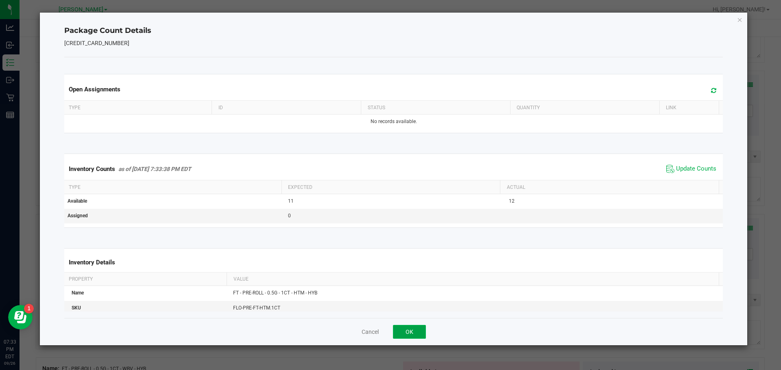
click at [418, 334] on button "OK" at bounding box center [409, 332] width 33 height 14
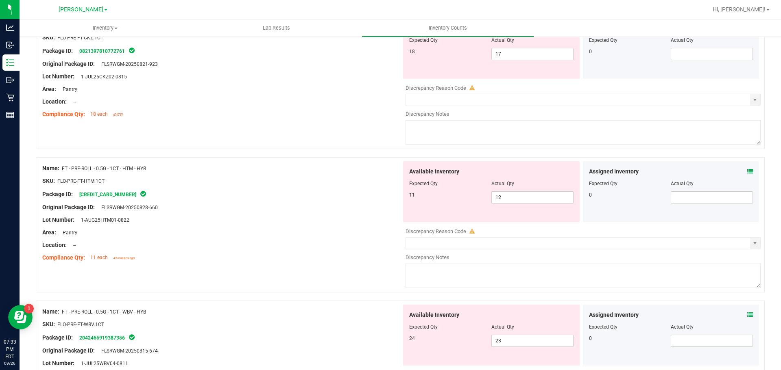
scroll to position [1626, 0]
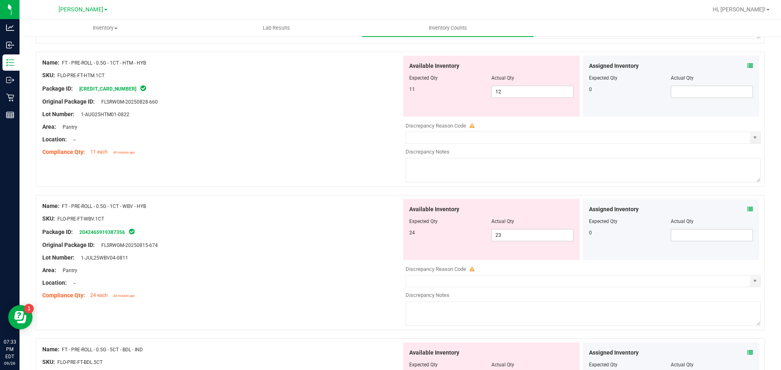
click at [740, 207] on div "Assigned Inventory" at bounding box center [671, 209] width 164 height 9
click at [747, 208] on icon at bounding box center [750, 210] width 6 height 6
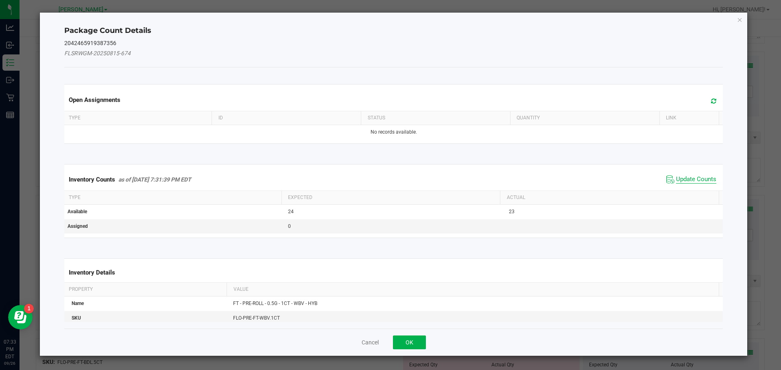
click at [690, 178] on span "Update Counts" at bounding box center [696, 180] width 40 height 8
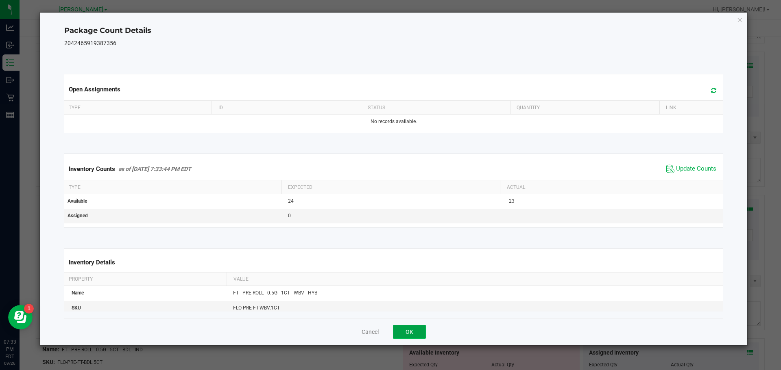
click at [418, 333] on button "OK" at bounding box center [409, 332] width 33 height 14
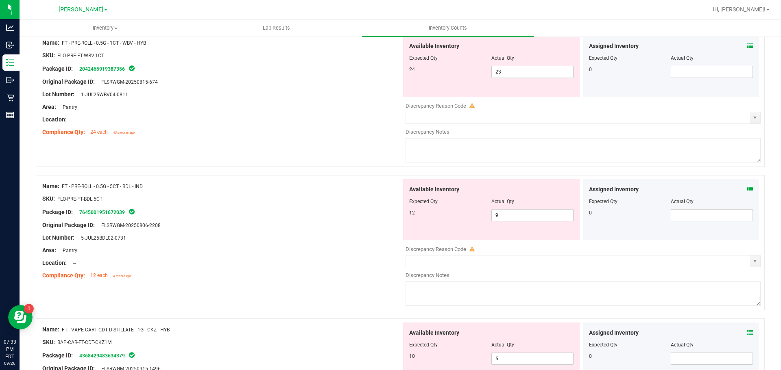
scroll to position [1830, 0]
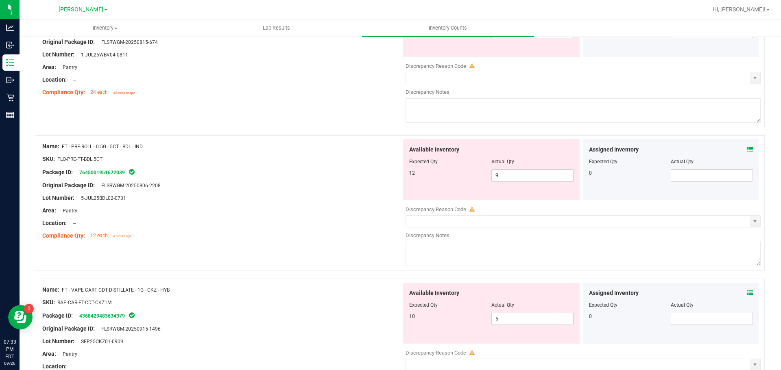
click at [747, 148] on icon at bounding box center [750, 150] width 6 height 6
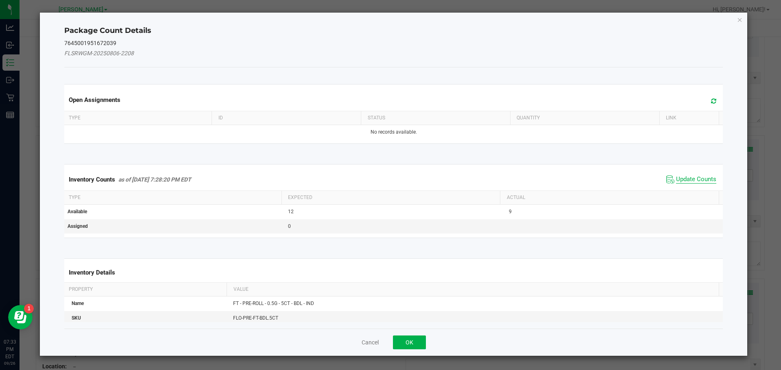
click at [682, 178] on span "Update Counts" at bounding box center [696, 180] width 40 height 8
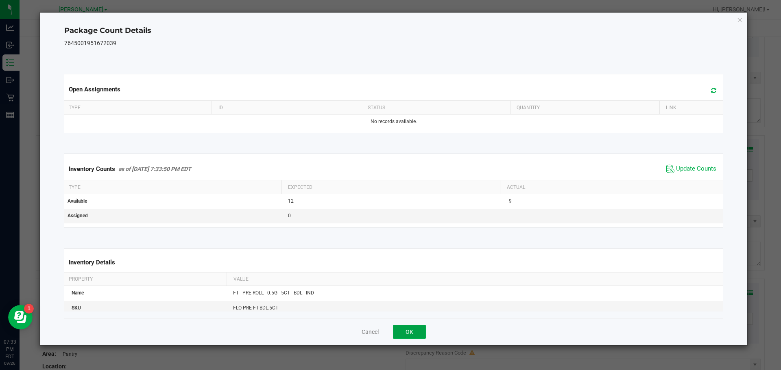
drag, startPoint x: 399, startPoint y: 328, endPoint x: 431, endPoint y: 318, distance: 34.0
click at [399, 328] on button "OK" at bounding box center [409, 332] width 33 height 14
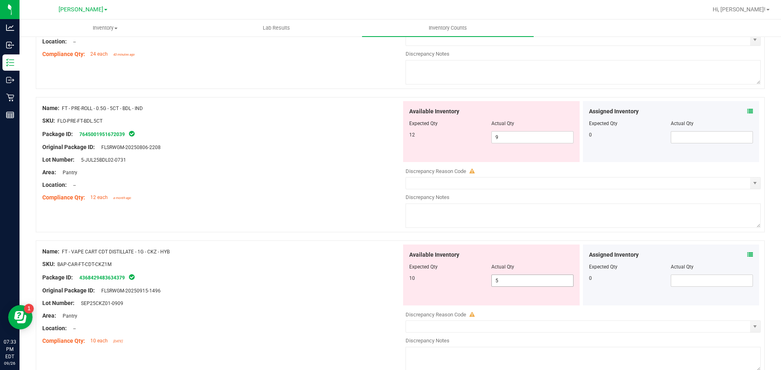
scroll to position [1911, 0]
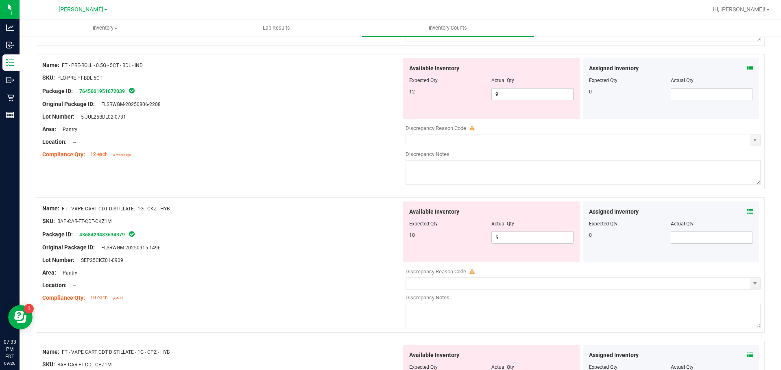
click at [747, 212] on icon at bounding box center [750, 212] width 6 height 6
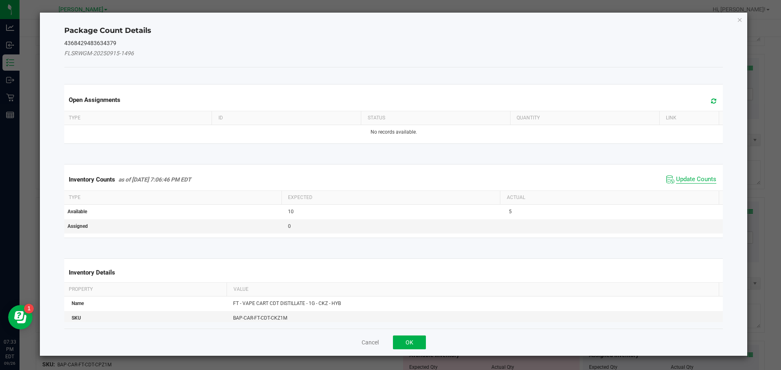
click at [697, 180] on span "Update Counts" at bounding box center [696, 180] width 40 height 8
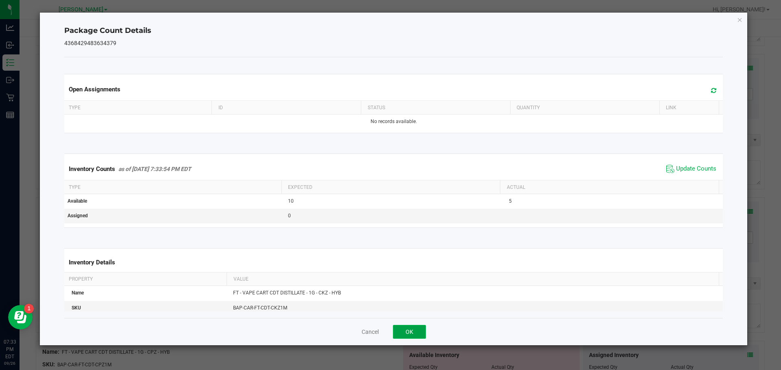
click at [407, 333] on button "OK" at bounding box center [409, 332] width 33 height 14
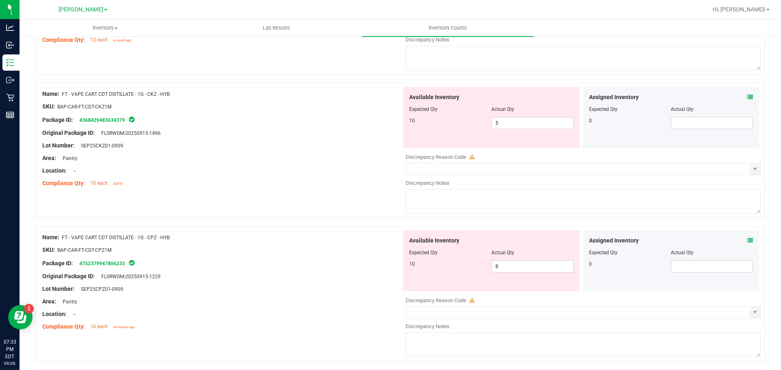
scroll to position [2033, 0]
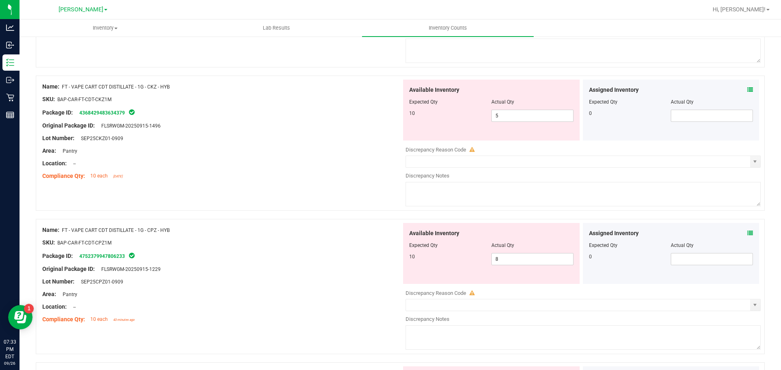
click at [747, 231] on icon at bounding box center [750, 234] width 6 height 6
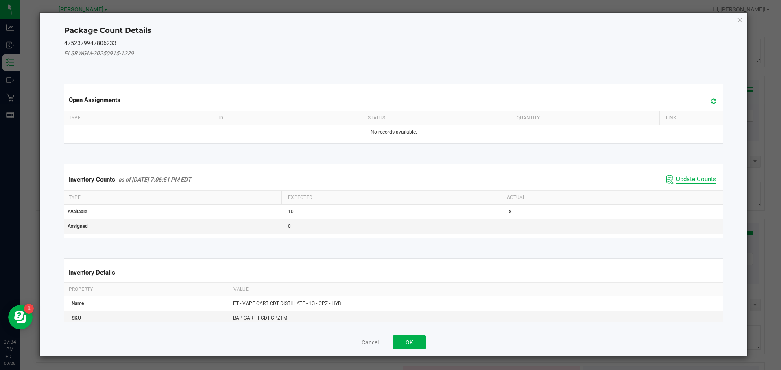
click at [680, 176] on span "Update Counts" at bounding box center [696, 180] width 40 height 8
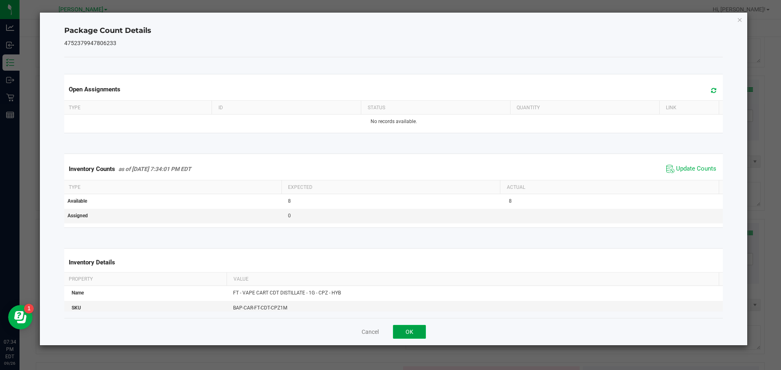
click at [415, 329] on button "OK" at bounding box center [409, 332] width 33 height 14
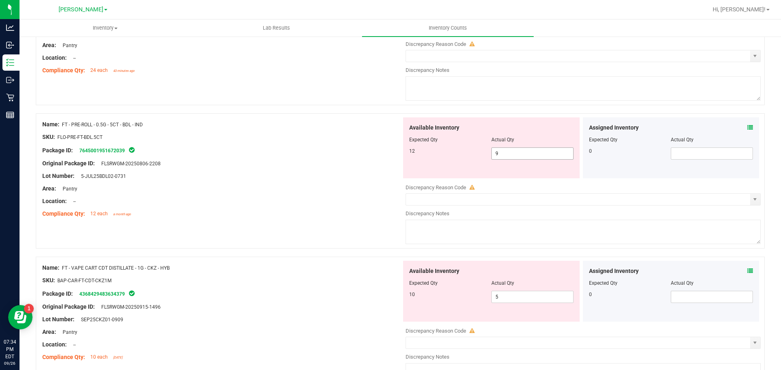
scroll to position [1870, 0]
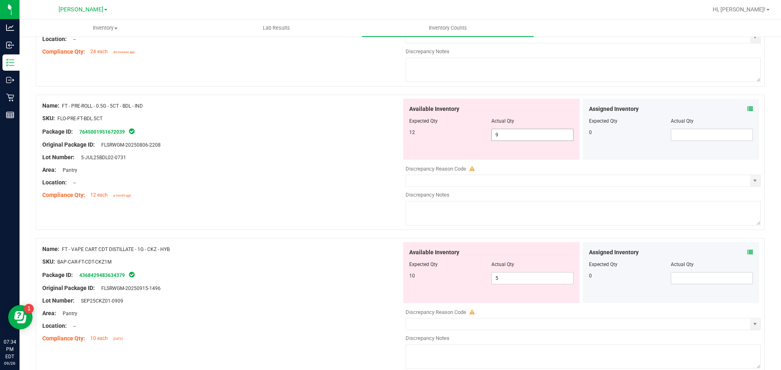
click at [499, 135] on span "9 9" at bounding box center [532, 135] width 82 height 12
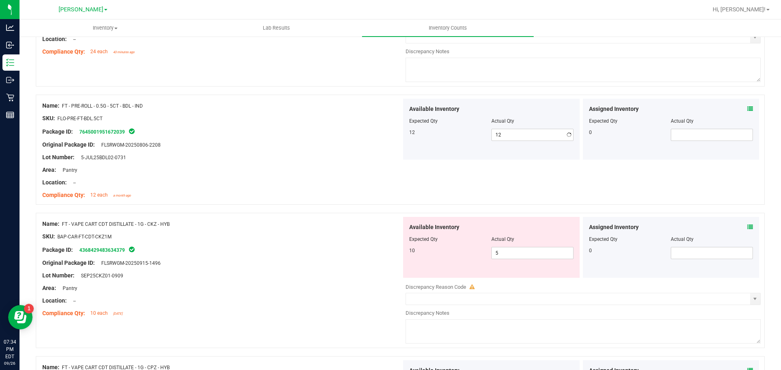
click at [348, 152] on div at bounding box center [221, 151] width 359 height 4
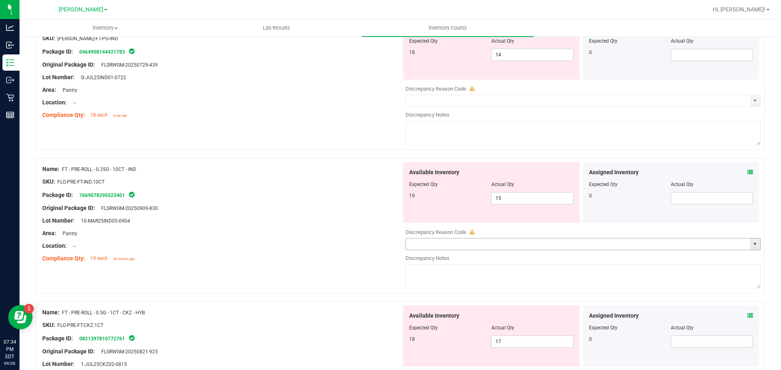
scroll to position [1179, 0]
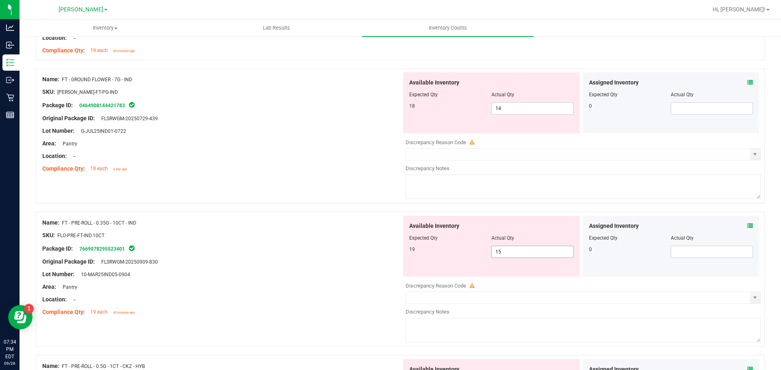
click at [541, 255] on span "15 15" at bounding box center [532, 252] width 82 height 12
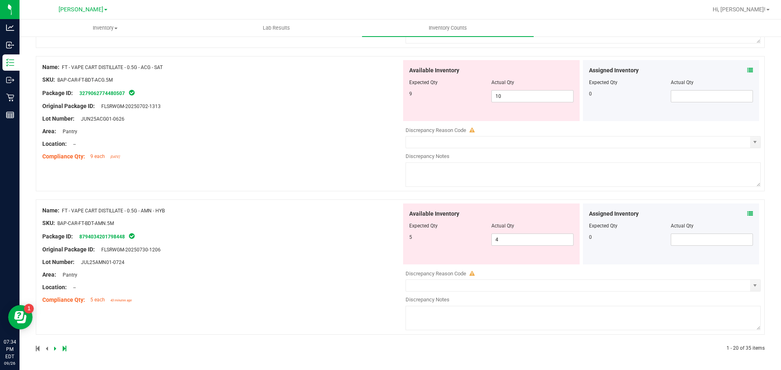
scroll to position [2433, 0]
click at [747, 212] on icon at bounding box center [750, 214] width 6 height 6
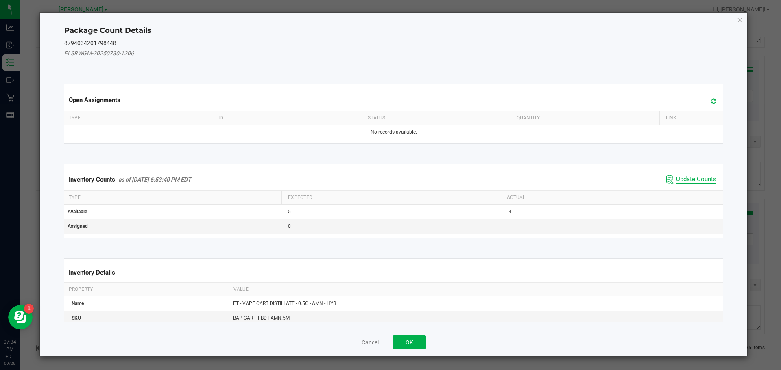
click at [696, 181] on span "Update Counts" at bounding box center [696, 180] width 40 height 8
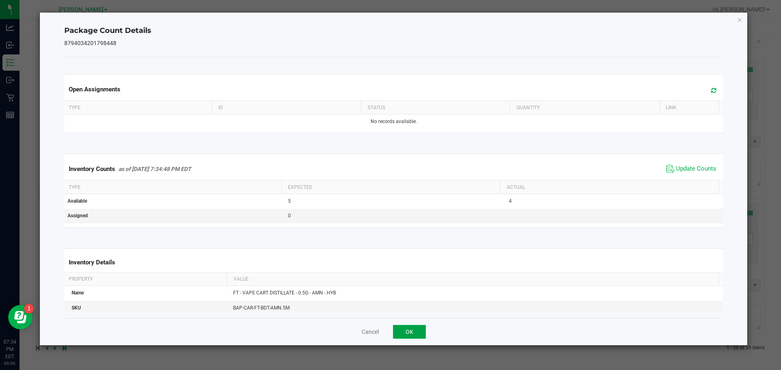
click at [409, 332] on button "OK" at bounding box center [409, 332] width 33 height 14
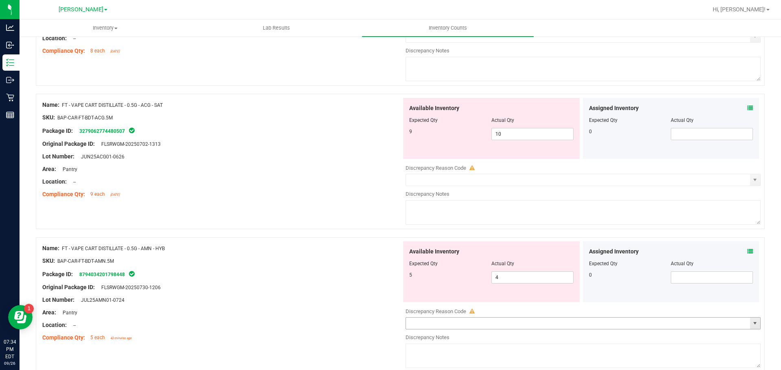
scroll to position [2352, 0]
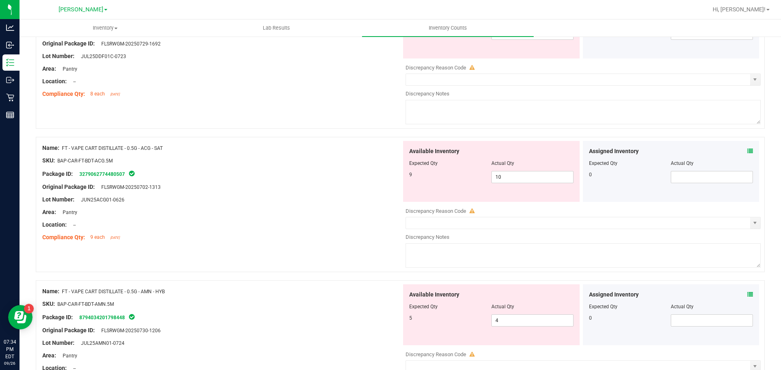
click at [747, 152] on icon at bounding box center [750, 151] width 6 height 6
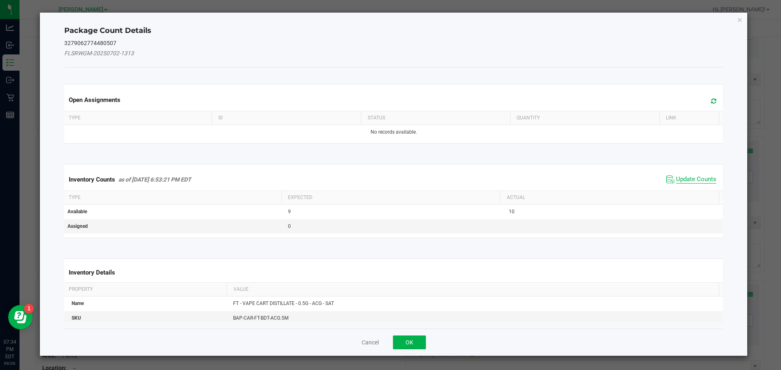
click at [696, 182] on span "Update Counts" at bounding box center [696, 180] width 40 height 8
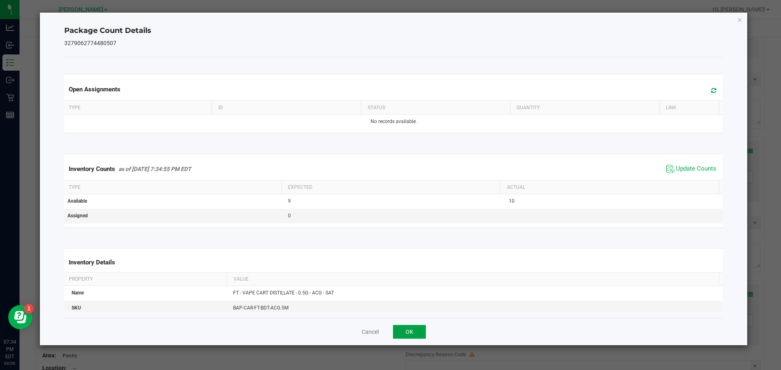
click at [404, 337] on button "OK" at bounding box center [409, 332] width 33 height 14
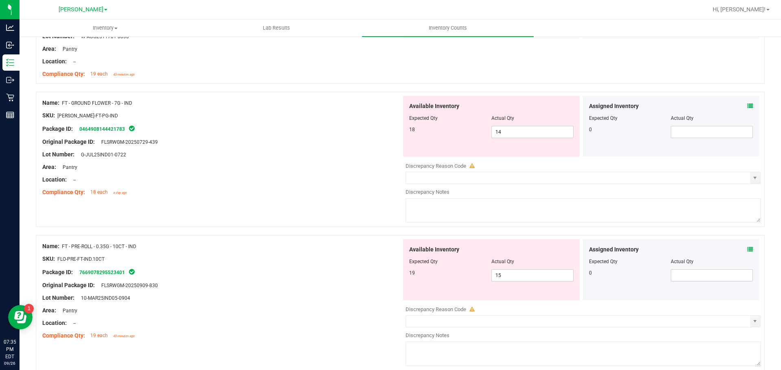
scroll to position [1173, 0]
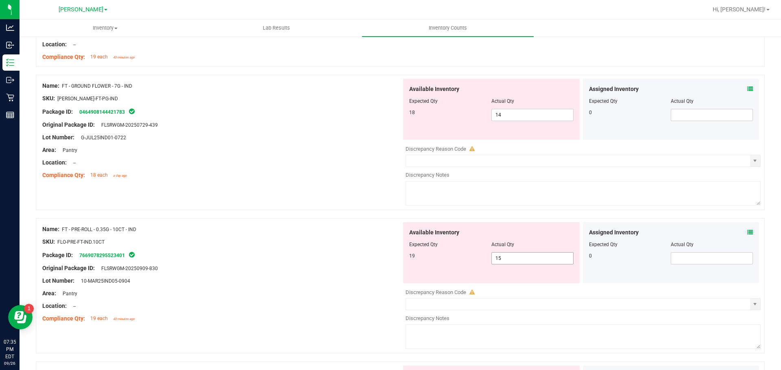
click at [518, 254] on span "15 15" at bounding box center [532, 258] width 82 height 12
click at [314, 279] on div "Lot Number: 10-MAR25IND05-0904" at bounding box center [221, 281] width 359 height 9
click at [747, 235] on icon at bounding box center [750, 233] width 6 height 6
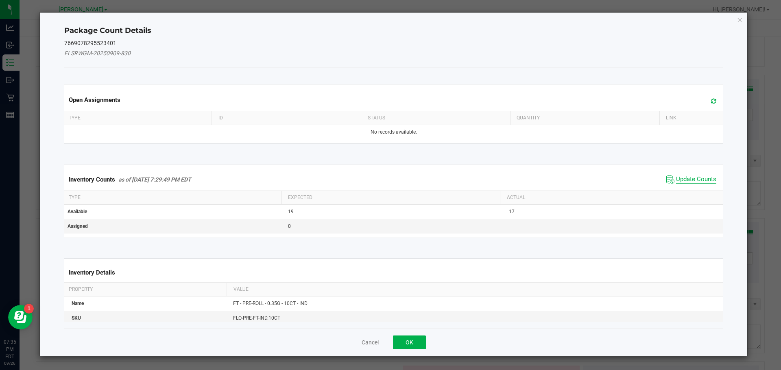
click at [694, 180] on span "Update Counts" at bounding box center [696, 180] width 40 height 8
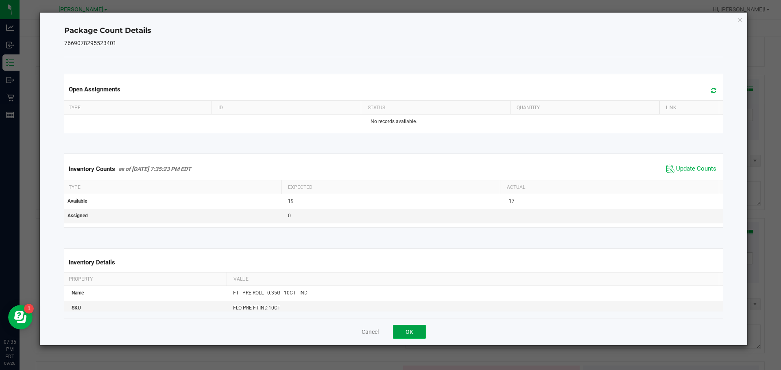
click at [403, 337] on button "OK" at bounding box center [409, 332] width 33 height 14
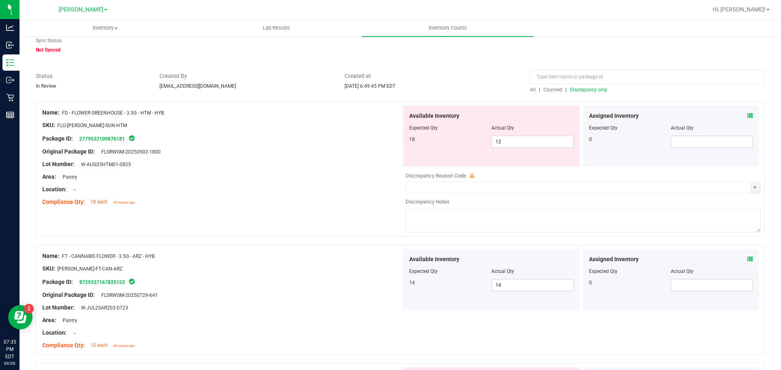
scroll to position [0, 0]
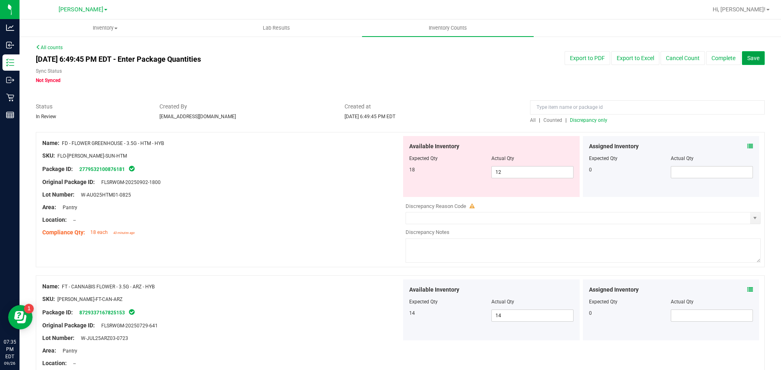
click at [753, 58] on button "Save" at bounding box center [753, 58] width 23 height 14
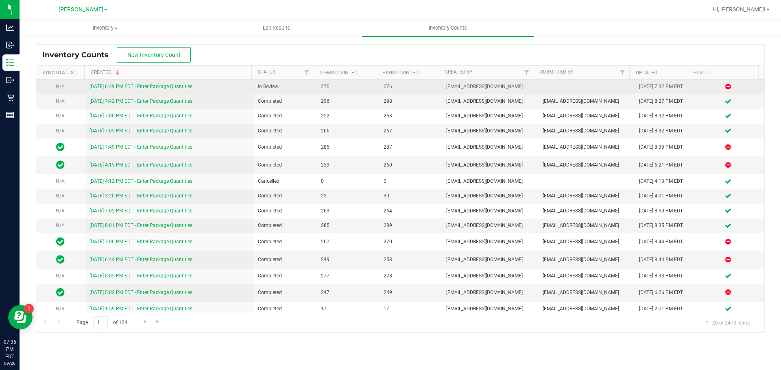
click at [144, 88] on link "[DATE] 6:49 PM EDT - Enter Package Quantities" at bounding box center [140, 87] width 103 height 6
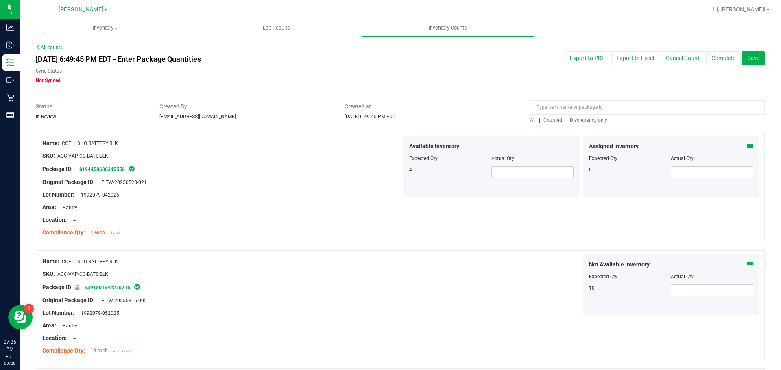
click at [590, 122] on span "Discrepancy only" at bounding box center [588, 121] width 37 height 6
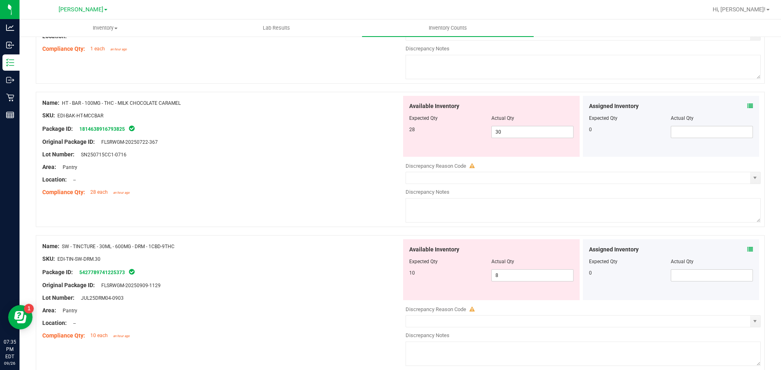
scroll to position [2660, 0]
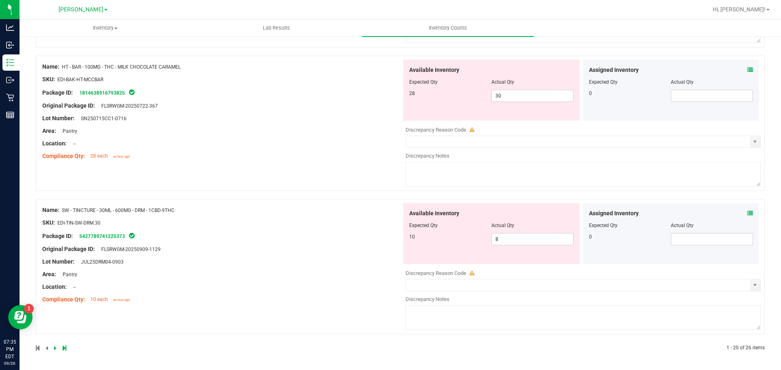
click at [747, 216] on icon at bounding box center [750, 214] width 6 height 6
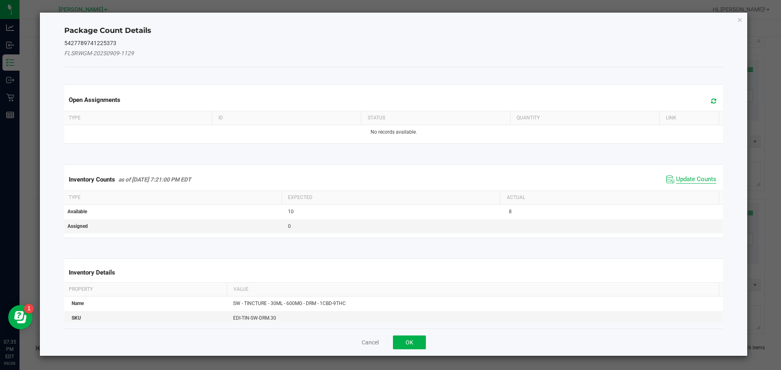
click at [690, 181] on span "Update Counts" at bounding box center [696, 180] width 40 height 8
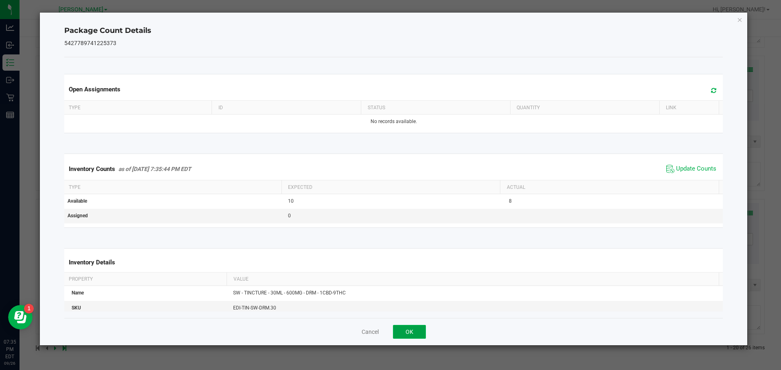
click at [401, 328] on button "OK" at bounding box center [409, 332] width 33 height 14
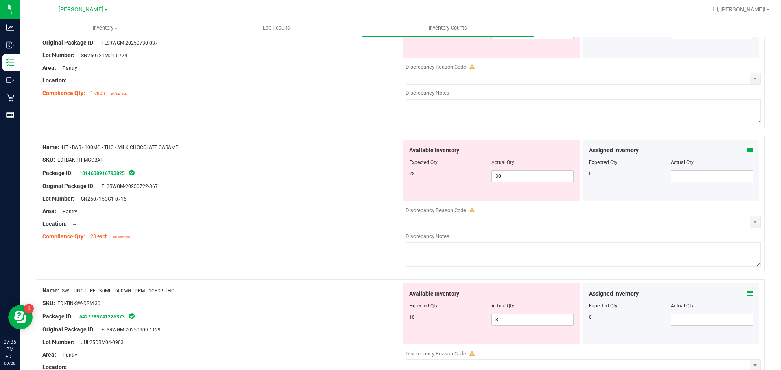
scroll to position [2579, 0]
click at [747, 151] on icon at bounding box center [750, 151] width 6 height 6
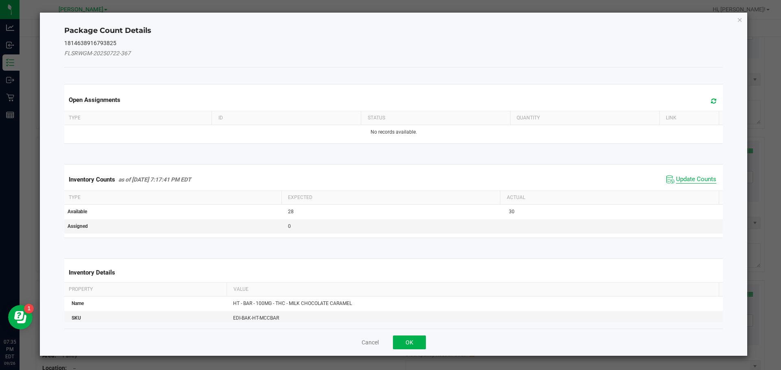
click at [689, 179] on span "Update Counts" at bounding box center [696, 180] width 40 height 8
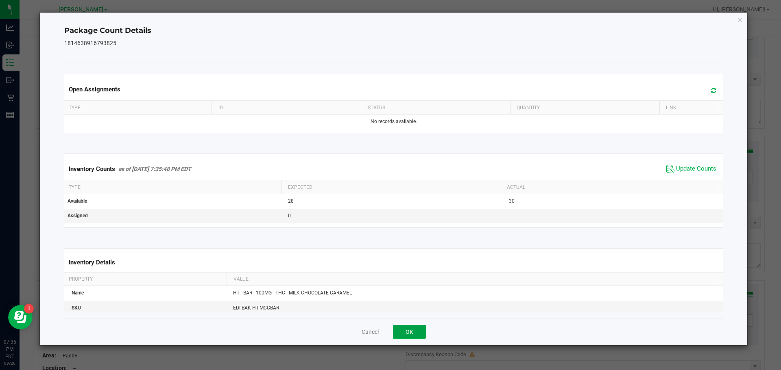
click at [403, 335] on button "OK" at bounding box center [409, 332] width 33 height 14
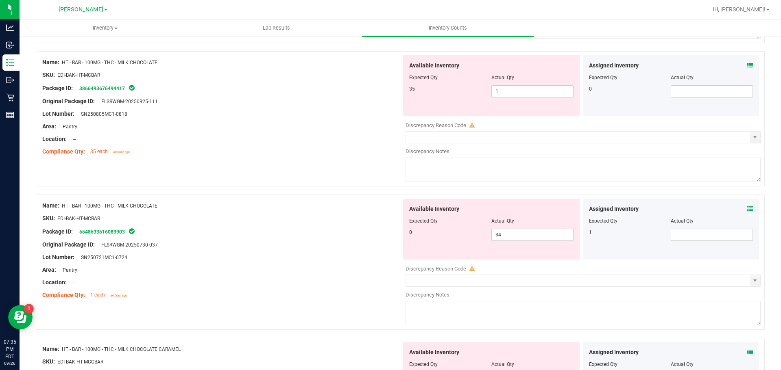
scroll to position [2375, 0]
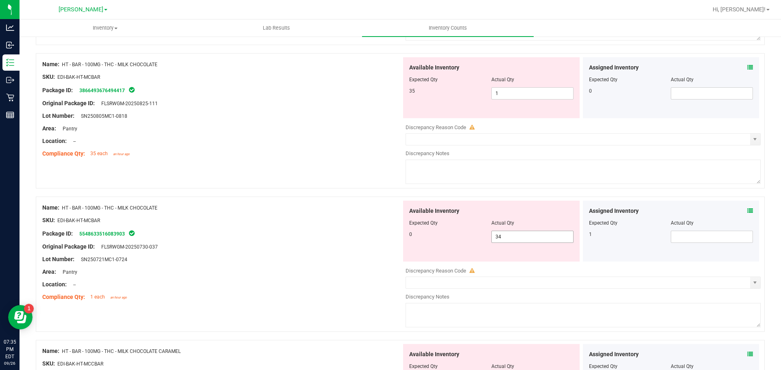
click at [524, 239] on span "34 34" at bounding box center [532, 237] width 82 height 12
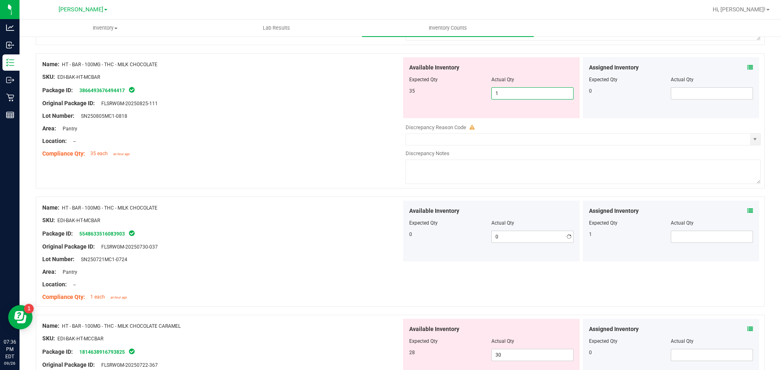
click at [522, 94] on span "1 1" at bounding box center [532, 93] width 82 height 12
click at [308, 117] on div "Lot Number: SN250805MC1-0818" at bounding box center [221, 116] width 359 height 9
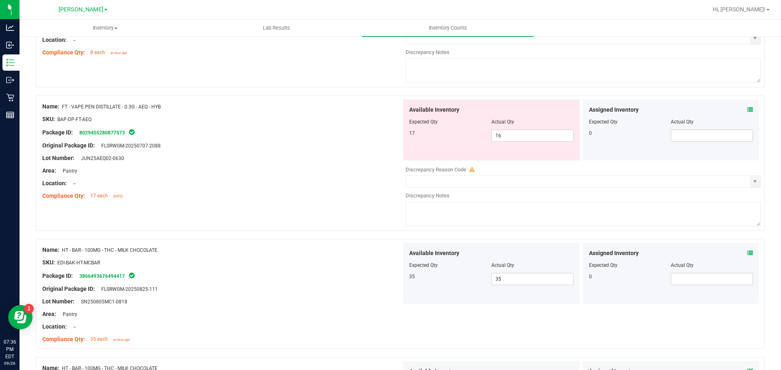
scroll to position [2131, 0]
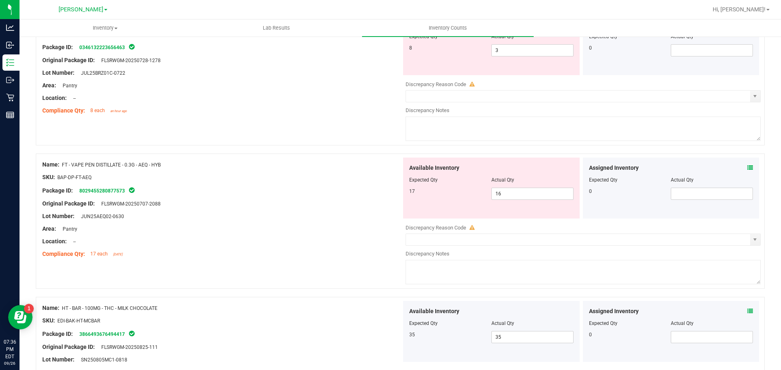
click at [747, 167] on icon at bounding box center [750, 168] width 6 height 6
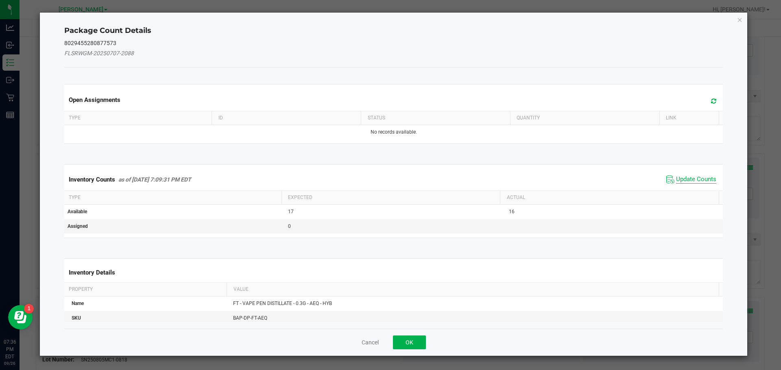
click at [701, 178] on span "Update Counts" at bounding box center [696, 180] width 40 height 8
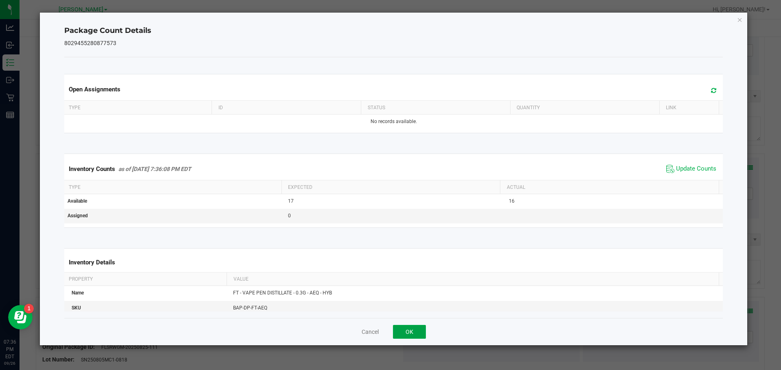
drag, startPoint x: 410, startPoint y: 328, endPoint x: 510, endPoint y: 302, distance: 103.1
click at [412, 326] on button "OK" at bounding box center [409, 332] width 33 height 14
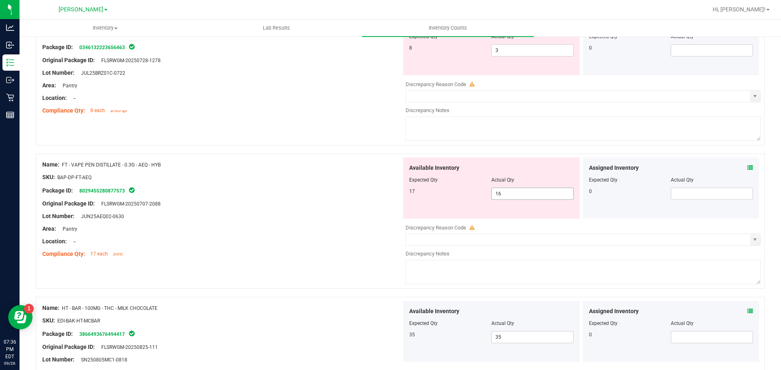
click at [540, 188] on span "16 16" at bounding box center [532, 194] width 82 height 12
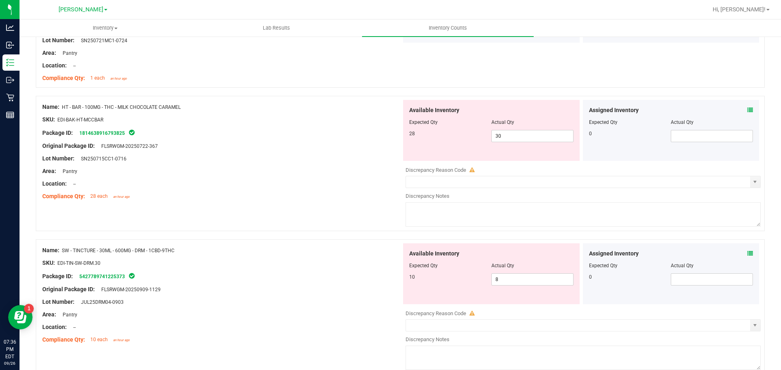
scroll to position [2609, 0]
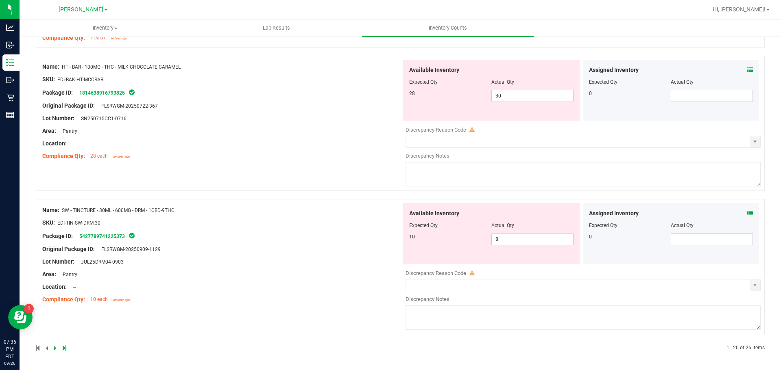
click at [747, 217] on span at bounding box center [750, 213] width 6 height 9
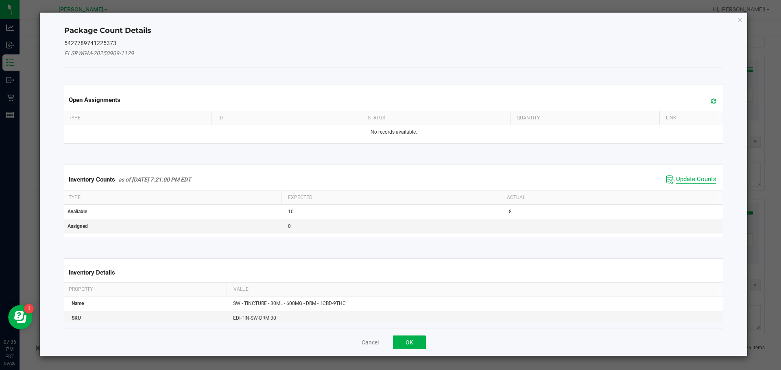
click at [694, 181] on span "Update Counts" at bounding box center [696, 180] width 40 height 8
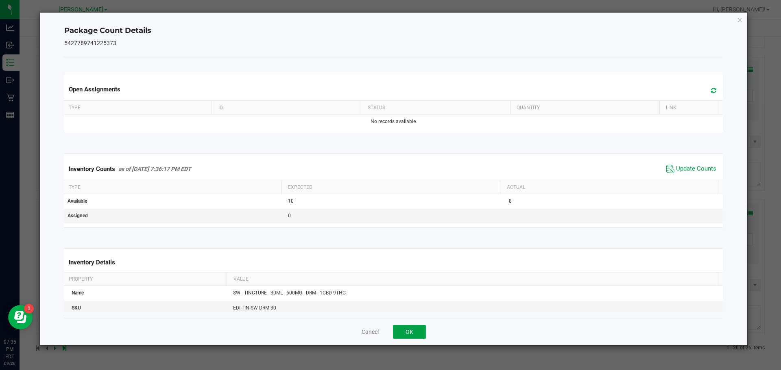
click at [423, 336] on button "OK" at bounding box center [409, 332] width 33 height 14
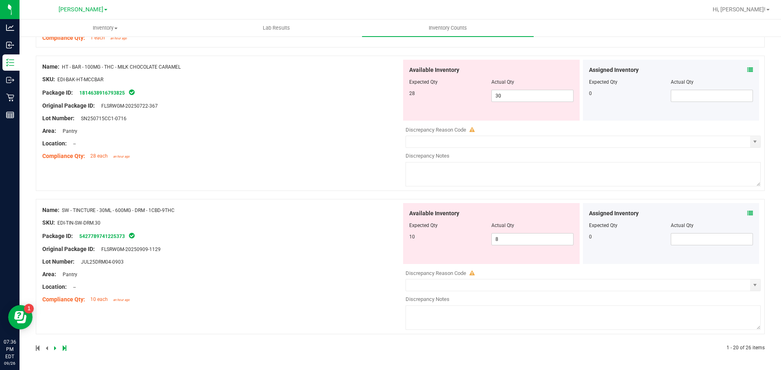
click at [54, 349] on icon at bounding box center [55, 348] width 2 height 5
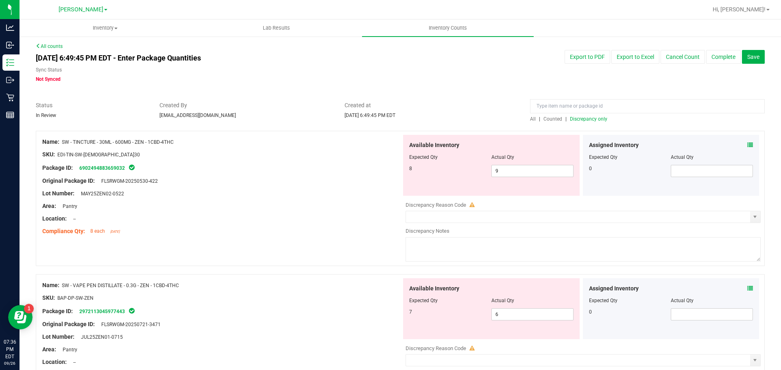
scroll to position [0, 0]
click at [748, 148] on div "Assigned Inventory Expected Qty Actual Qty 0" at bounding box center [671, 166] width 176 height 61
click at [747, 147] on icon at bounding box center [750, 147] width 6 height 6
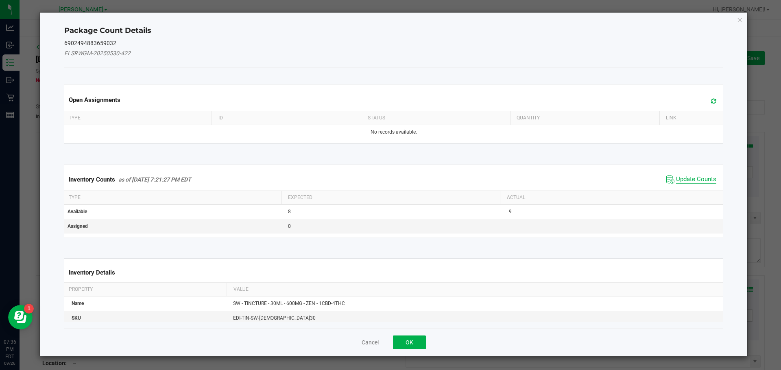
click at [703, 181] on span "Update Counts" at bounding box center [696, 180] width 40 height 8
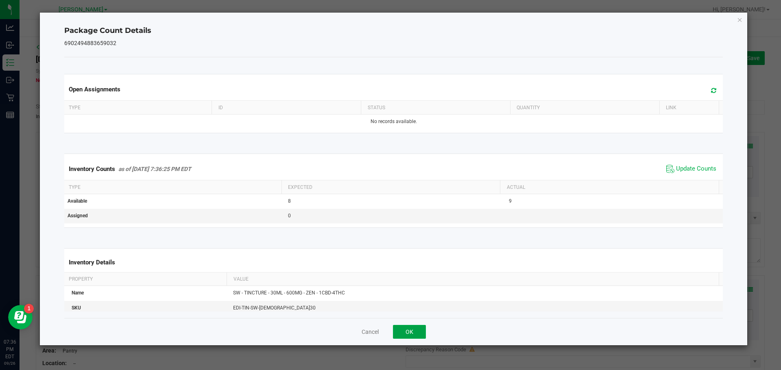
drag, startPoint x: 422, startPoint y: 331, endPoint x: 420, endPoint y: 326, distance: 4.6
click at [422, 331] on button "OK" at bounding box center [409, 332] width 33 height 14
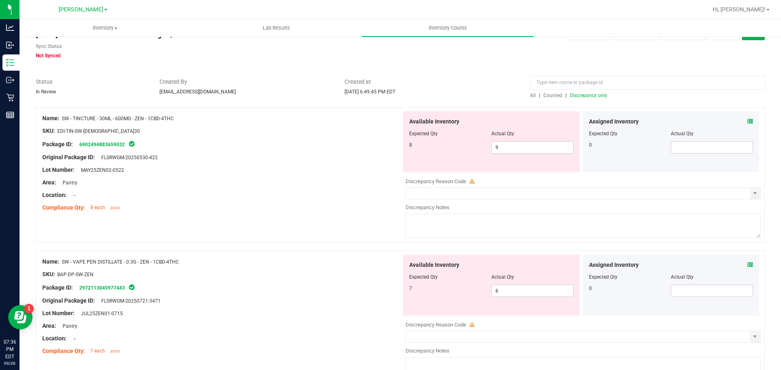
scroll to position [81, 0]
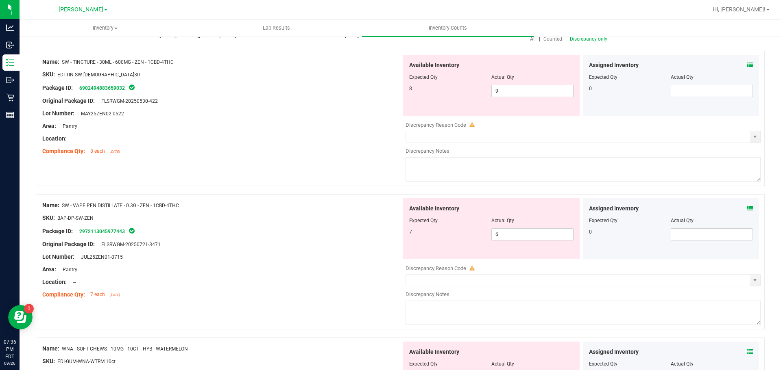
click at [746, 211] on div "Assigned Inventory Expected Qty Actual Qty 0" at bounding box center [671, 228] width 176 height 61
click at [747, 208] on icon at bounding box center [750, 209] width 6 height 6
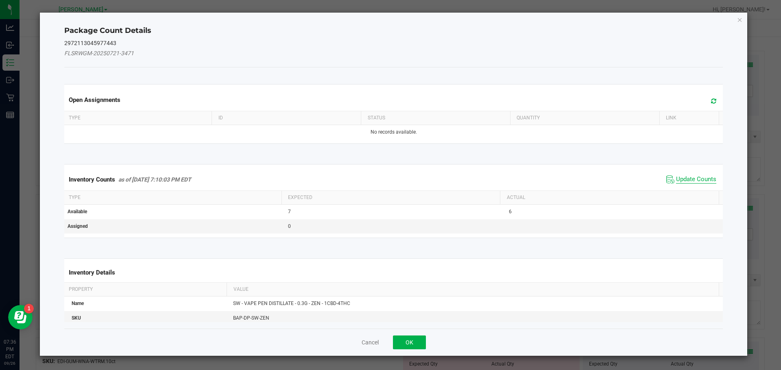
click at [689, 176] on span "Update Counts" at bounding box center [696, 180] width 40 height 8
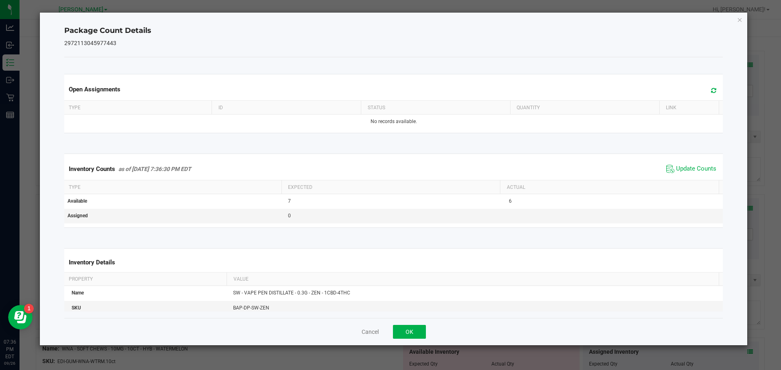
click at [419, 340] on div "Cancel OK" at bounding box center [393, 331] width 659 height 27
drag, startPoint x: 420, startPoint y: 326, endPoint x: 427, endPoint y: 320, distance: 9.2
click at [420, 326] on button "OK" at bounding box center [409, 332] width 33 height 14
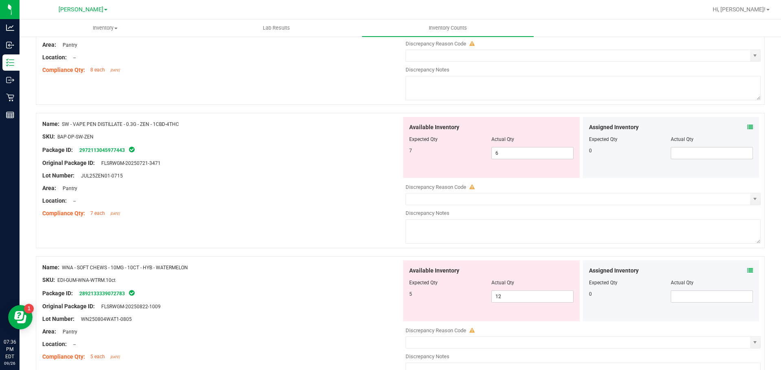
scroll to position [244, 0]
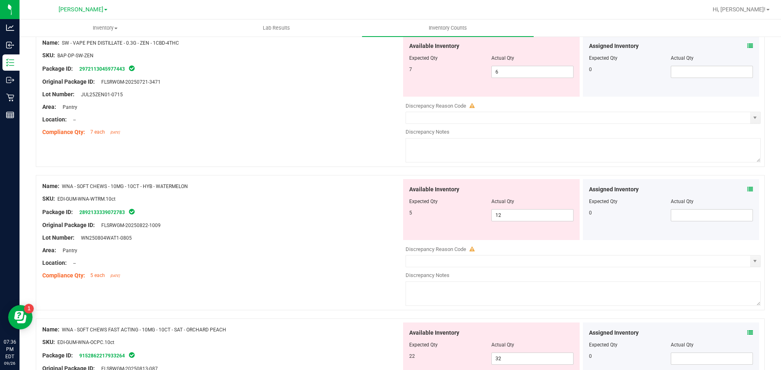
click at [747, 191] on icon at bounding box center [750, 190] width 6 height 6
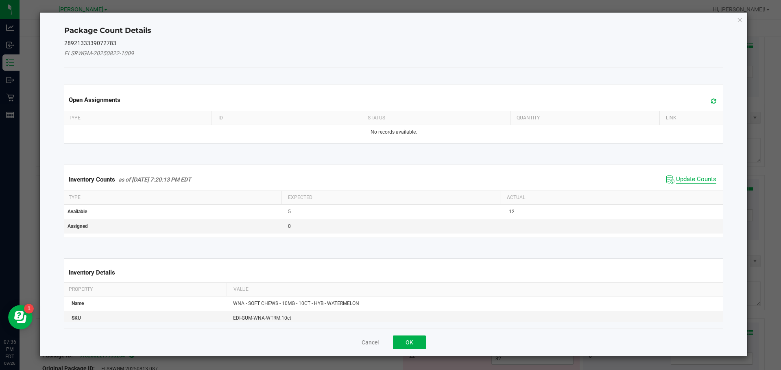
click at [685, 178] on span "Update Counts" at bounding box center [696, 180] width 40 height 8
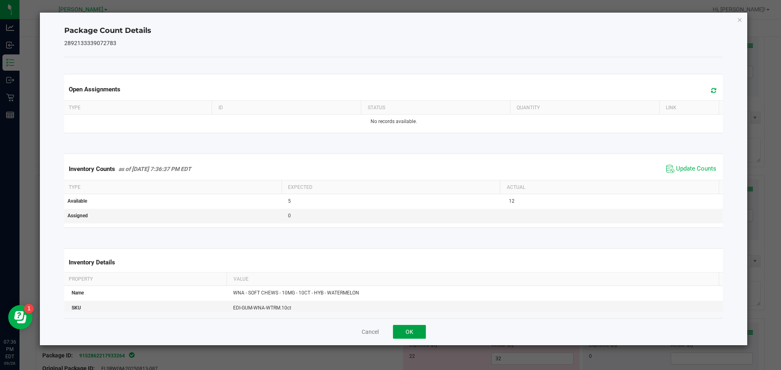
click at [413, 327] on button "OK" at bounding box center [409, 332] width 33 height 14
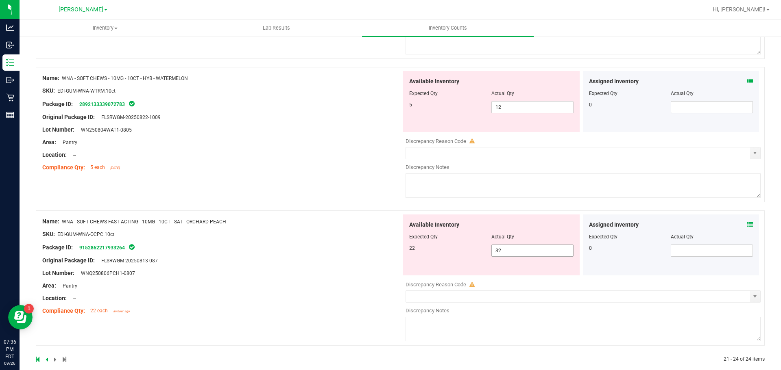
scroll to position [363, 0]
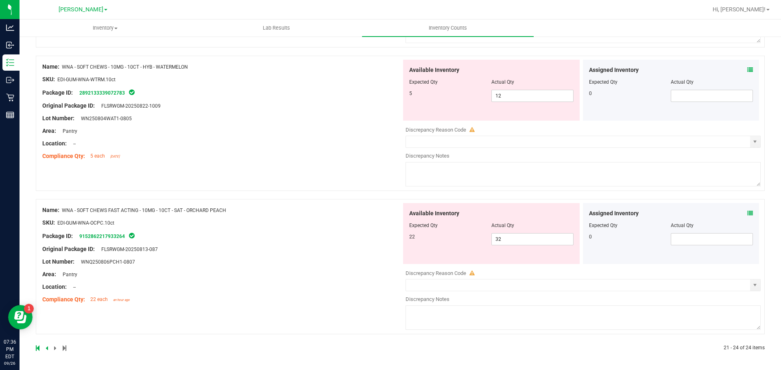
click at [747, 211] on icon at bounding box center [750, 214] width 6 height 6
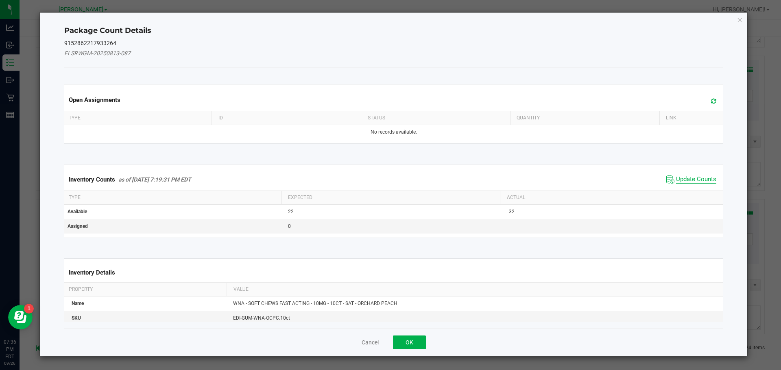
click at [694, 179] on span "Update Counts" at bounding box center [696, 180] width 40 height 8
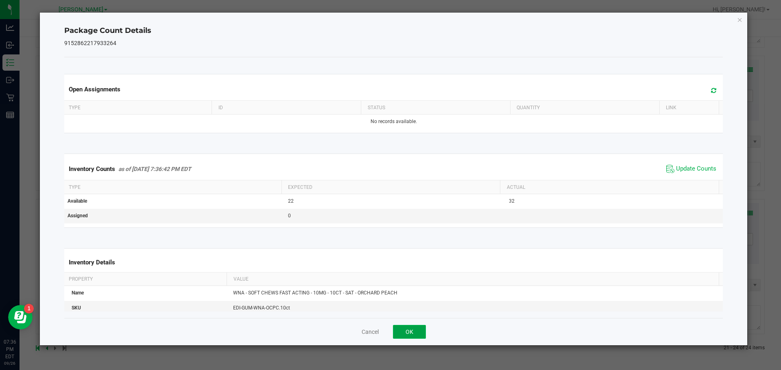
click at [408, 335] on button "OK" at bounding box center [409, 332] width 33 height 14
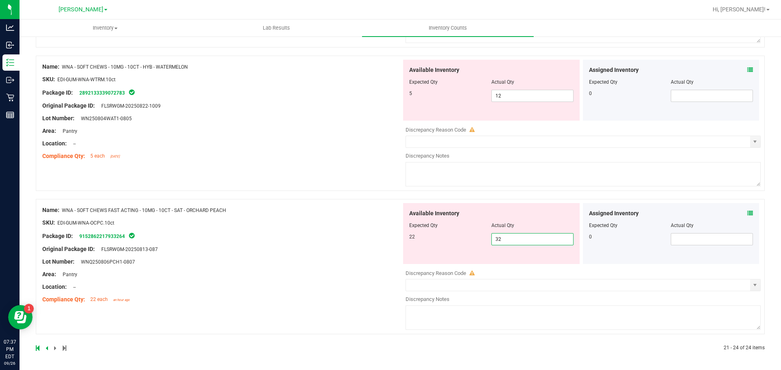
click at [511, 241] on span "32 32" at bounding box center [532, 239] width 82 height 12
click at [515, 93] on span "12 12" at bounding box center [532, 96] width 82 height 12
click at [513, 238] on span "32 32" at bounding box center [532, 239] width 82 height 12
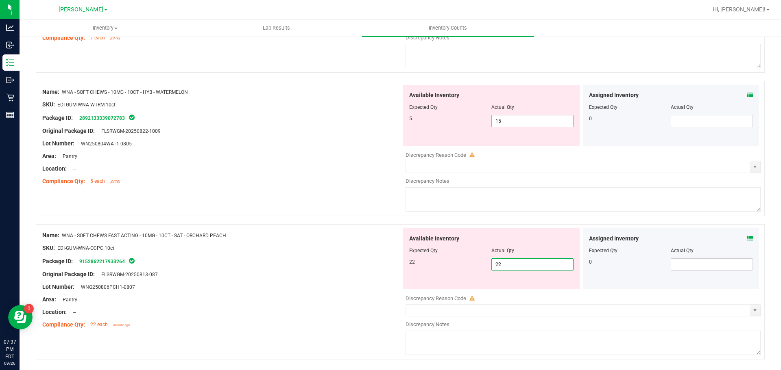
click at [524, 95] on div "Available Inventory Expected Qty Actual Qty 5 15 15" at bounding box center [491, 115] width 176 height 61
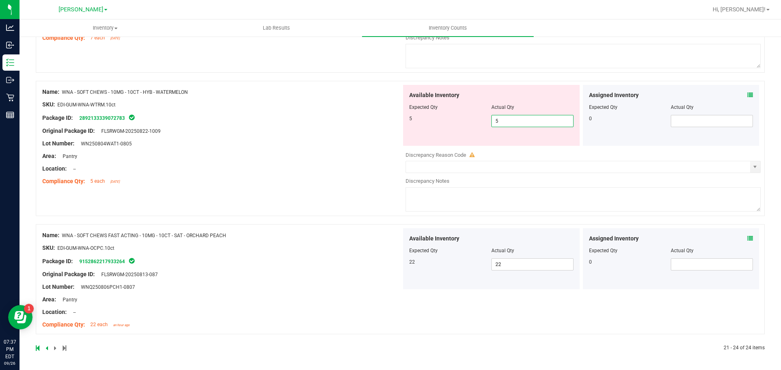
click at [390, 149] on div "Name: WNA - SOFT CHEWS - 10MG - 10CT - HYB - WATERMELON SKU: EDI-GUM-WNA-WTRM.1…" at bounding box center [221, 137] width 359 height 104
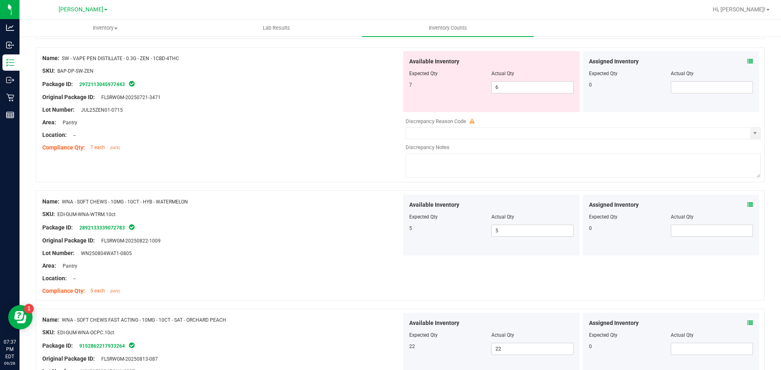
scroll to position [150, 0]
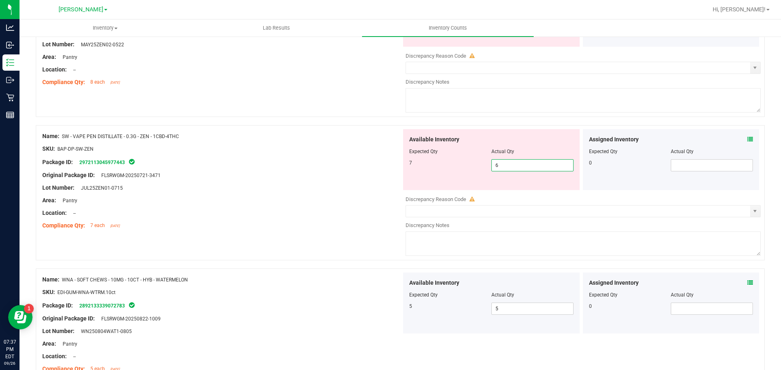
click at [517, 165] on span "6 6" at bounding box center [532, 165] width 82 height 12
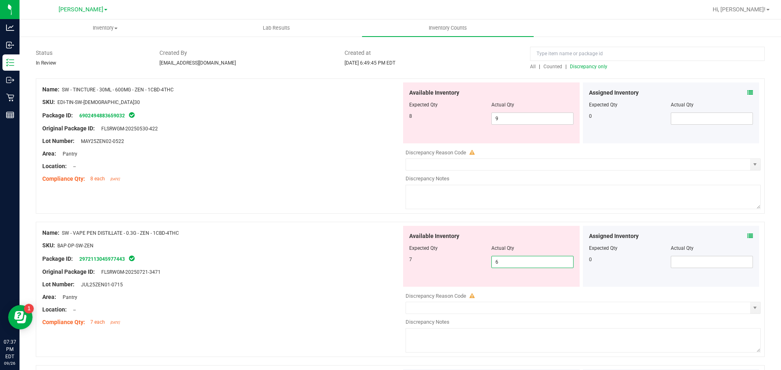
scroll to position [54, 0]
click at [293, 128] on div "Original Package ID: FLSRWGM-20250530-422" at bounding box center [221, 128] width 359 height 9
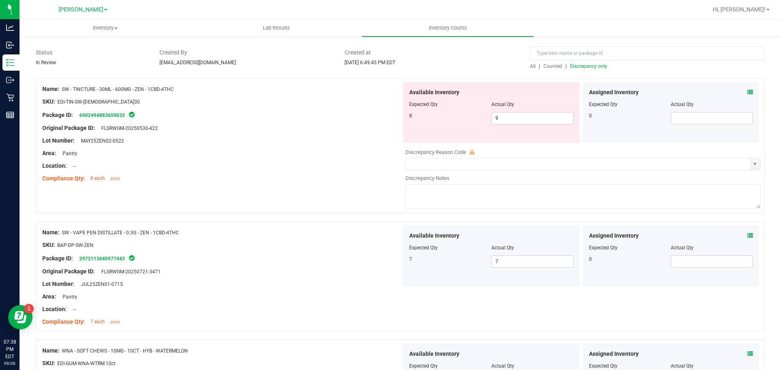
click at [390, 137] on div "Lot Number: MAY25ZEN02-0522" at bounding box center [221, 141] width 359 height 9
click at [739, 94] on div "Assigned Inventory" at bounding box center [671, 92] width 164 height 9
click at [747, 92] on icon at bounding box center [750, 92] width 6 height 6
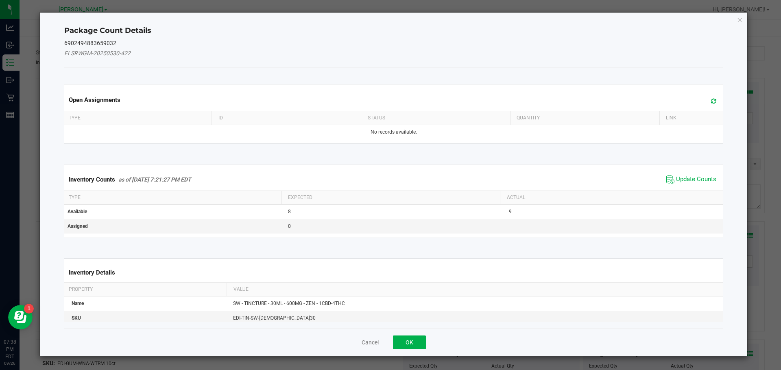
click at [694, 172] on div "Inventory Counts as of [DATE] 7:21:27 PM EDT Update Counts" at bounding box center [394, 180] width 662 height 22
click at [687, 183] on span "Update Counts" at bounding box center [696, 180] width 40 height 8
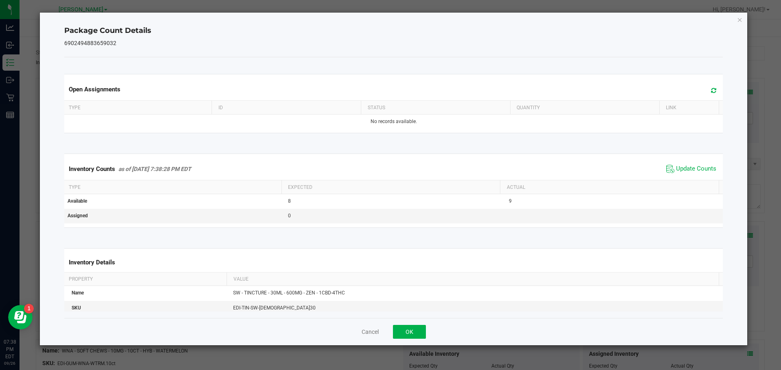
click at [740, 18] on icon "Close" at bounding box center [740, 20] width 6 height 10
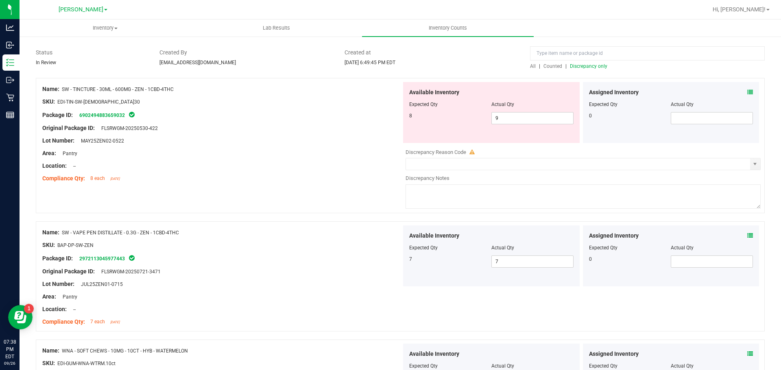
click at [757, 126] on div "Name: SW - TINCTURE - 30ML - 600MG - ZEN - 1CBD-4THC SKU: EDI-TIN-SW-[DEMOGRAPH…" at bounding box center [400, 145] width 729 height 135
click at [548, 124] on span "9 9" at bounding box center [532, 118] width 82 height 12
click at [553, 123] on span "9 9" at bounding box center [532, 118] width 82 height 12
click at [329, 164] on div "Location: --" at bounding box center [221, 166] width 359 height 9
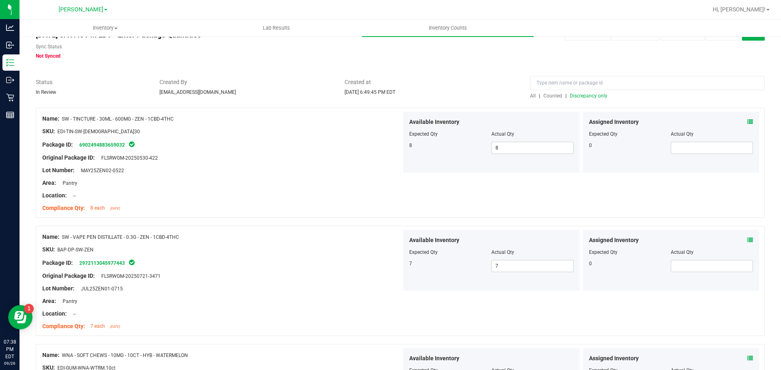
scroll to position [0, 0]
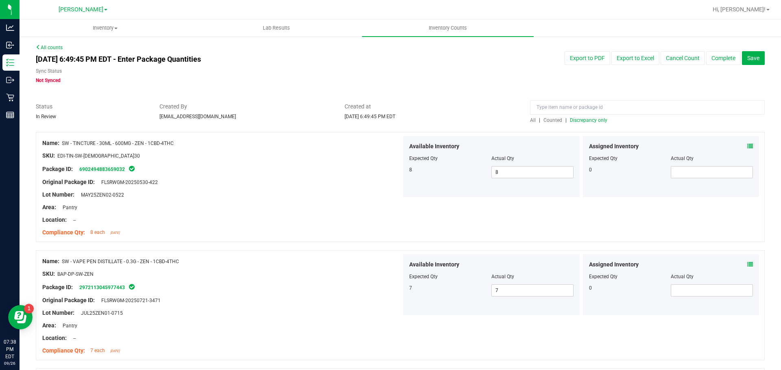
drag, startPoint x: 329, startPoint y: 164, endPoint x: 742, endPoint y: 78, distance: 421.6
click at [719, 90] on div "All counts [DATE] 6:49:45 PM EDT - Enter Package Quantities Sync Status Not Syn…" at bounding box center [400, 334] width 729 height 581
click at [749, 65] on div "[DATE] 6:49:45 PM EDT - Enter Package Quantities Sync Status Not Synced Export …" at bounding box center [400, 67] width 741 height 33
click at [749, 62] on button "Save" at bounding box center [753, 58] width 23 height 14
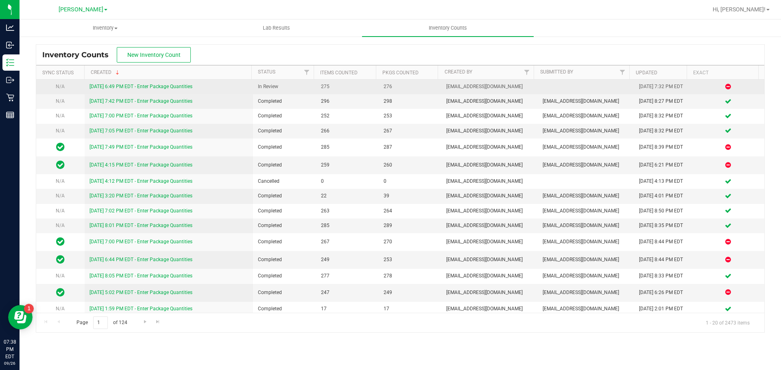
click at [186, 89] on link "[DATE] 6:49 PM EDT - Enter Package Quantities" at bounding box center [140, 87] width 103 height 6
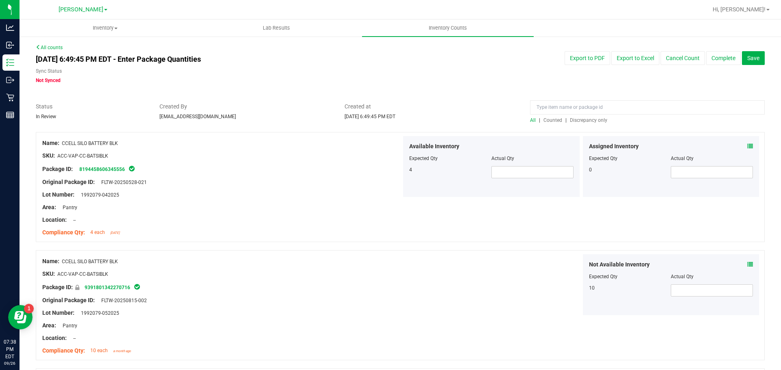
click at [574, 120] on span "Discrepancy only" at bounding box center [588, 121] width 37 height 6
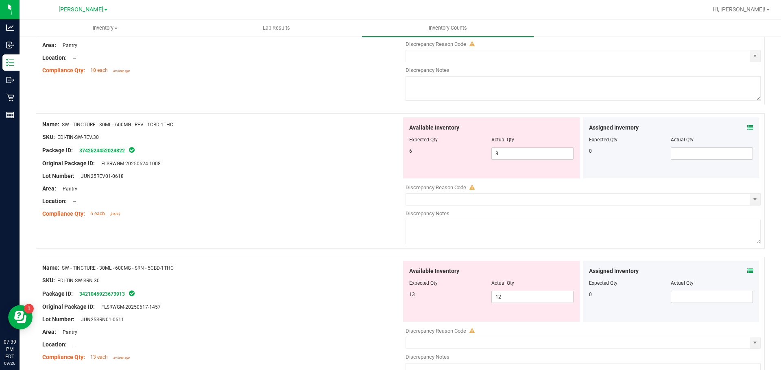
scroll to position [2643, 0]
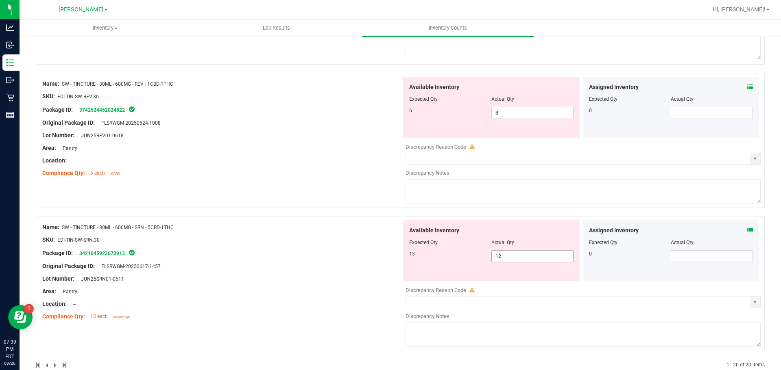
click at [516, 256] on span "12 12" at bounding box center [532, 256] width 82 height 12
click at [358, 263] on div "Name: SW - TINCTURE - 30ML - 600MG - SRN - 5CBD-1THC SKU: EDI-TIN-SW-SRN.30 Pac…" at bounding box center [221, 272] width 359 height 104
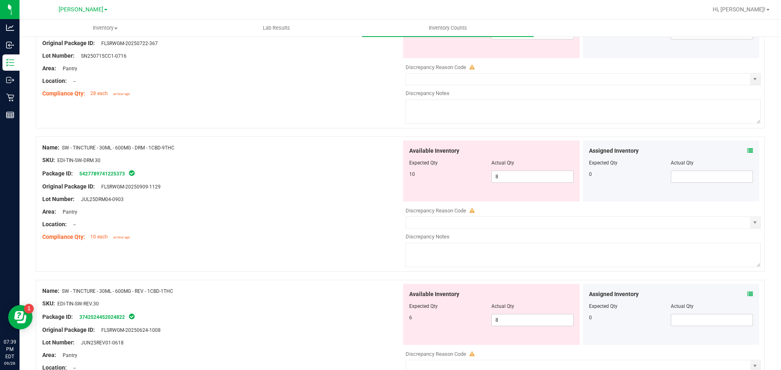
scroll to position [2391, 0]
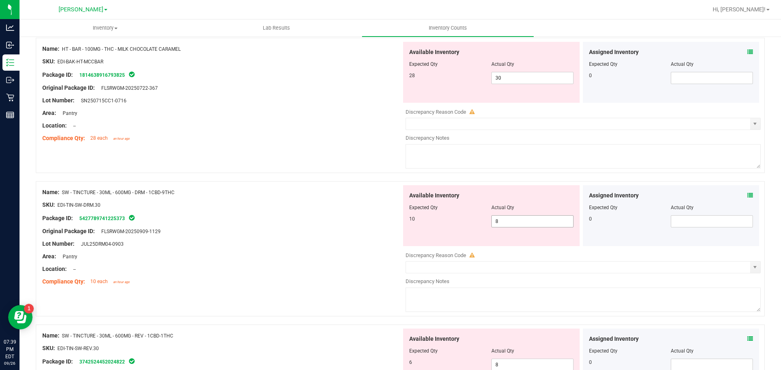
click at [520, 224] on span "8 8" at bounding box center [532, 221] width 82 height 12
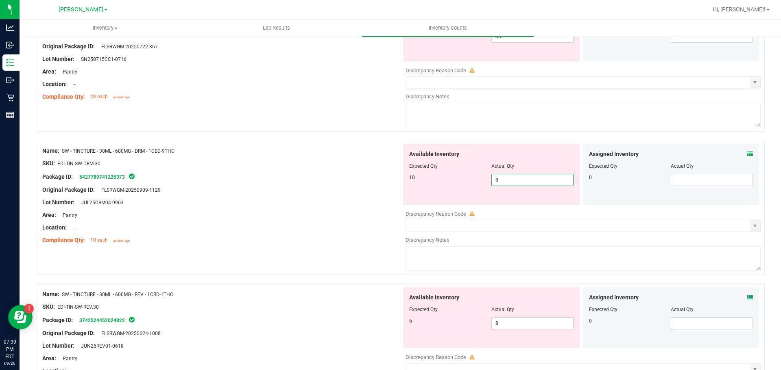
scroll to position [2472, 0]
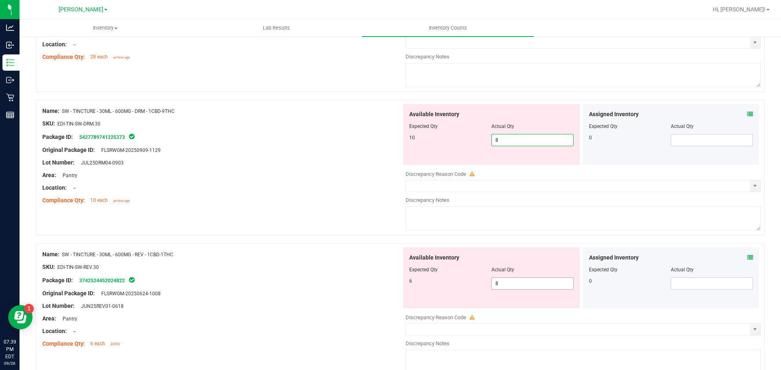
click at [510, 289] on span "8 8" at bounding box center [532, 284] width 82 height 12
click at [504, 144] on span "8 8" at bounding box center [532, 140] width 82 height 12
click at [523, 286] on div "Available Inventory Expected Qty Actual Qty 6 8 8" at bounding box center [580, 312] width 359 height 129
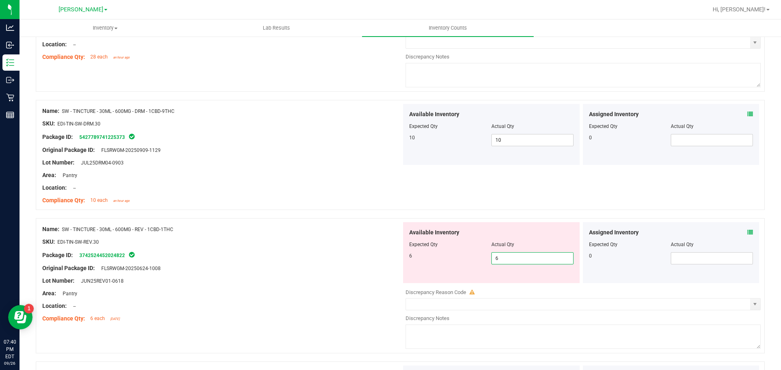
click at [357, 273] on div at bounding box center [221, 275] width 359 height 4
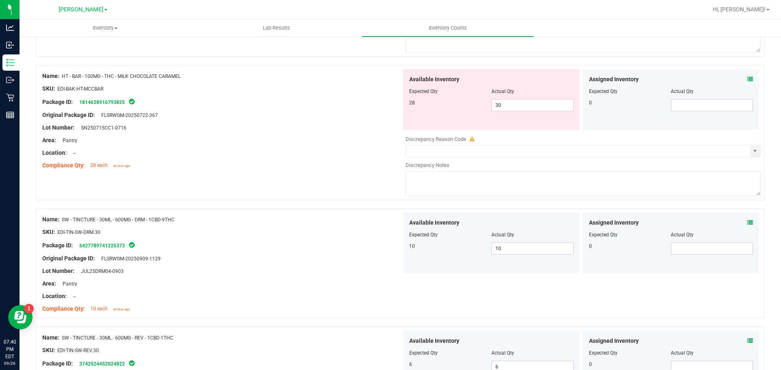
scroll to position [2259, 0]
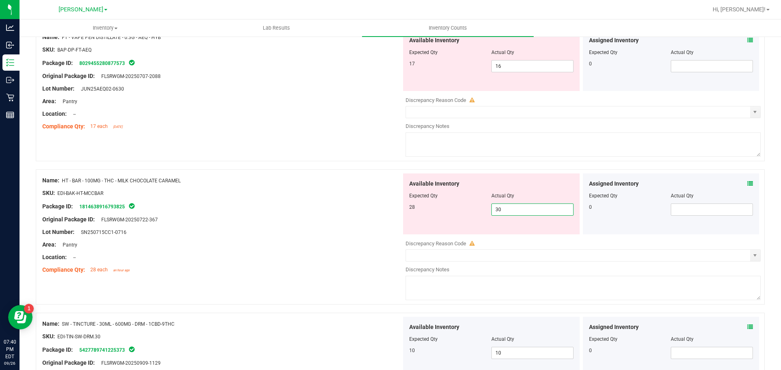
click at [523, 210] on span "30 30" at bounding box center [532, 210] width 82 height 12
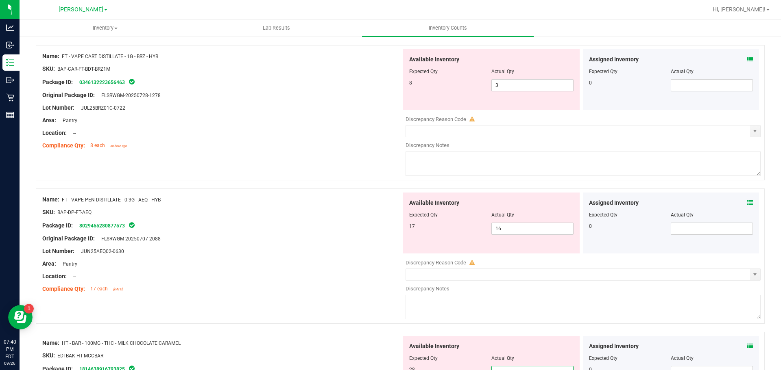
scroll to position [2218, 0]
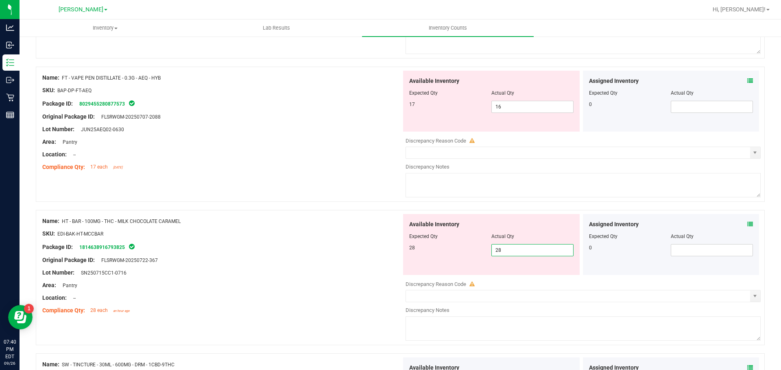
click at [359, 248] on div "Package ID: 1814638916793825" at bounding box center [221, 247] width 359 height 10
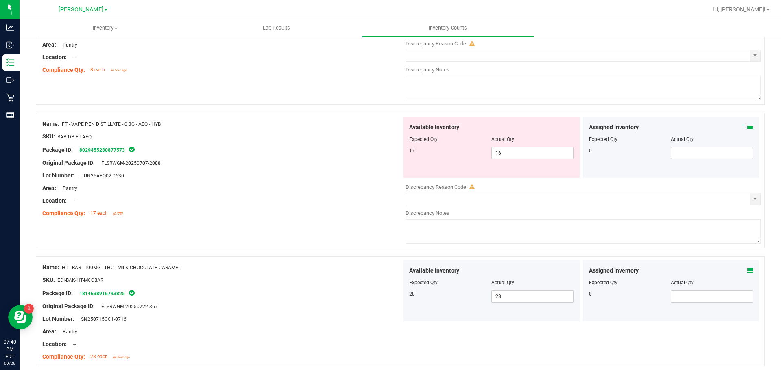
scroll to position [2056, 0]
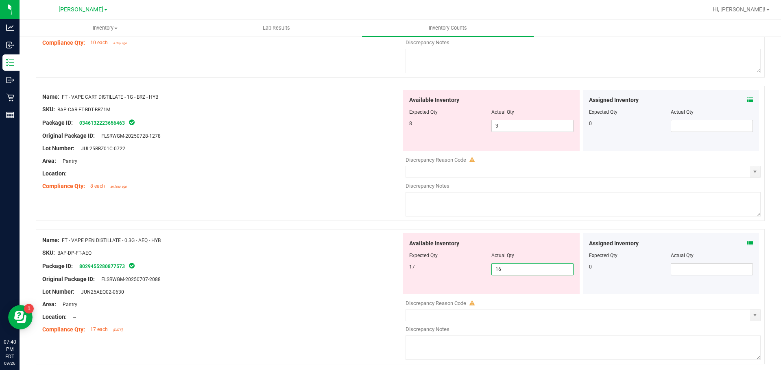
click at [531, 272] on span "16 16" at bounding box center [532, 269] width 82 height 12
click at [341, 269] on div "Package ID: 8029455280877573" at bounding box center [221, 266] width 359 height 10
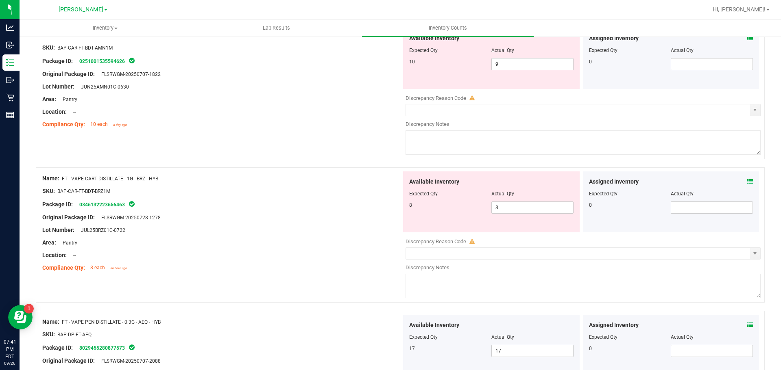
scroll to position [1974, 0]
click at [527, 208] on input "3" at bounding box center [532, 207] width 81 height 11
click at [747, 181] on icon at bounding box center [750, 182] width 6 height 6
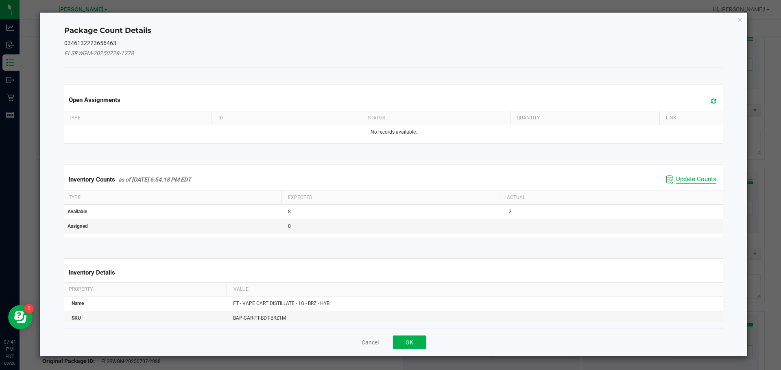
click at [678, 176] on span "Update Counts" at bounding box center [696, 180] width 40 height 8
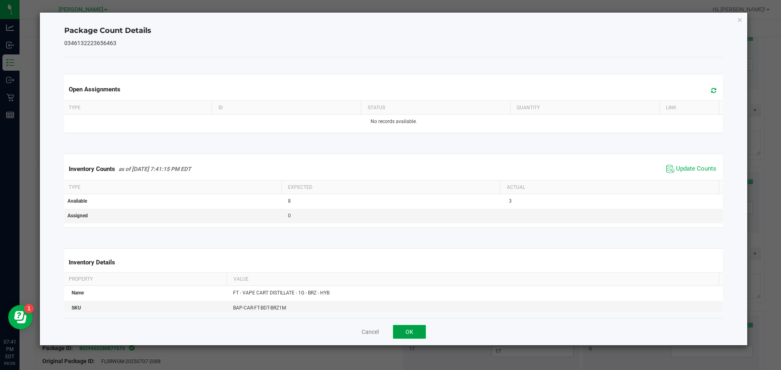
click at [413, 329] on button "OK" at bounding box center [409, 332] width 33 height 14
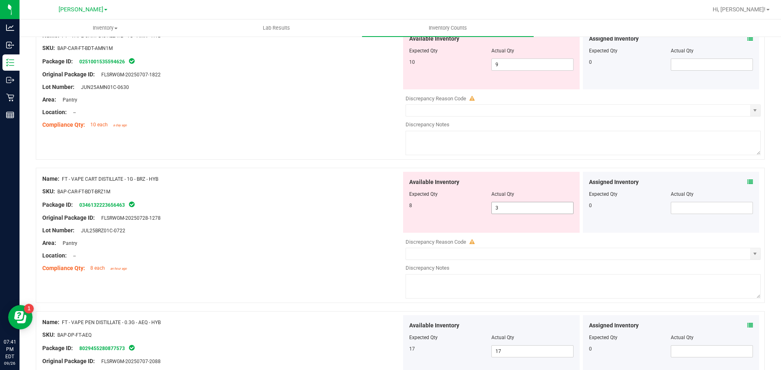
click at [515, 209] on span "3 3" at bounding box center [532, 208] width 82 height 12
click at [254, 273] on div "Name: FT - VAPE CART DISTILLATE - 1G - BRZ - HYB SKU: BAP-CAR-FT-BDT-BRZ1M Pack…" at bounding box center [221, 224] width 359 height 104
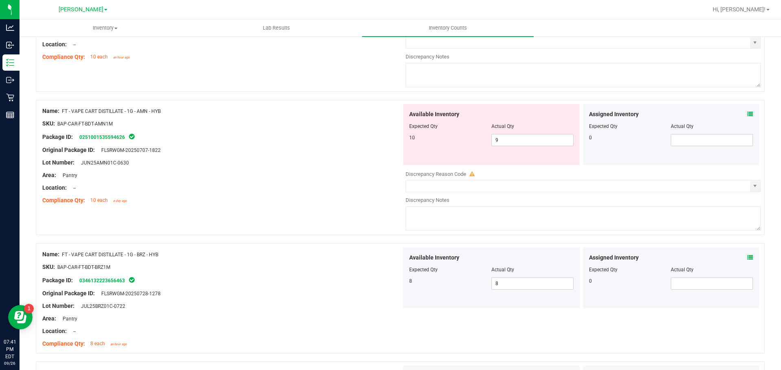
scroll to position [1852, 0]
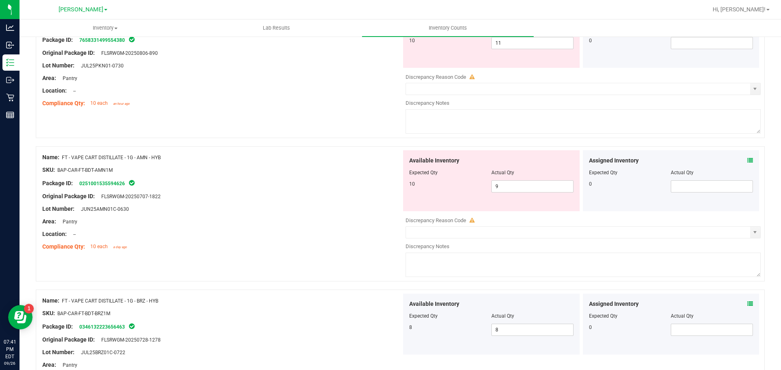
click at [292, 222] on div "Area: Pantry" at bounding box center [221, 222] width 359 height 9
click at [524, 192] on span "9 9" at bounding box center [532, 187] width 82 height 12
click at [252, 188] on div at bounding box center [221, 190] width 359 height 4
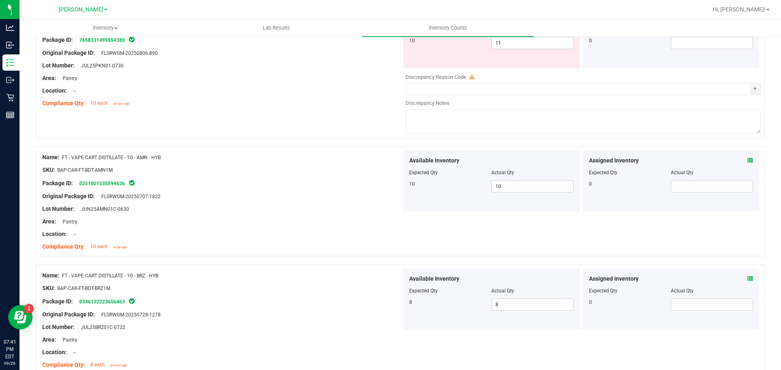
scroll to position [1648, 0]
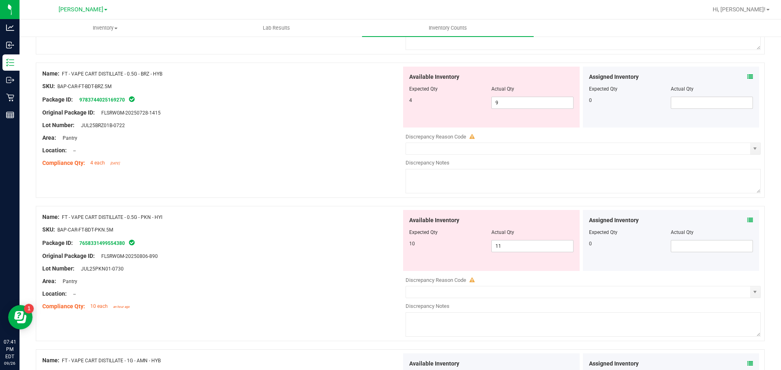
click at [744, 215] on div "Assigned Inventory Expected Qty Actual Qty 0" at bounding box center [671, 240] width 176 height 61
click at [747, 218] on icon at bounding box center [750, 221] width 6 height 6
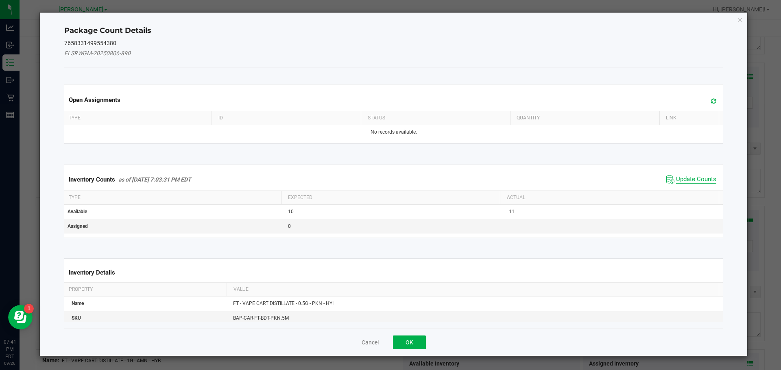
click at [676, 182] on span "Update Counts" at bounding box center [696, 180] width 40 height 8
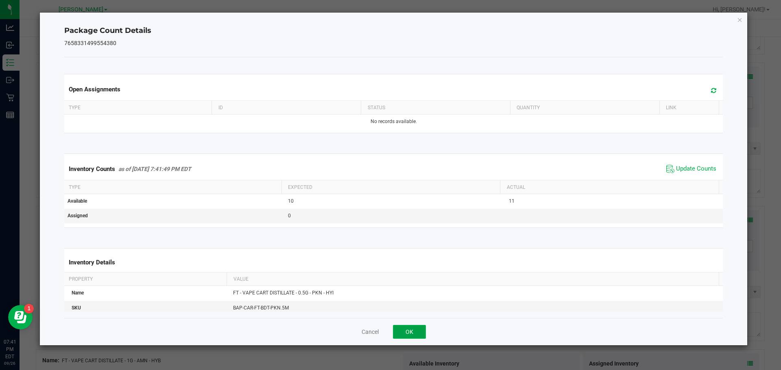
click at [416, 331] on button "OK" at bounding box center [409, 332] width 33 height 14
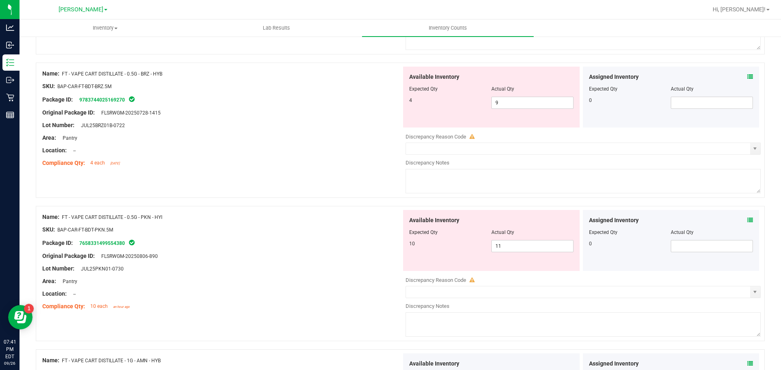
click at [320, 259] on div "Original Package ID: FLSRWGM-20250806-890" at bounding box center [221, 256] width 359 height 9
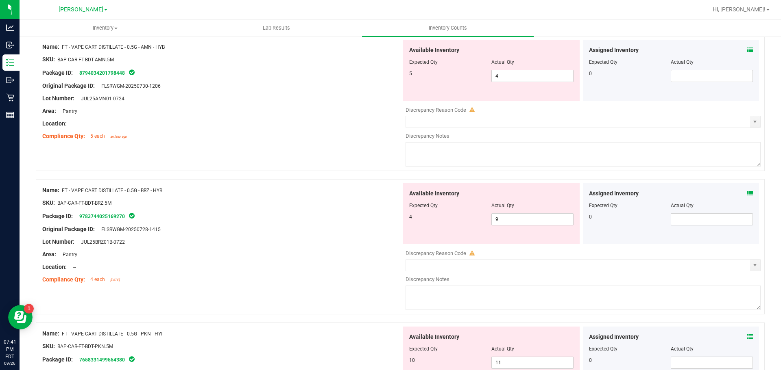
scroll to position [1567, 0]
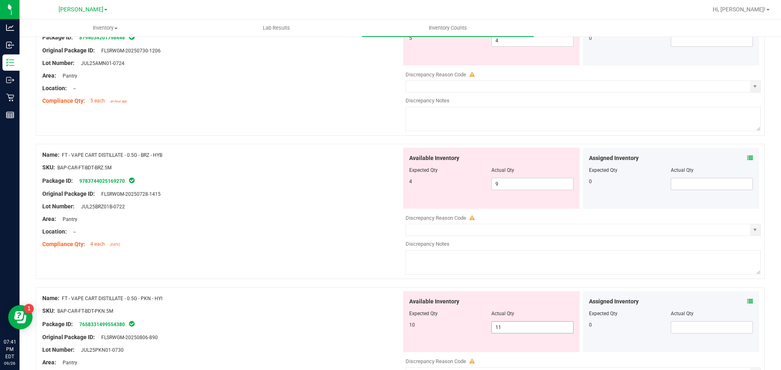
click at [520, 324] on span "11 11" at bounding box center [532, 328] width 82 height 12
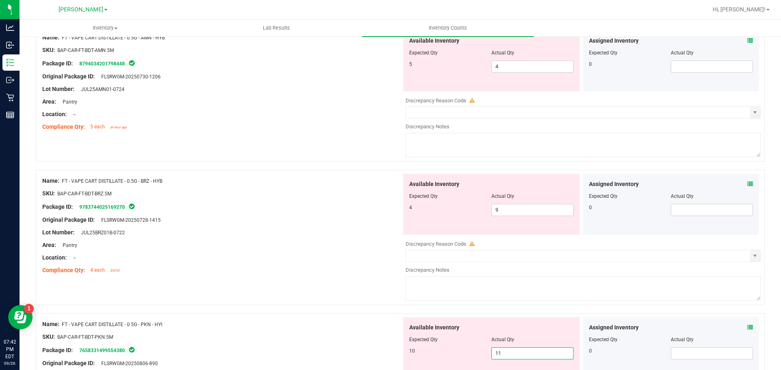
scroll to position [1526, 0]
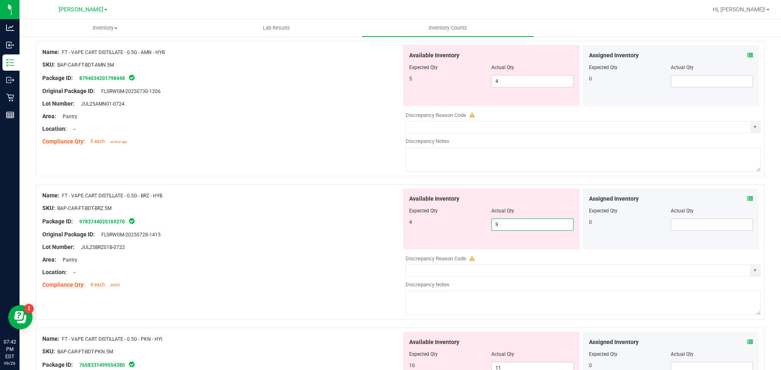
click at [545, 228] on span "9 9" at bounding box center [532, 225] width 82 height 12
click at [261, 261] on div "Area: Pantry" at bounding box center [221, 260] width 359 height 9
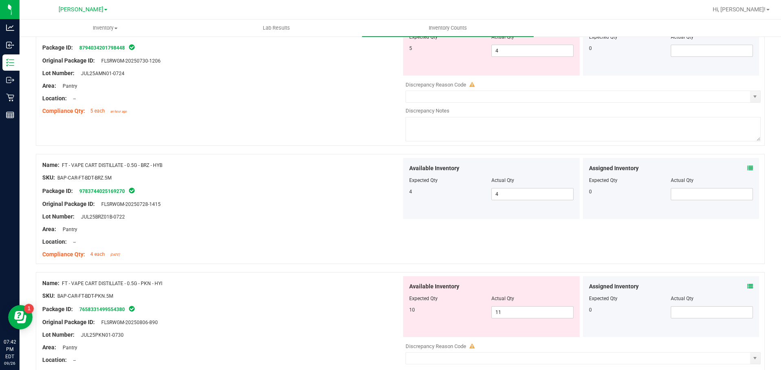
scroll to position [1608, 0]
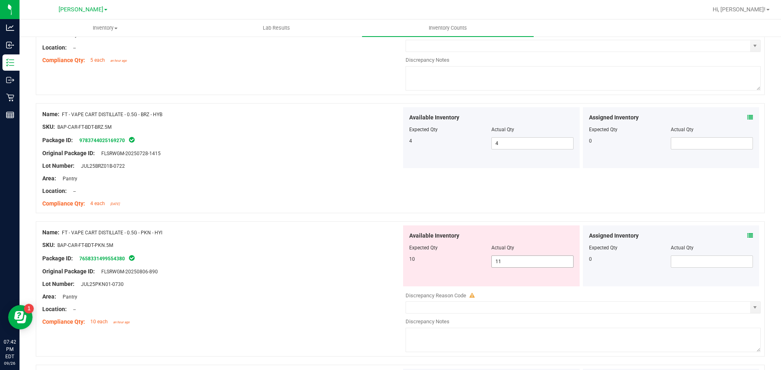
click at [532, 265] on span "11 11" at bounding box center [532, 262] width 82 height 12
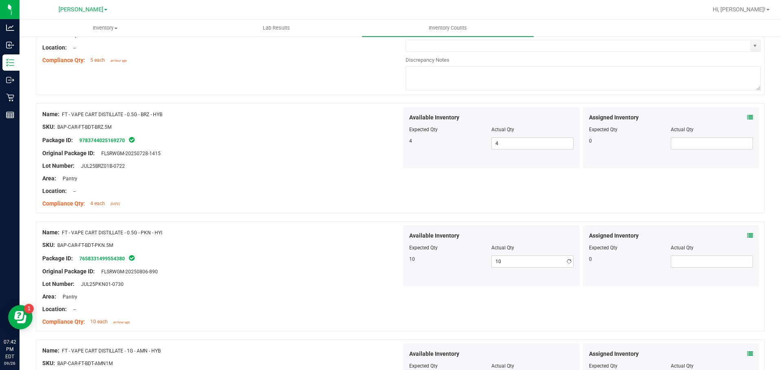
click at [296, 162] on div "Lot Number: JUL25BRZ01B-0722" at bounding box center [221, 166] width 359 height 9
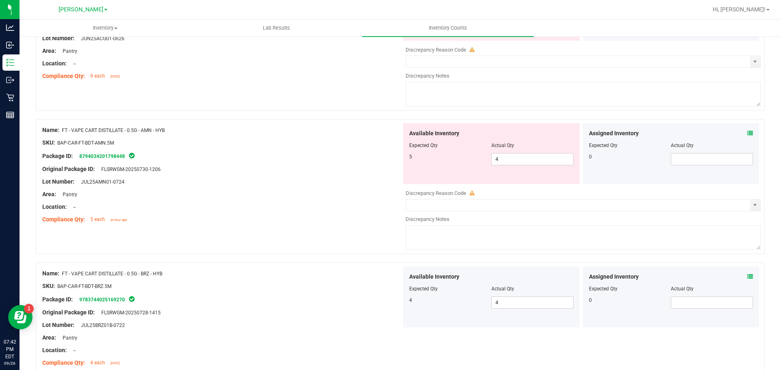
scroll to position [1445, 0]
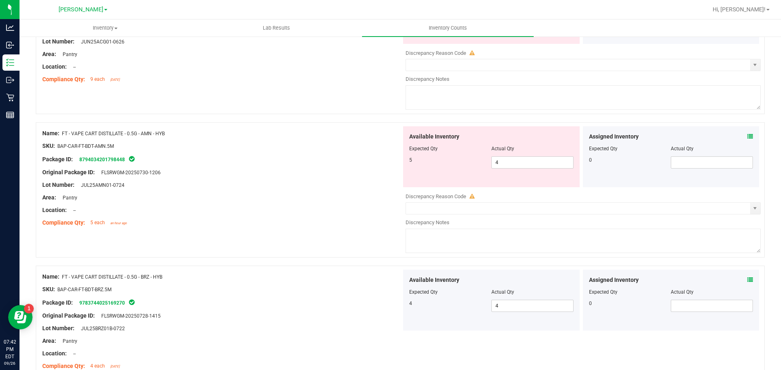
click at [747, 135] on icon at bounding box center [750, 137] width 6 height 6
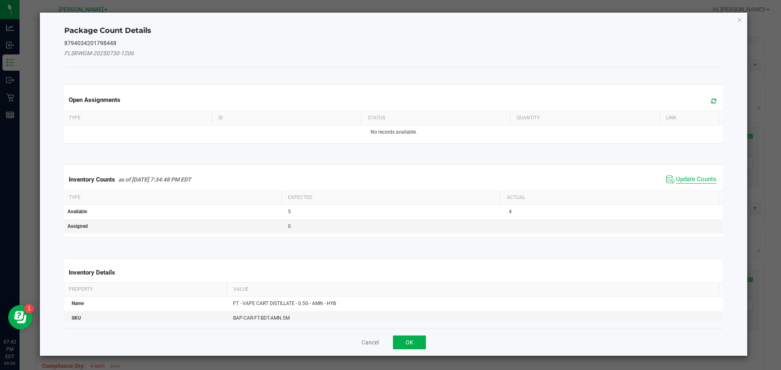
click at [695, 178] on span "Update Counts" at bounding box center [696, 180] width 40 height 8
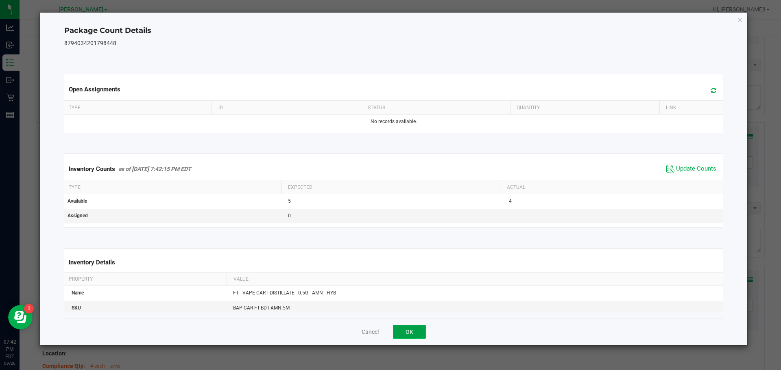
drag, startPoint x: 407, startPoint y: 330, endPoint x: 409, endPoint y: 325, distance: 5.3
click at [407, 329] on button "OK" at bounding box center [409, 332] width 33 height 14
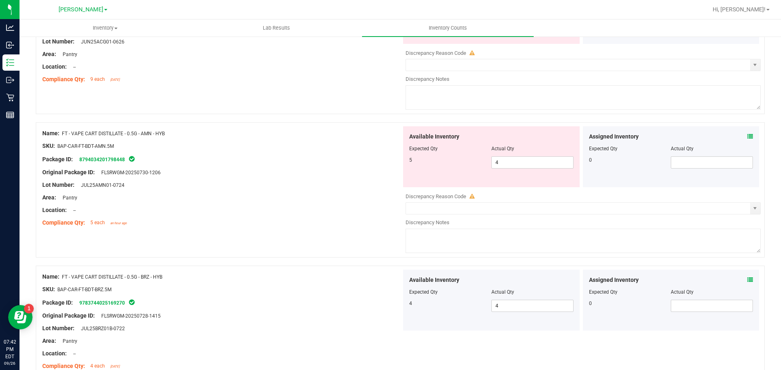
click at [332, 194] on div "Area: Pantry" at bounding box center [221, 198] width 359 height 9
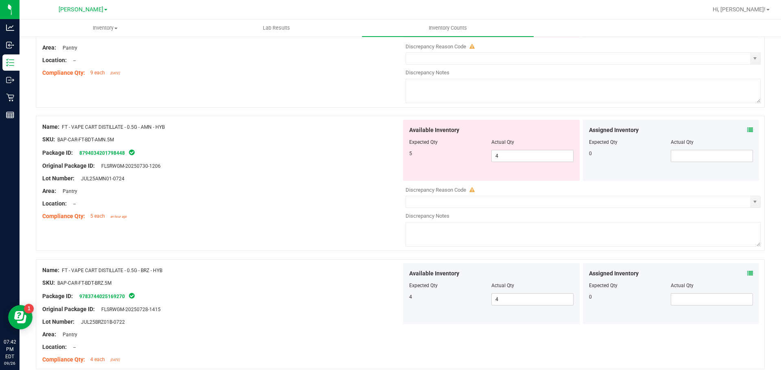
scroll to position [1454, 0]
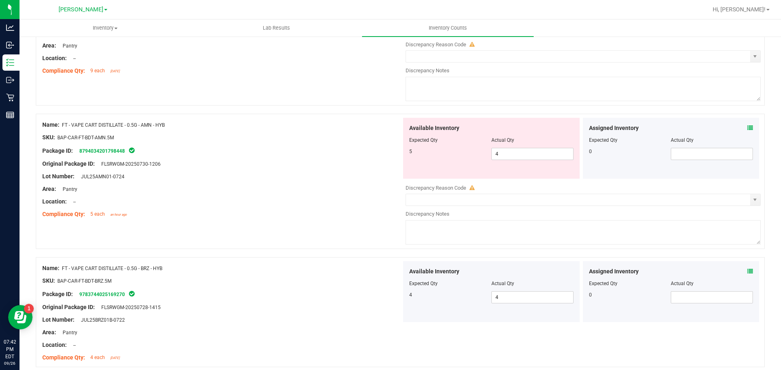
click at [747, 124] on span at bounding box center [750, 128] width 6 height 9
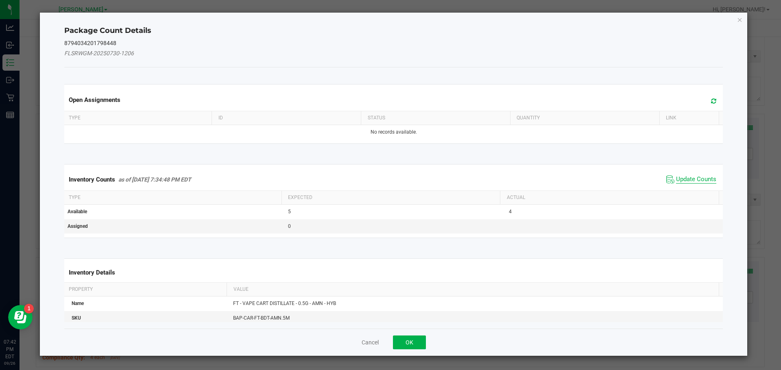
click at [676, 178] on span "Update Counts" at bounding box center [696, 180] width 40 height 8
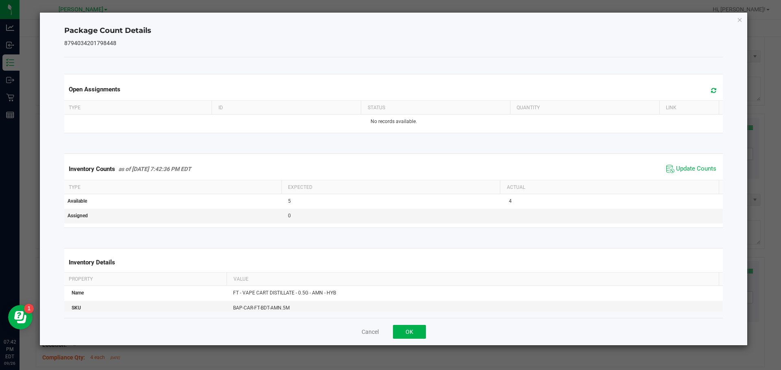
click at [744, 20] on div "Package Count Details 8794034201798448 Open Assignments Type ID Status Quantity…" at bounding box center [393, 179] width 707 height 333
click at [736, 19] on div "Package Count Details 8794034201798448 Open Assignments Type ID Status Quantity…" at bounding box center [393, 179] width 707 height 333
click at [738, 22] on icon "Close" at bounding box center [740, 20] width 6 height 10
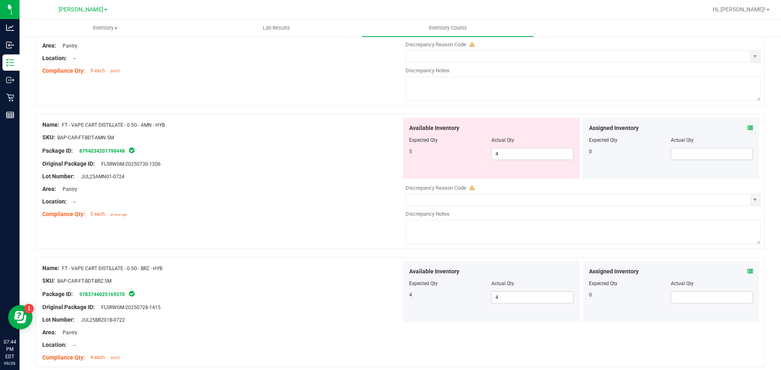
click at [747, 127] on icon at bounding box center [750, 128] width 6 height 6
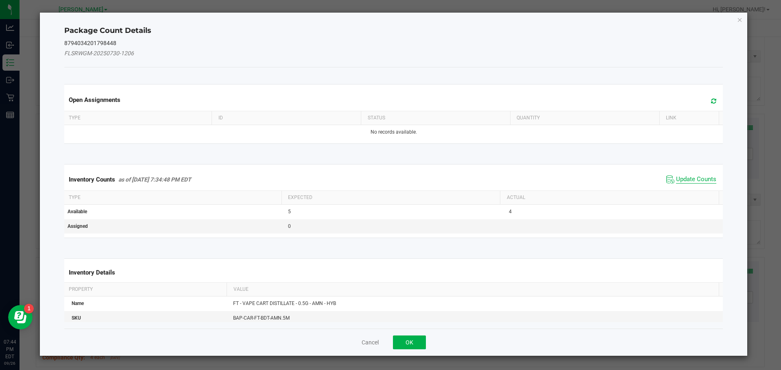
click at [693, 178] on span "Update Counts" at bounding box center [696, 180] width 40 height 8
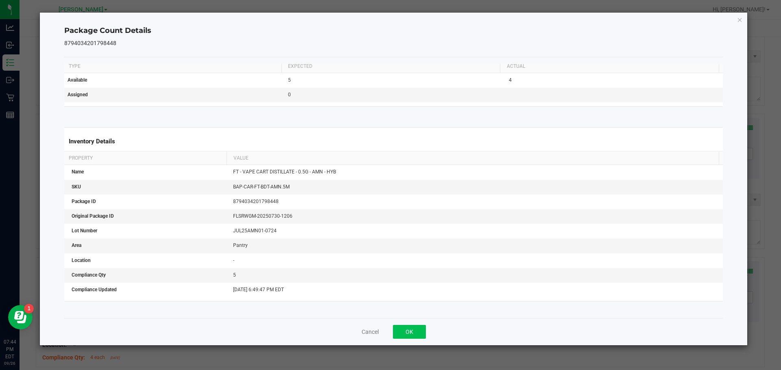
scroll to position [127, 0]
click at [422, 333] on button "OK" at bounding box center [409, 332] width 33 height 14
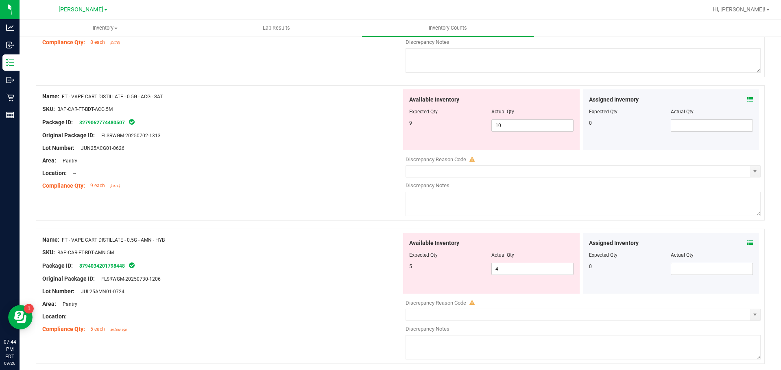
scroll to position [1332, 0]
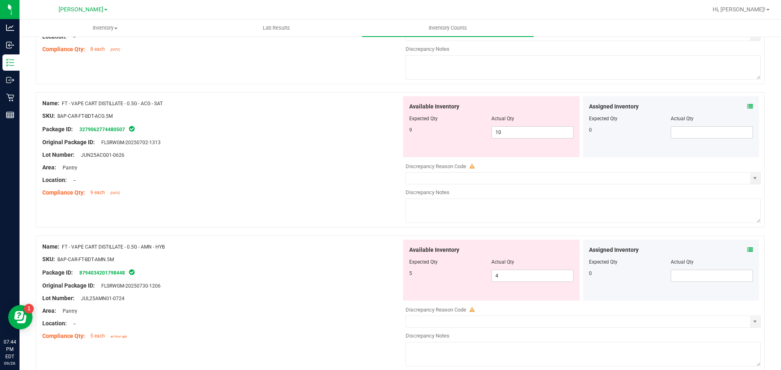
click at [747, 104] on icon at bounding box center [750, 107] width 6 height 6
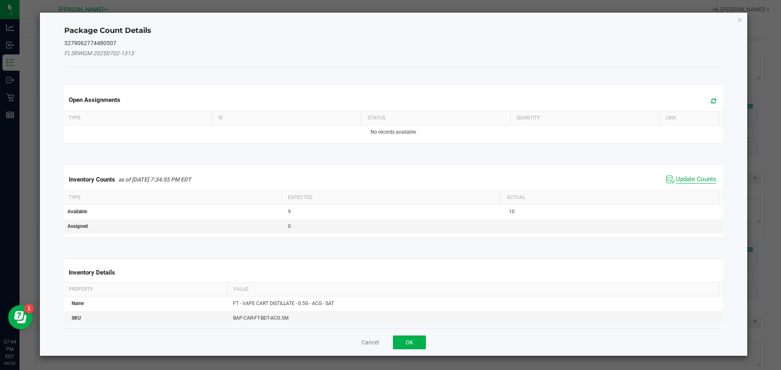
click at [687, 182] on span "Update Counts" at bounding box center [696, 180] width 40 height 8
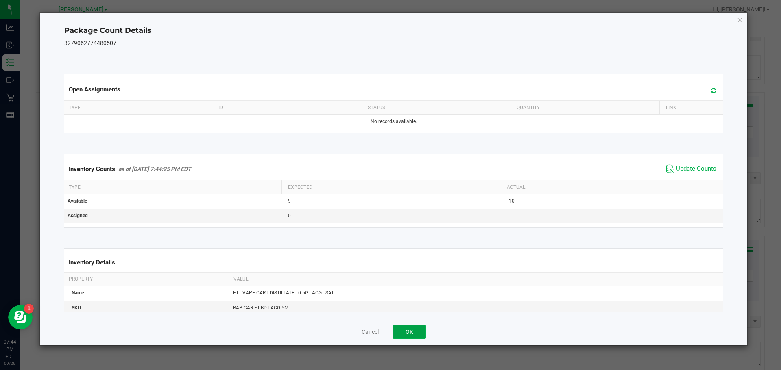
click at [423, 335] on button "OK" at bounding box center [409, 332] width 33 height 14
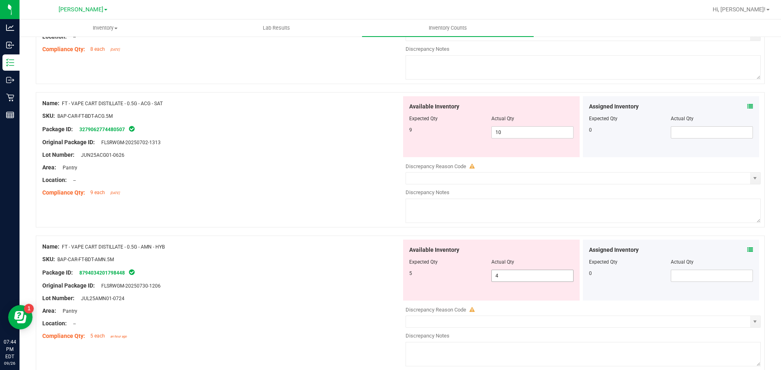
click at [548, 273] on span "4 4" at bounding box center [532, 276] width 82 height 12
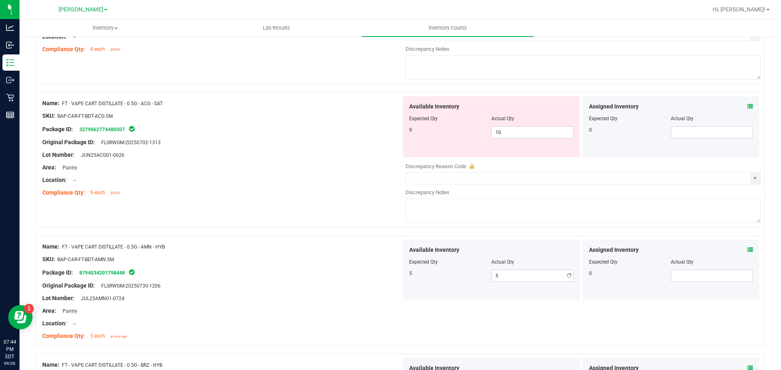
click at [296, 178] on div "Location: --" at bounding box center [221, 180] width 359 height 9
click at [534, 132] on span "10 10" at bounding box center [532, 132] width 82 height 12
click at [355, 185] on div at bounding box center [221, 187] width 359 height 4
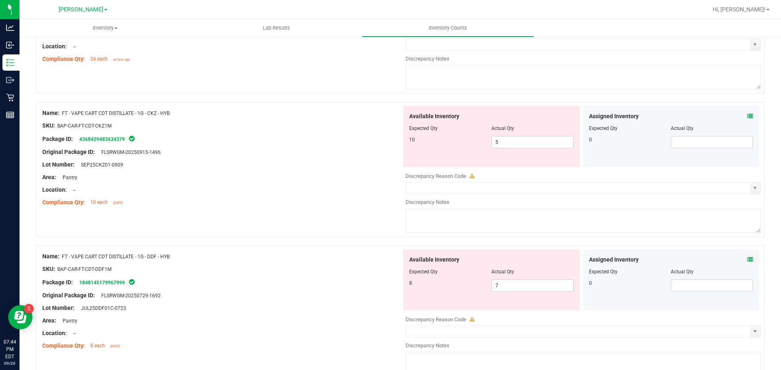
scroll to position [1047, 0]
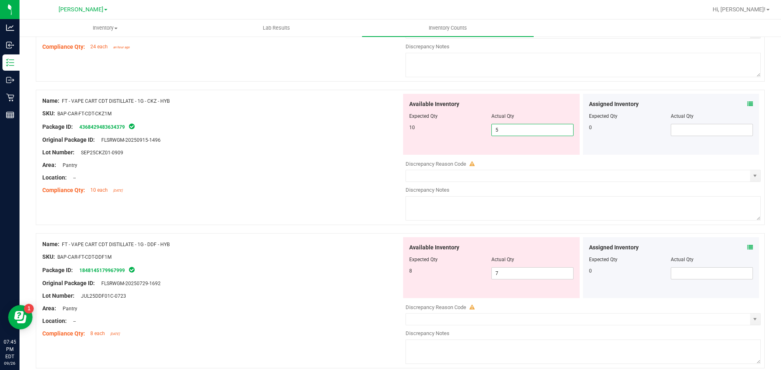
click at [526, 133] on span "5 5" at bounding box center [532, 130] width 82 height 12
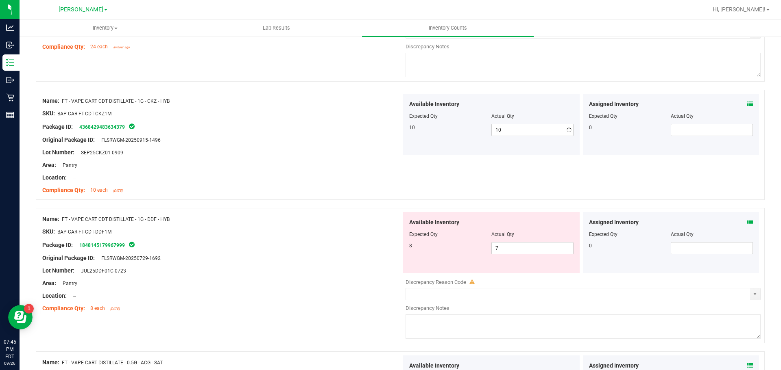
click at [276, 141] on div "Original Package ID: FLSRWGM-20250915-1496" at bounding box center [221, 140] width 359 height 9
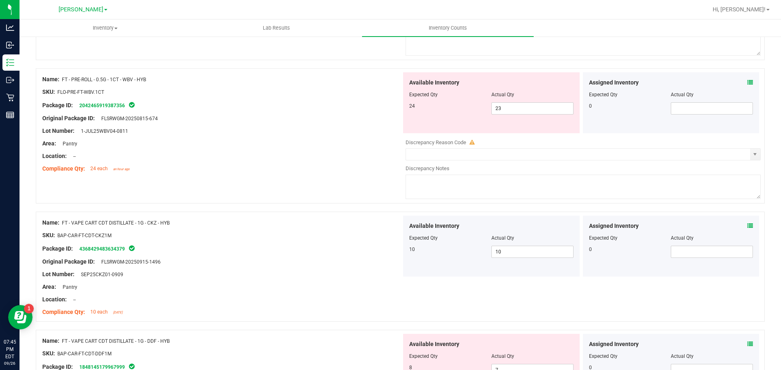
scroll to position [1006, 0]
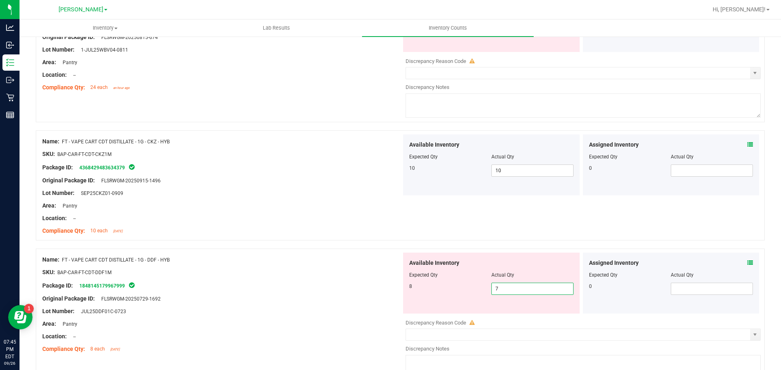
click at [524, 288] on span "7 7" at bounding box center [532, 289] width 82 height 12
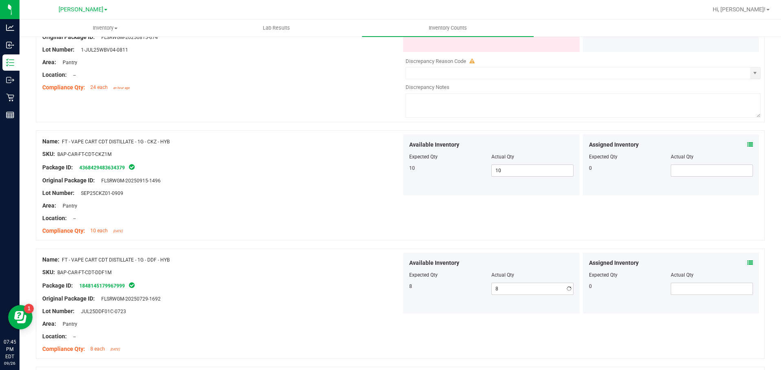
click at [358, 276] on div "SKU: BAP-CAR-FT-CDT-DDF1M" at bounding box center [221, 272] width 359 height 9
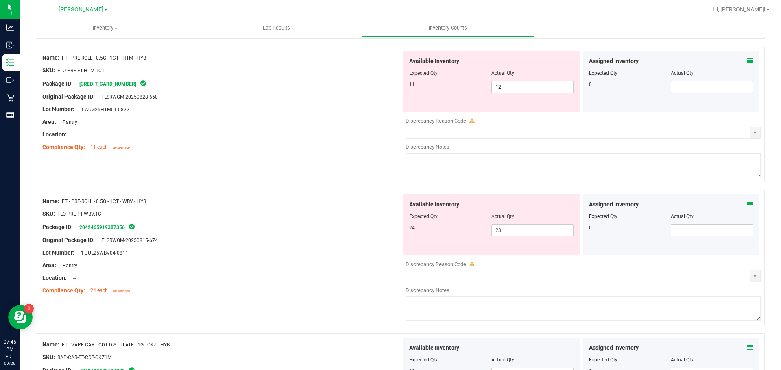
click at [747, 208] on div "Assigned Inventory Expected Qty Actual Qty 0" at bounding box center [671, 224] width 176 height 61
click at [747, 206] on icon at bounding box center [750, 205] width 6 height 6
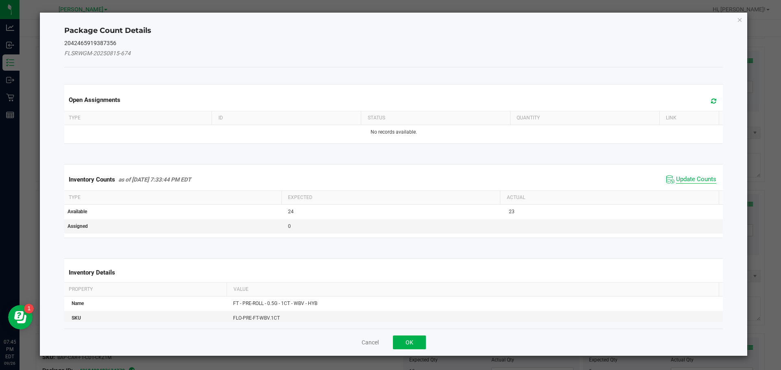
click at [690, 181] on span "Update Counts" at bounding box center [696, 180] width 40 height 8
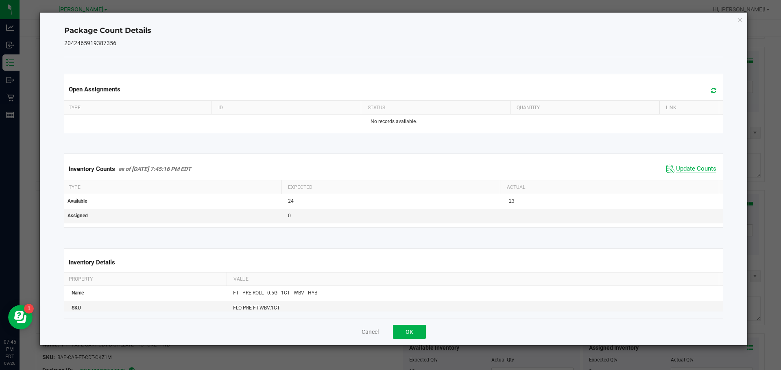
click at [695, 172] on span "Update Counts" at bounding box center [696, 169] width 40 height 8
click at [695, 172] on span "Update Counts" at bounding box center [696, 168] width 40 height 7
click at [695, 172] on span "Update Counts" at bounding box center [696, 169] width 40 height 8
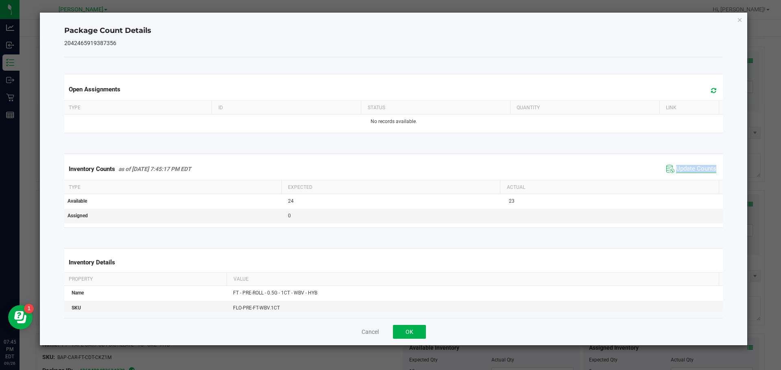
click at [695, 172] on span "Update Counts" at bounding box center [696, 169] width 40 height 8
click at [396, 338] on button "OK" at bounding box center [409, 332] width 33 height 14
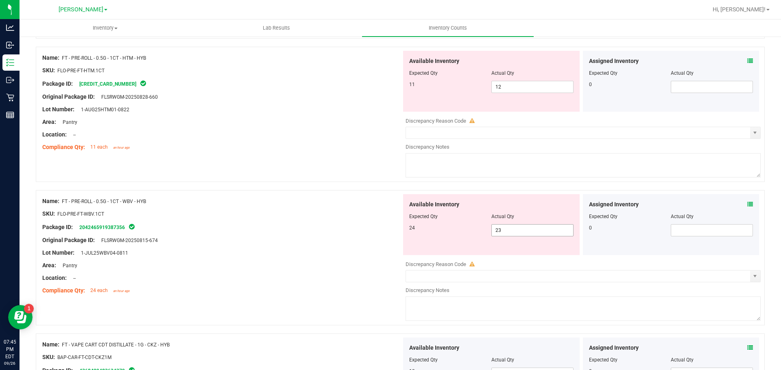
click at [561, 224] on span "23 23" at bounding box center [532, 230] width 82 height 12
click at [551, 227] on span "23 23" at bounding box center [532, 230] width 82 height 12
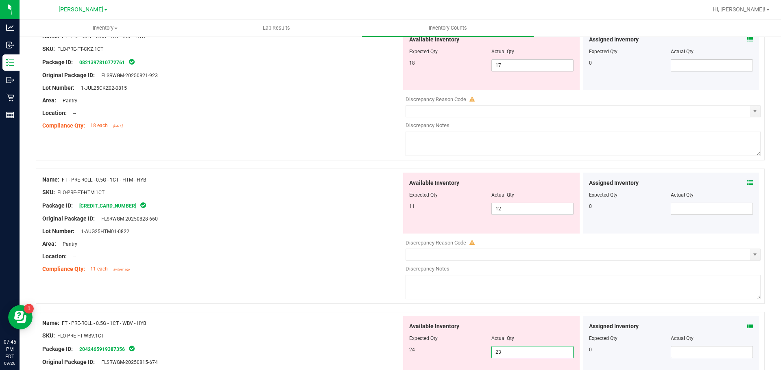
scroll to position [722, 0]
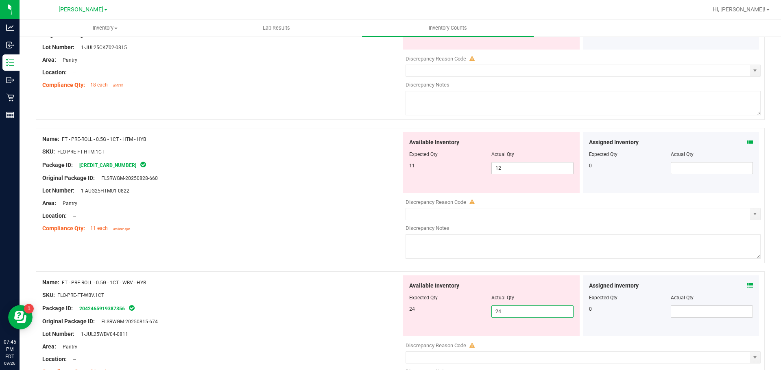
click at [286, 220] on div at bounding box center [221, 222] width 359 height 4
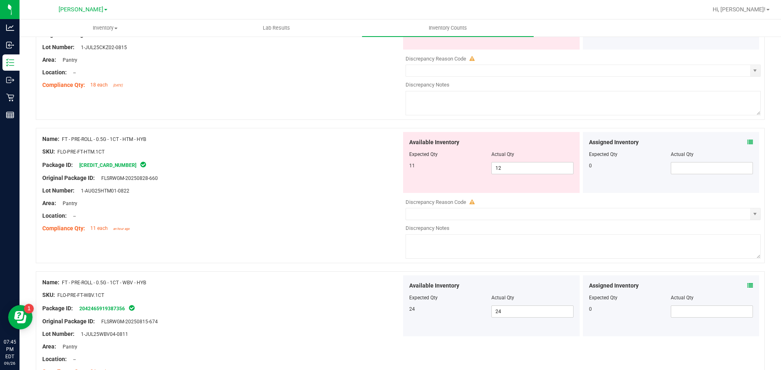
click at [747, 145] on span at bounding box center [750, 142] width 6 height 9
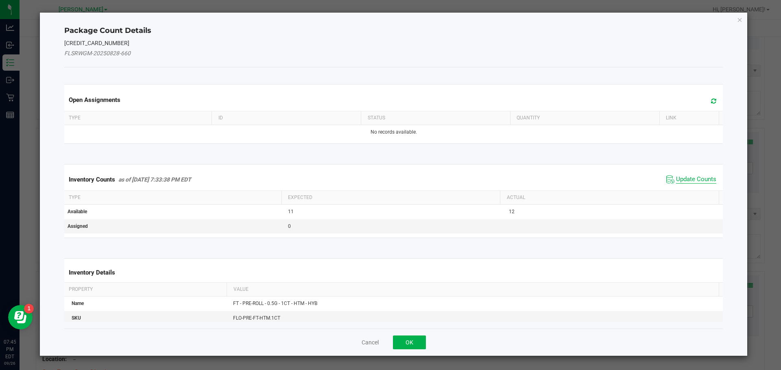
click at [676, 179] on span "Update Counts" at bounding box center [696, 180] width 40 height 8
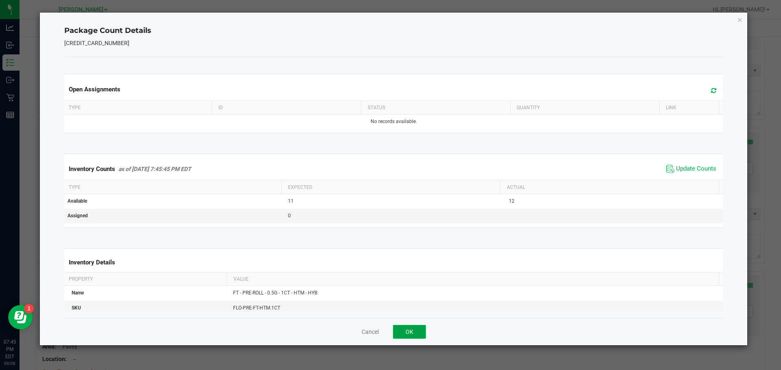
click at [414, 335] on button "OK" at bounding box center [409, 332] width 33 height 14
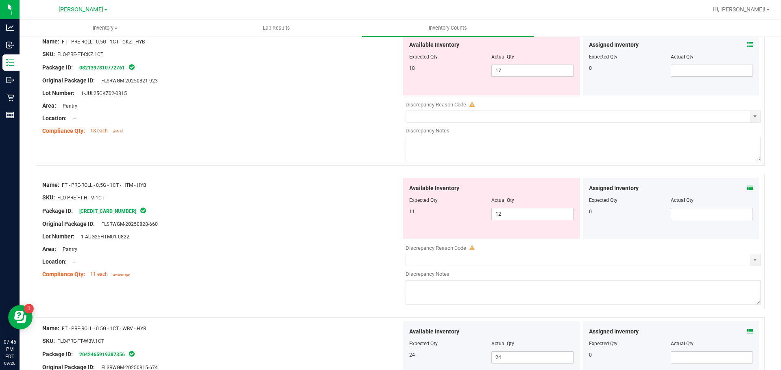
scroll to position [640, 0]
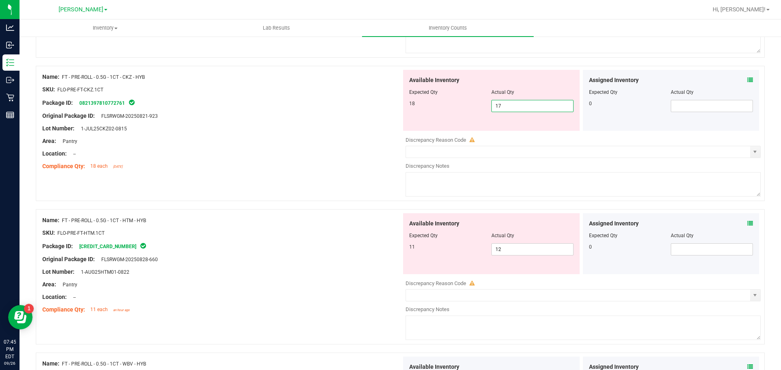
click at [507, 107] on span "17 17" at bounding box center [532, 106] width 82 height 12
click at [521, 250] on div "Available Inventory Expected Qty Actual Qty 11 12 12" at bounding box center [580, 277] width 359 height 129
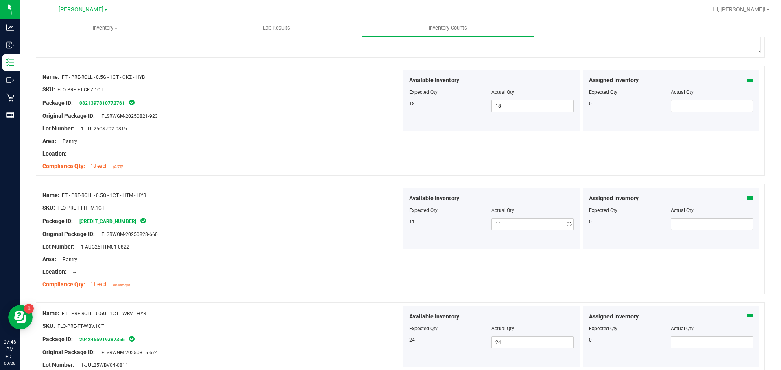
click at [354, 233] on div "Original Package ID: FLSRWGM-20250828-660" at bounding box center [221, 234] width 359 height 9
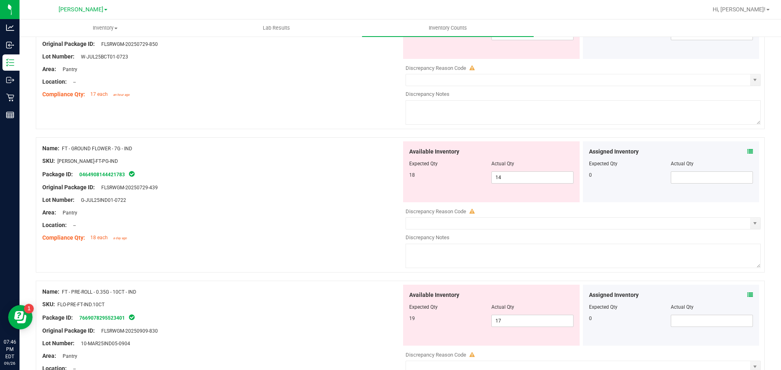
scroll to position [325, 0]
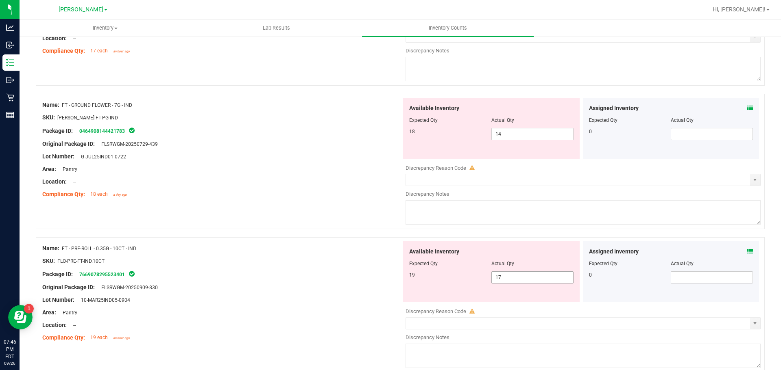
click at [527, 277] on span "17 17" at bounding box center [532, 278] width 82 height 12
click at [747, 253] on icon at bounding box center [750, 252] width 6 height 6
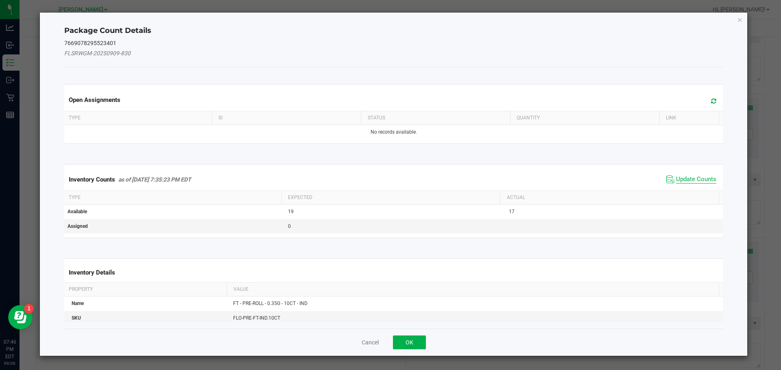
click at [684, 182] on span "Update Counts" at bounding box center [696, 180] width 40 height 8
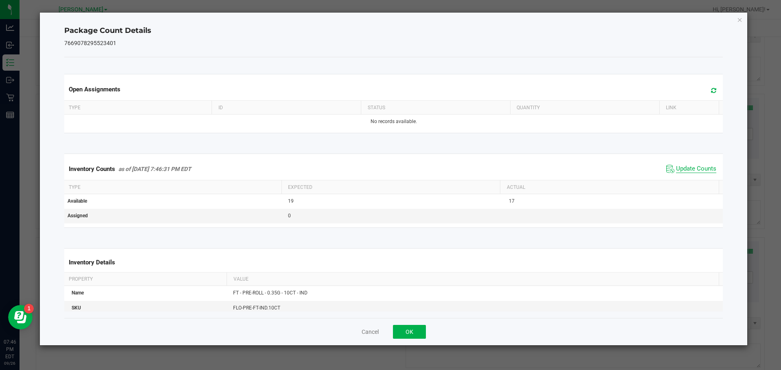
click at [684, 182] on kendo-grid "Inventory Counts as of [DATE] 7:46:31 PM EDT Update Counts Type Expected Actual…" at bounding box center [393, 191] width 671 height 74
click at [404, 330] on button "OK" at bounding box center [409, 332] width 33 height 14
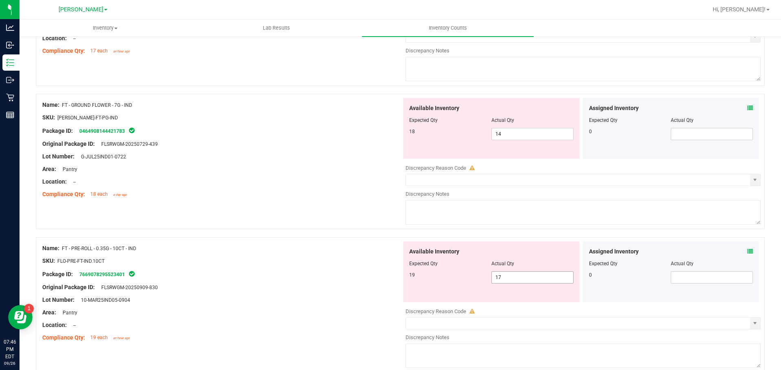
click at [519, 275] on span "17 17" at bounding box center [532, 278] width 82 height 12
click at [335, 168] on div "Area: Pantry" at bounding box center [221, 169] width 359 height 9
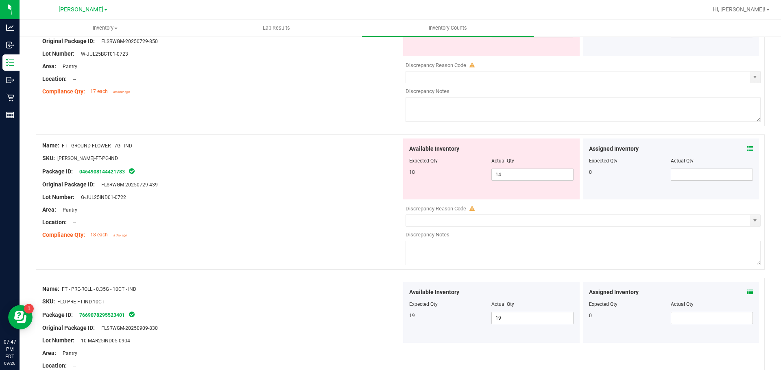
scroll to position [163, 0]
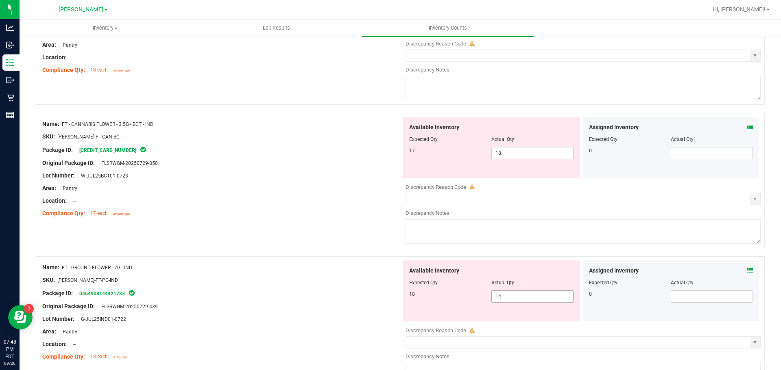
click at [530, 294] on input "14" at bounding box center [532, 296] width 81 height 11
click at [341, 339] on div at bounding box center [221, 338] width 359 height 4
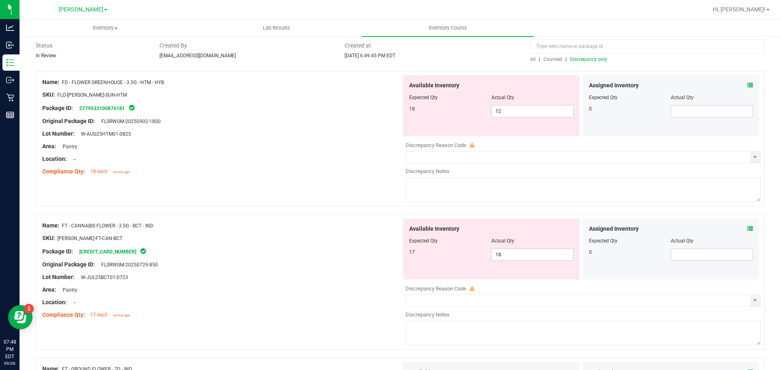
scroll to position [57, 0]
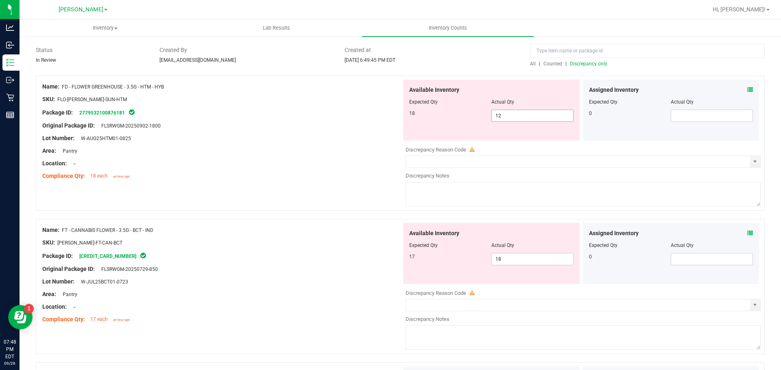
click at [514, 118] on span "12 12" at bounding box center [532, 116] width 82 height 12
click at [513, 118] on input "12" at bounding box center [532, 115] width 81 height 11
click at [231, 164] on div "Location: --" at bounding box center [221, 163] width 359 height 9
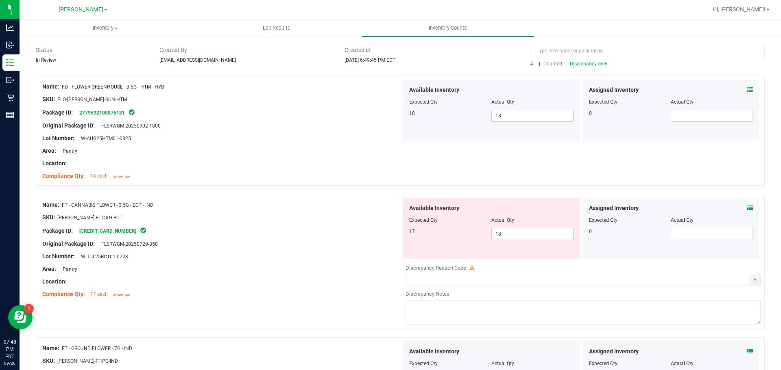
click at [747, 209] on icon at bounding box center [750, 208] width 6 height 6
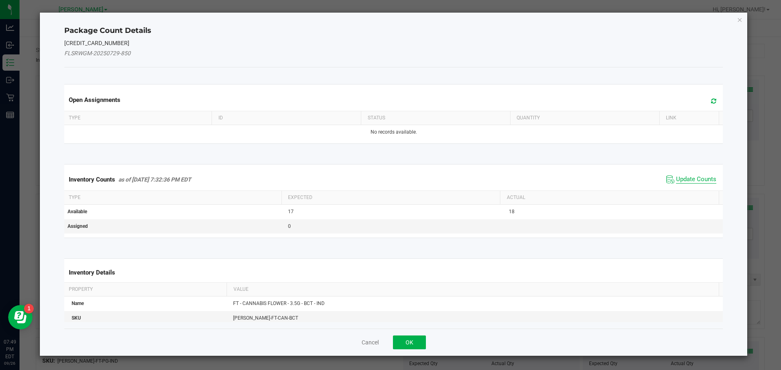
click at [679, 181] on span "Update Counts" at bounding box center [696, 180] width 40 height 8
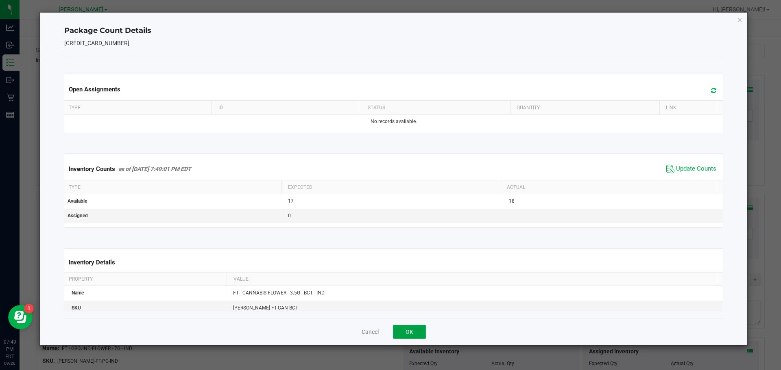
click at [421, 333] on button "OK" at bounding box center [409, 332] width 33 height 14
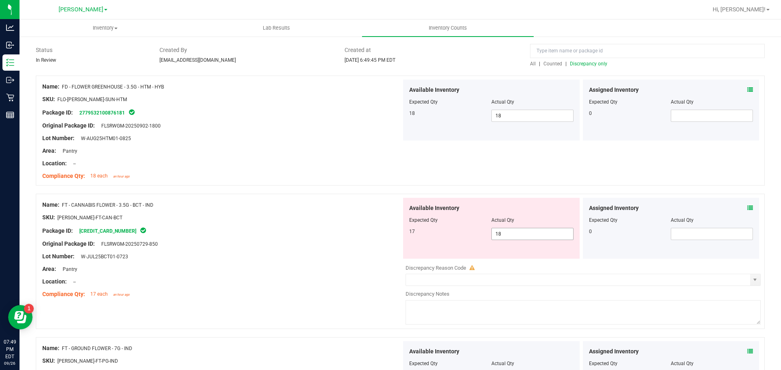
click at [517, 231] on span "18 18" at bounding box center [532, 234] width 82 height 12
click at [324, 275] on div at bounding box center [221, 276] width 359 height 4
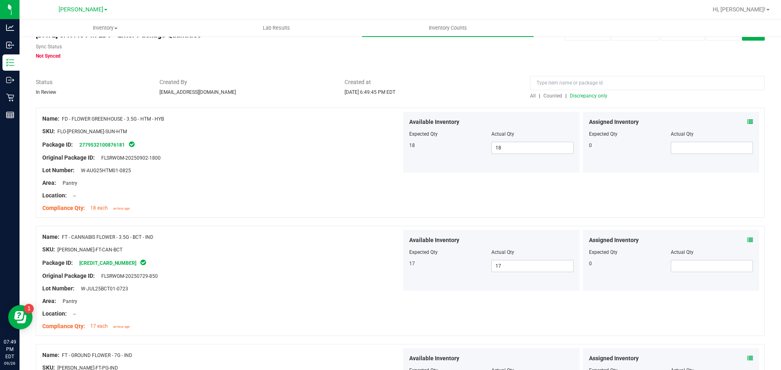
scroll to position [0, 0]
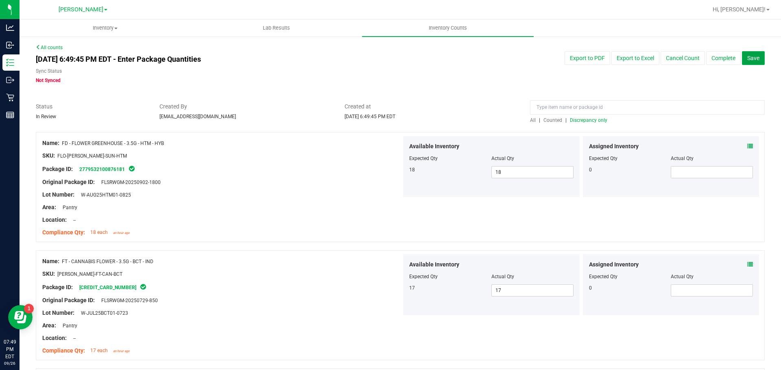
click at [747, 64] on button "Save" at bounding box center [753, 58] width 23 height 14
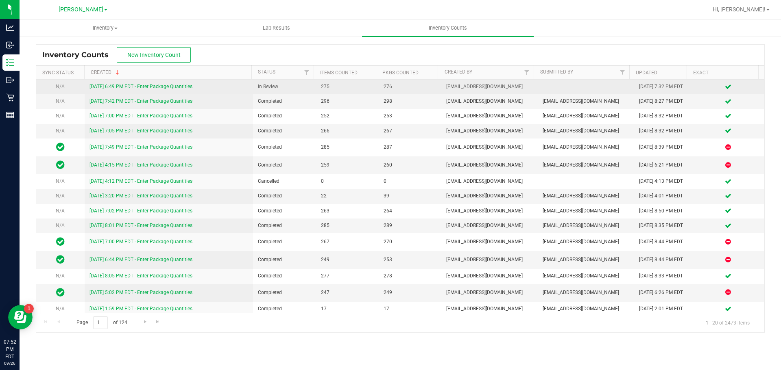
click at [186, 83] on div "[DATE] 6:49 PM EDT - Enter Package Quantities" at bounding box center [168, 87] width 159 height 8
click at [184, 85] on link "[DATE] 6:49 PM EDT - Enter Package Quantities" at bounding box center [140, 87] width 103 height 6
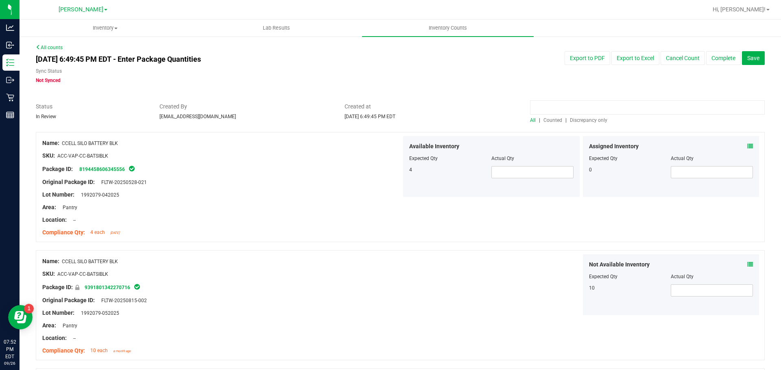
click at [590, 107] on input at bounding box center [647, 107] width 235 height 14
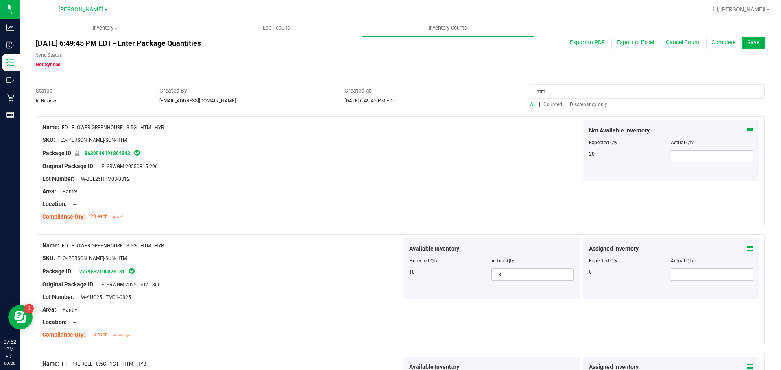
scroll to position [41, 0]
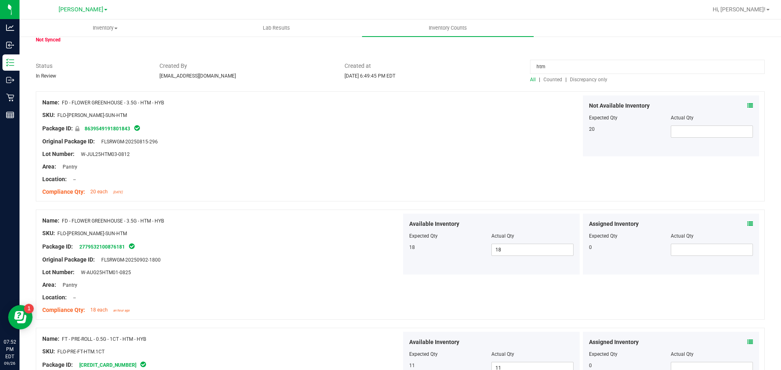
click at [546, 81] on span "Counted" at bounding box center [552, 80] width 19 height 6
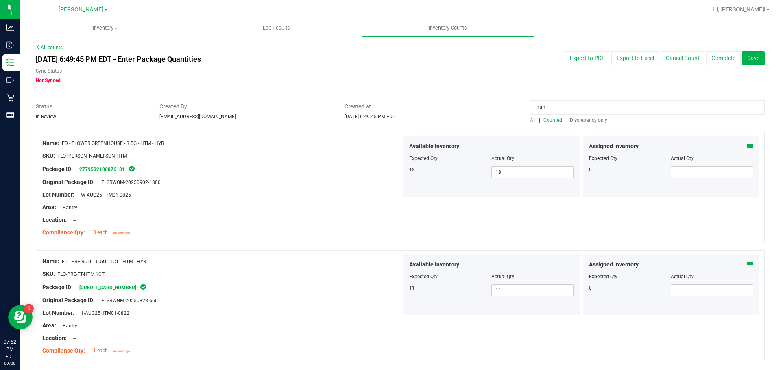
click at [747, 146] on icon at bounding box center [750, 147] width 6 height 6
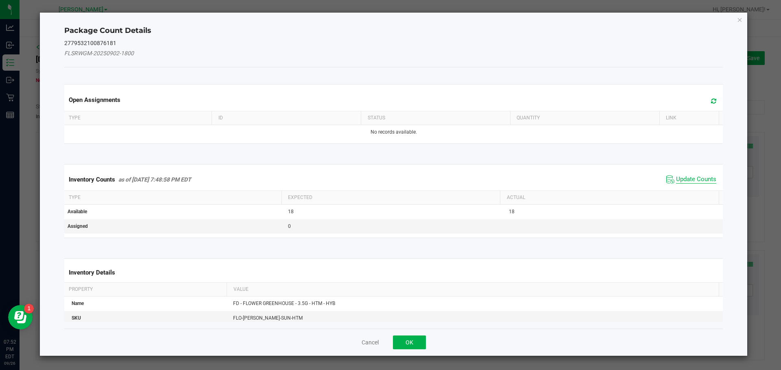
click at [699, 178] on span "Update Counts" at bounding box center [696, 180] width 40 height 8
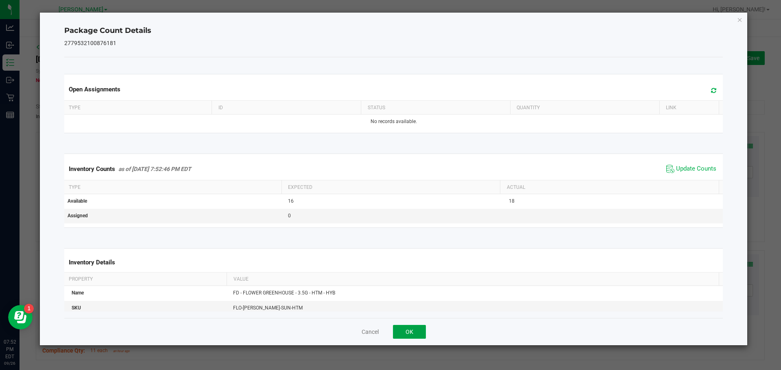
drag, startPoint x: 404, startPoint y: 332, endPoint x: 437, endPoint y: 282, distance: 60.3
click at [405, 329] on button "OK" at bounding box center [409, 332] width 33 height 14
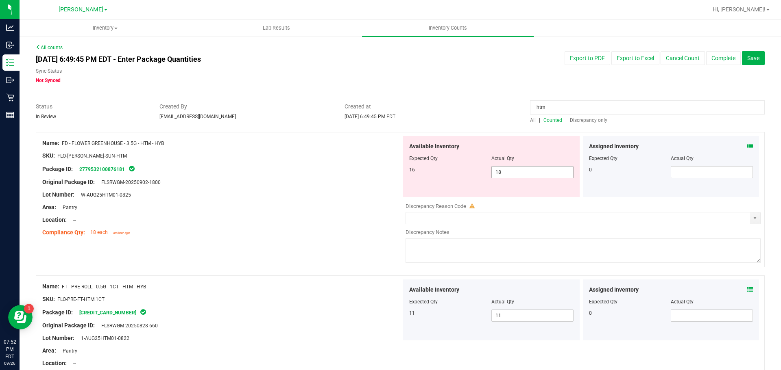
click at [511, 176] on span "18 18" at bounding box center [532, 172] width 82 height 12
click at [358, 226] on div at bounding box center [221, 226] width 359 height 4
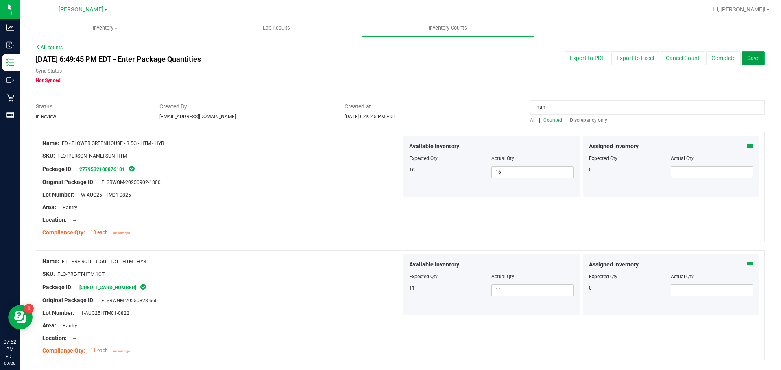
click at [755, 57] on button "Save" at bounding box center [753, 58] width 23 height 14
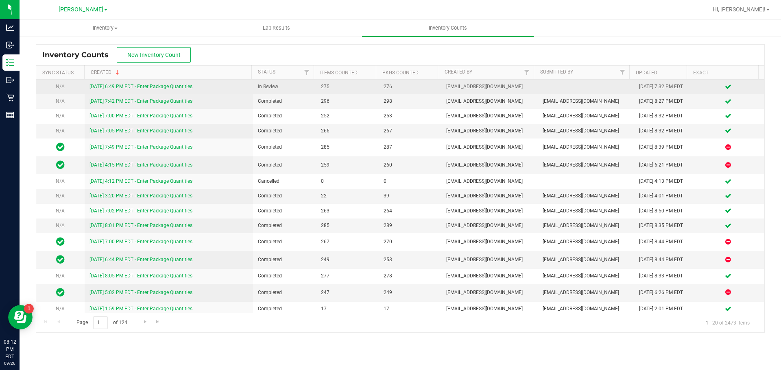
click at [129, 87] on link "[DATE] 6:49 PM EDT - Enter Package Quantities" at bounding box center [140, 87] width 103 height 6
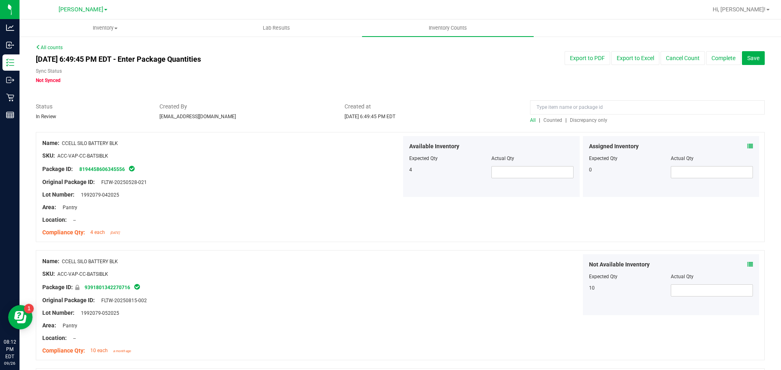
click at [581, 119] on span "Discrepancy only" at bounding box center [588, 121] width 37 height 6
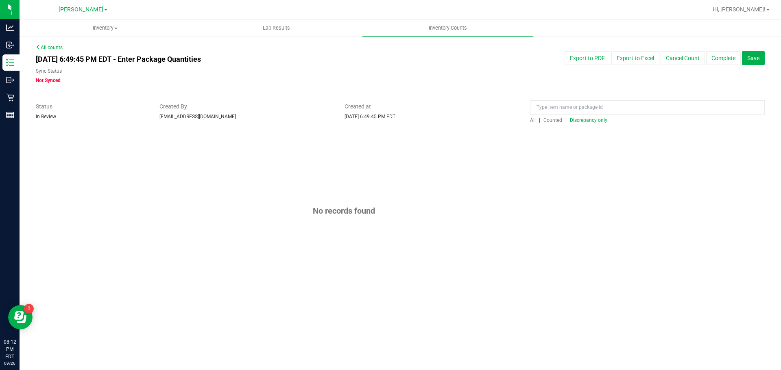
click at [591, 120] on span "Discrepancy only" at bounding box center [588, 121] width 37 height 6
click at [532, 119] on span "All" at bounding box center [533, 121] width 6 height 6
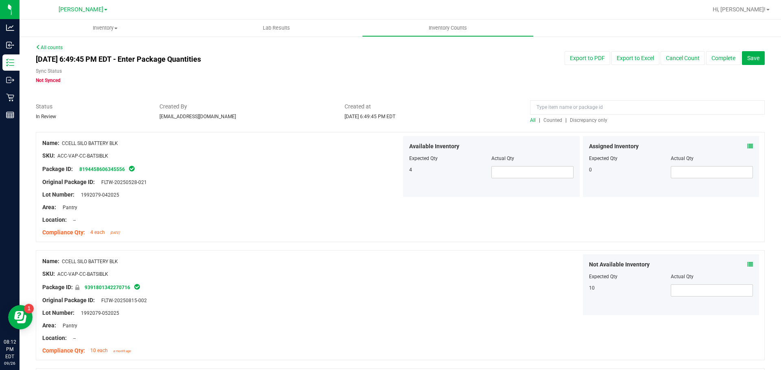
click at [574, 119] on span "Discrepancy only" at bounding box center [588, 121] width 37 height 6
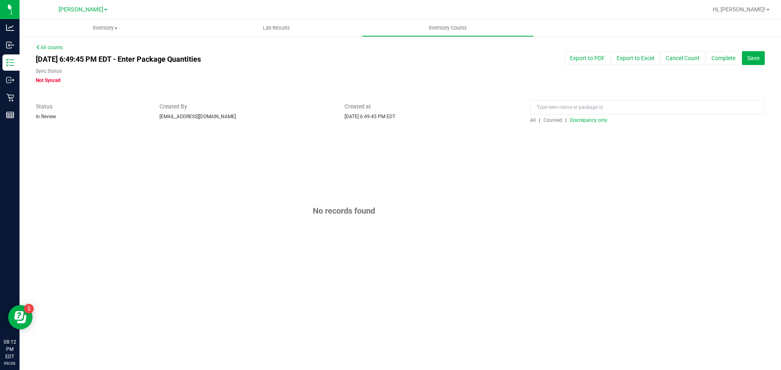
click at [483, 81] on div "[DATE] 6:49:45 PM EDT - Enter Package Quantities Sync Status Not Synced Export …" at bounding box center [400, 67] width 741 height 33
click at [552, 120] on span "Counted" at bounding box center [552, 121] width 19 height 6
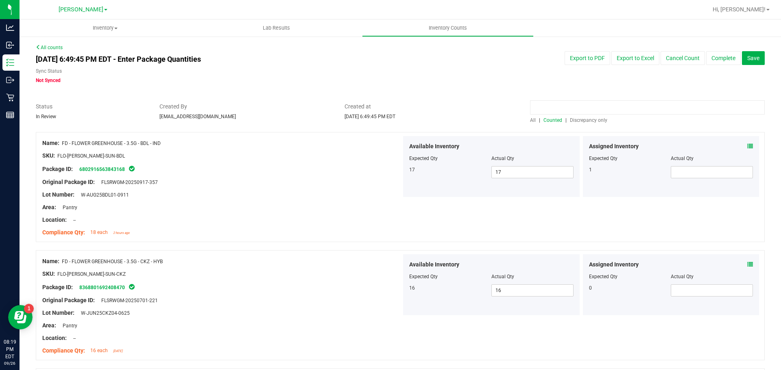
click at [561, 109] on input at bounding box center [647, 107] width 235 height 14
type input "mbl"
click at [747, 144] on icon at bounding box center [750, 147] width 6 height 6
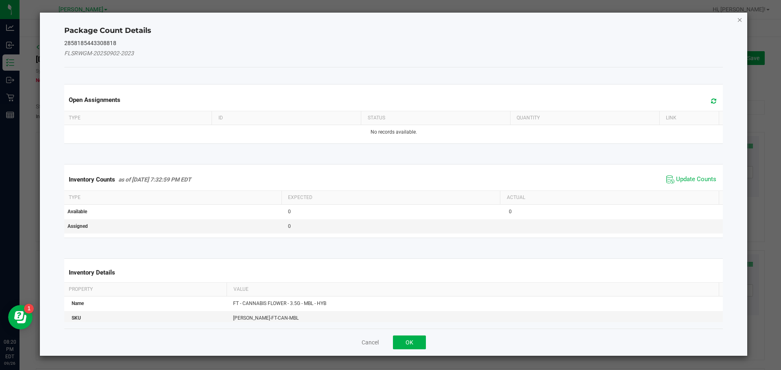
click at [738, 19] on icon "Close" at bounding box center [740, 20] width 6 height 10
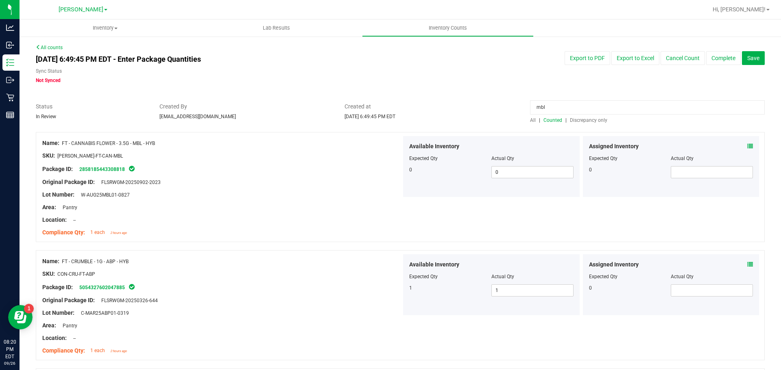
drag, startPoint x: 586, startPoint y: 109, endPoint x: 492, endPoint y: 109, distance: 93.9
click at [492, 109] on div "Status In Review Created By anguyen@liveparallel.com Created at Sep 26, 2025 6:…" at bounding box center [400, 113] width 741 height 22
type input "bct"
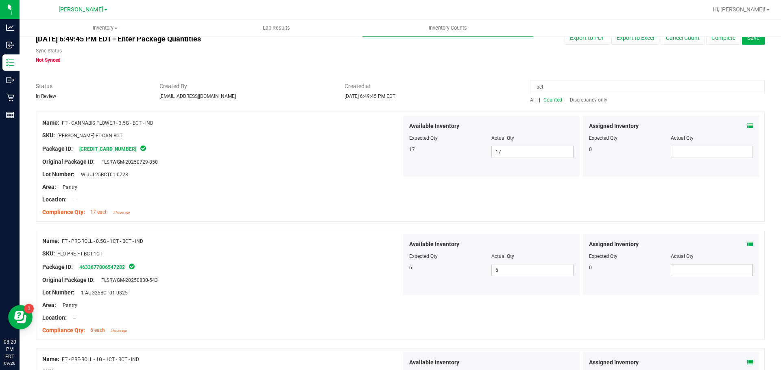
scroll to position [41, 0]
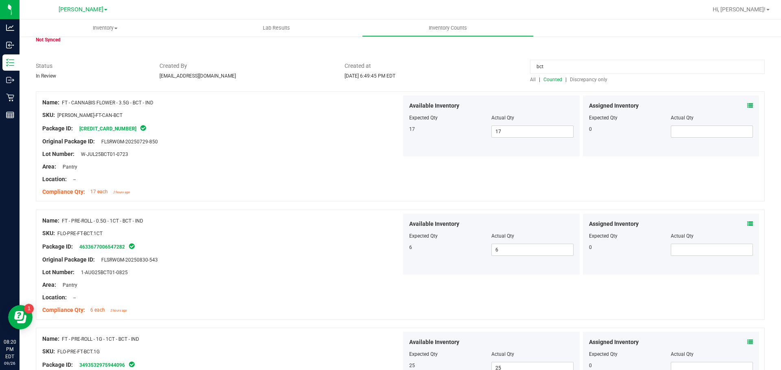
click at [747, 226] on icon at bounding box center [750, 224] width 6 height 6
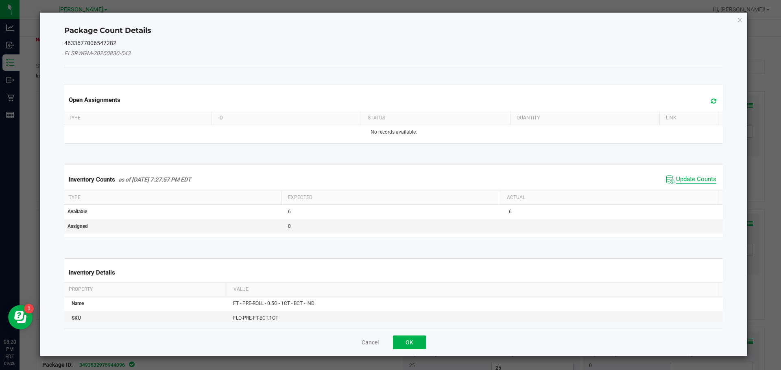
click at [686, 179] on span "Update Counts" at bounding box center [696, 180] width 40 height 8
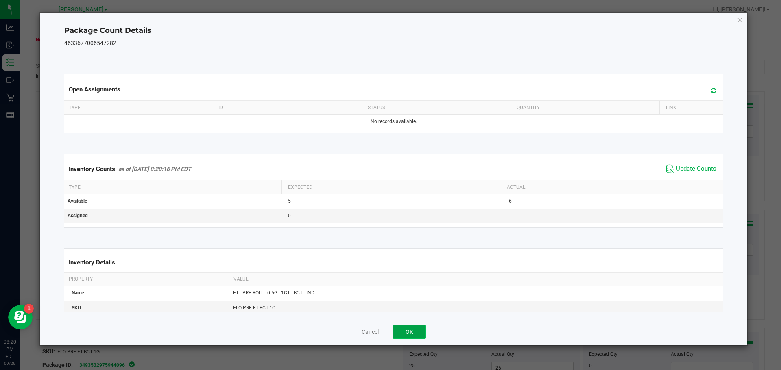
click at [409, 331] on button "OK" at bounding box center [409, 332] width 33 height 14
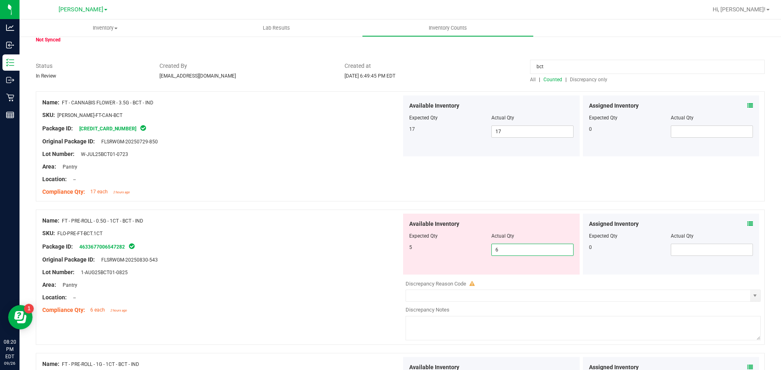
click at [514, 255] on span "6 6" at bounding box center [532, 250] width 82 height 12
type input "5"
click at [313, 258] on div "Original Package ID: FLSRWGM-20250830-543" at bounding box center [221, 260] width 359 height 9
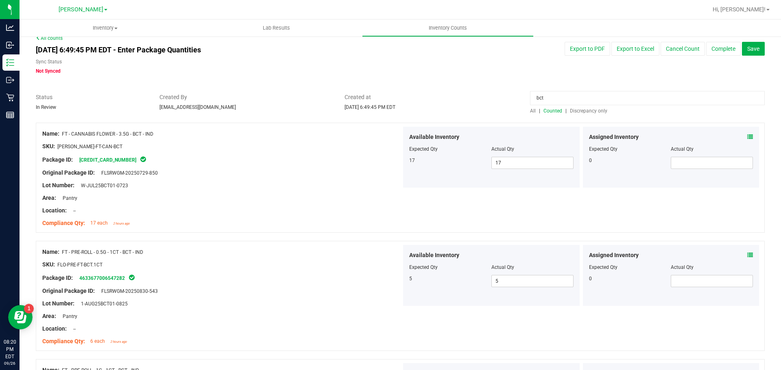
scroll to position [0, 0]
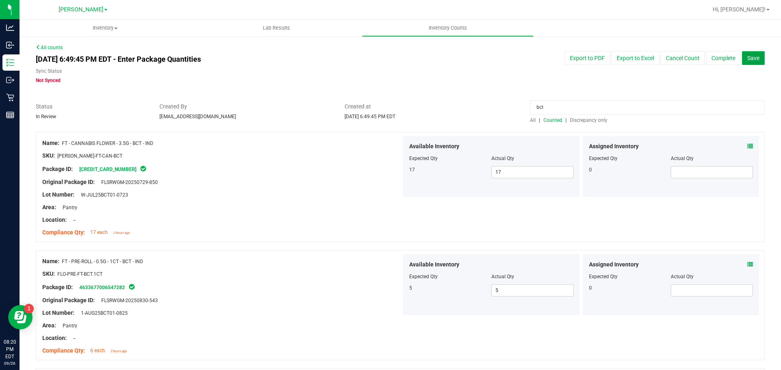
click at [754, 63] on button "Save" at bounding box center [753, 58] width 23 height 14
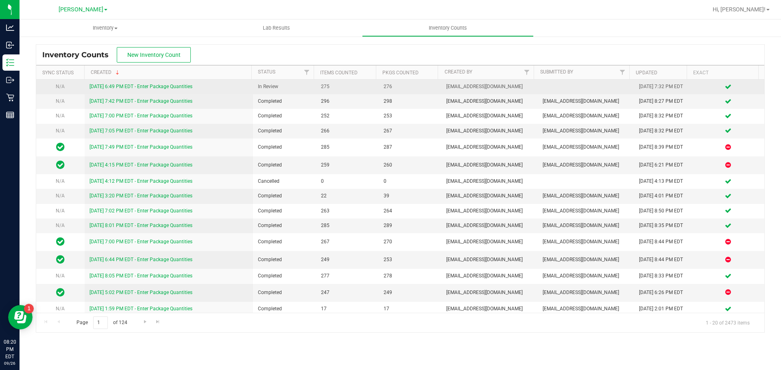
click at [185, 87] on link "[DATE] 6:49 PM EDT - Enter Package Quantities" at bounding box center [140, 87] width 103 height 6
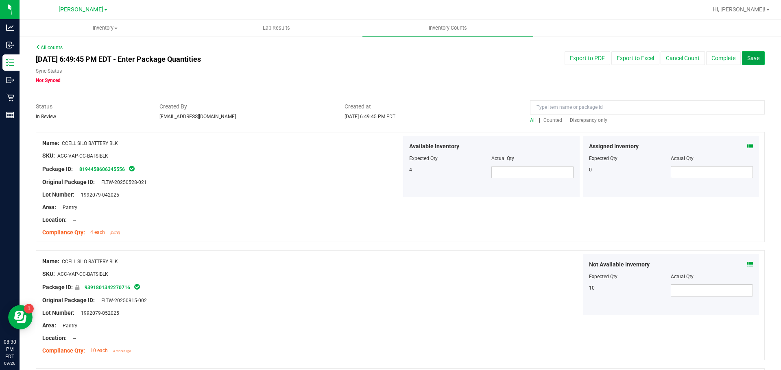
click at [748, 55] on span "Save" at bounding box center [753, 58] width 12 height 7
